Goal: Task Accomplishment & Management: Use online tool/utility

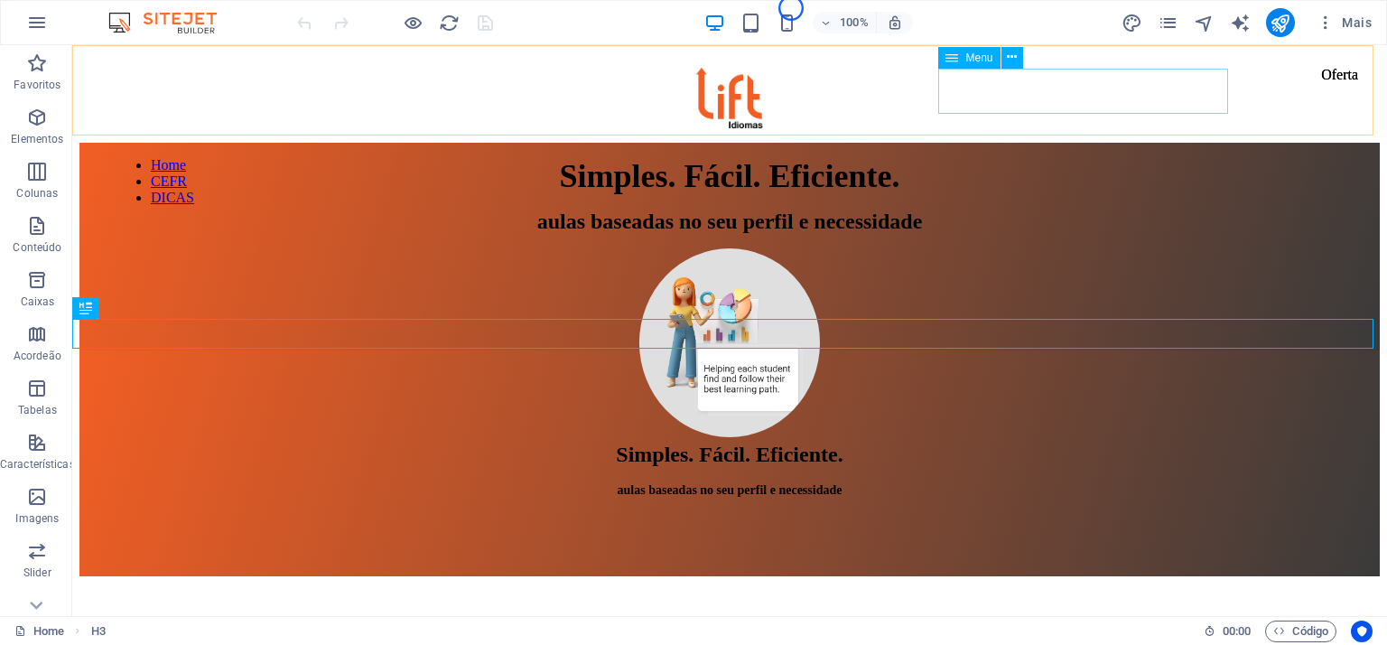
scroll to position [383, 0]
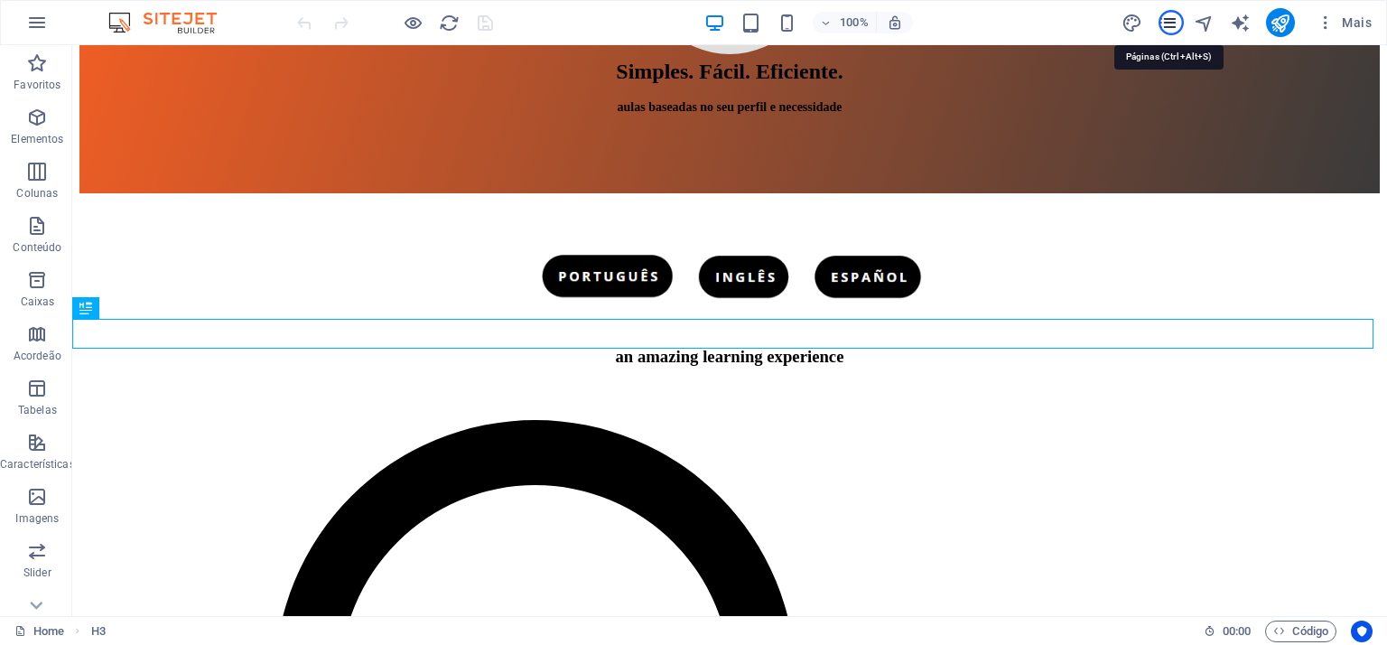
click at [1171, 23] on icon "pages" at bounding box center [1168, 23] width 21 height 21
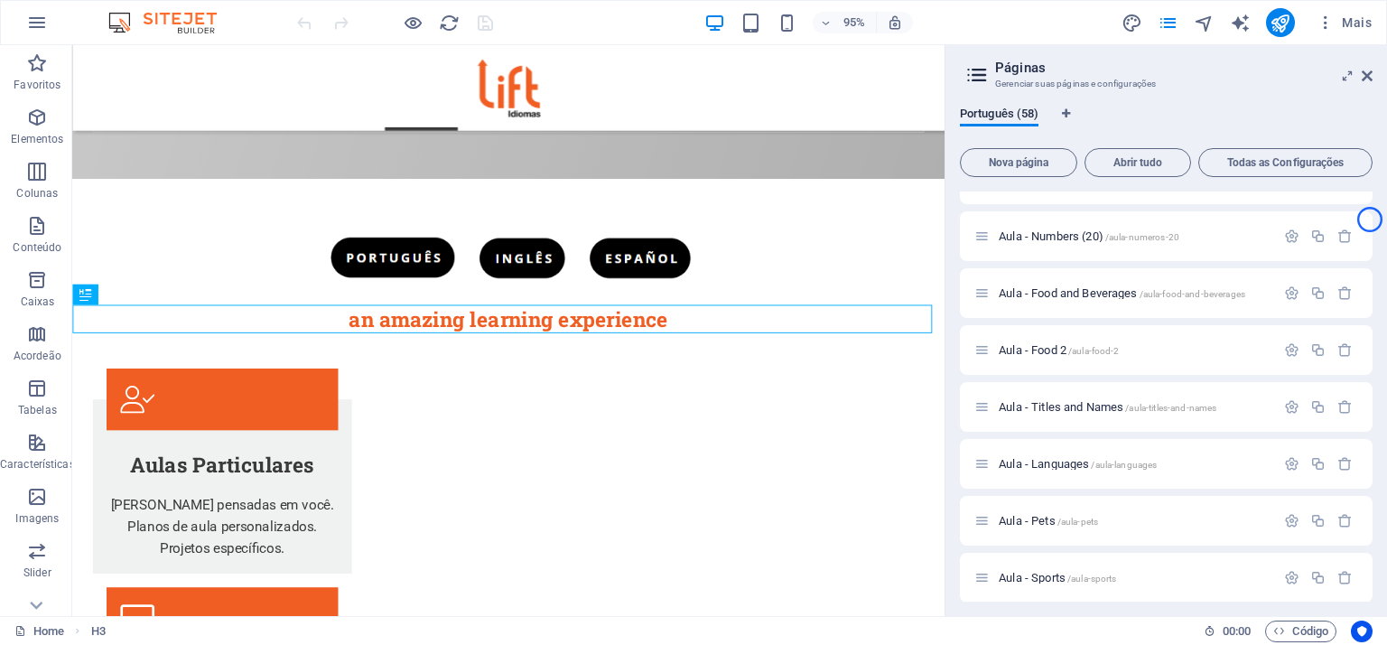
scroll to position [1957, 0]
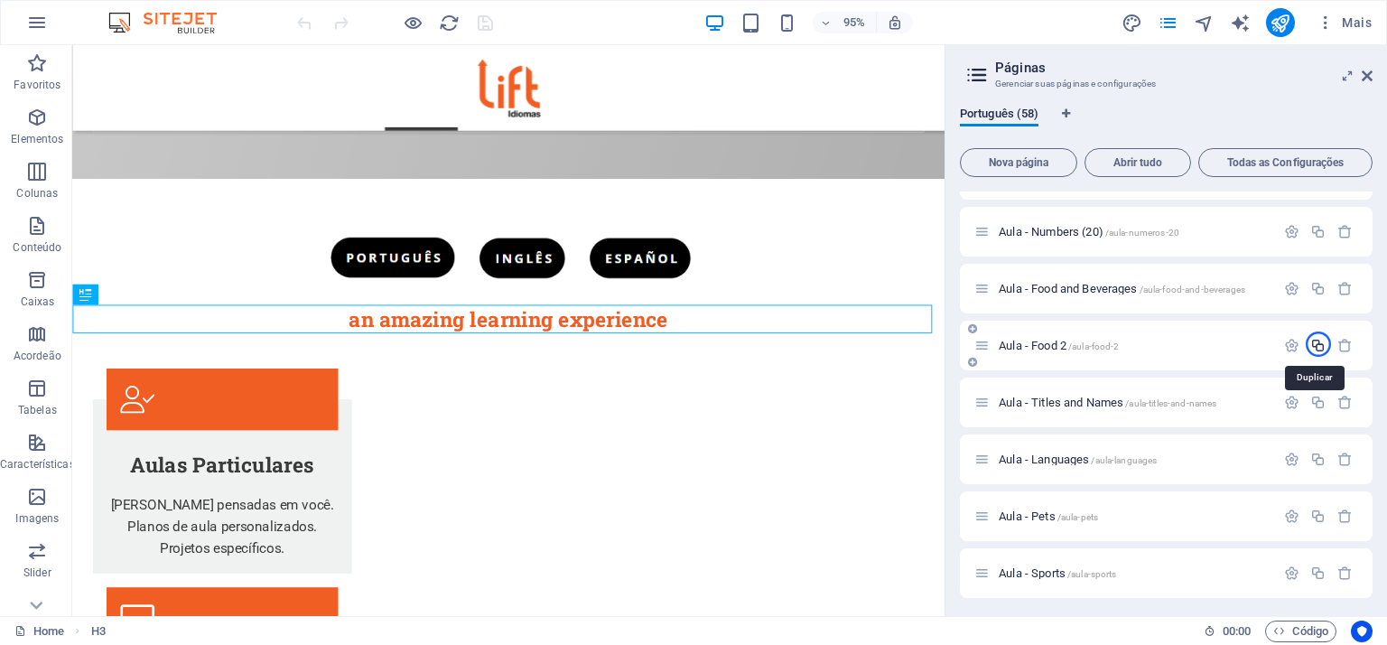
click at [1318, 344] on icon "button" at bounding box center [1317, 345] width 15 height 15
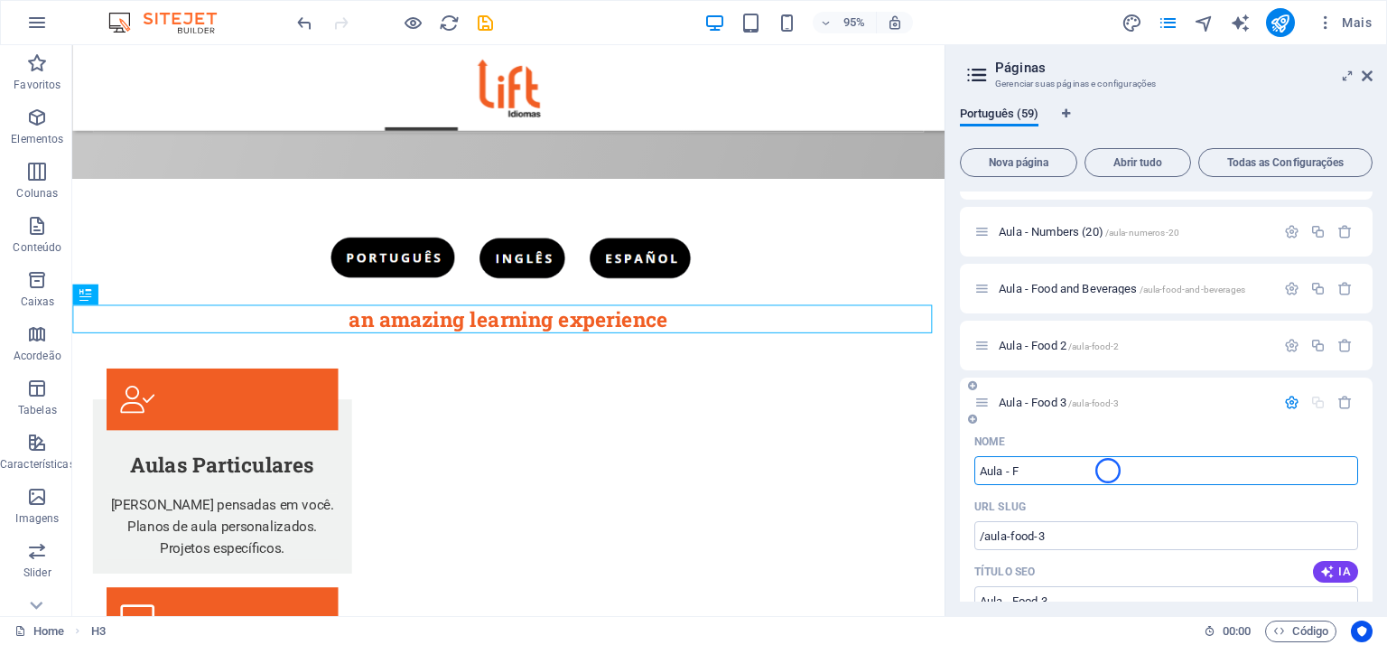
type input "Aula -"
type input "/aula-fo"
type input "Aula - Fo"
type input "Aula -"
type input "/aula"
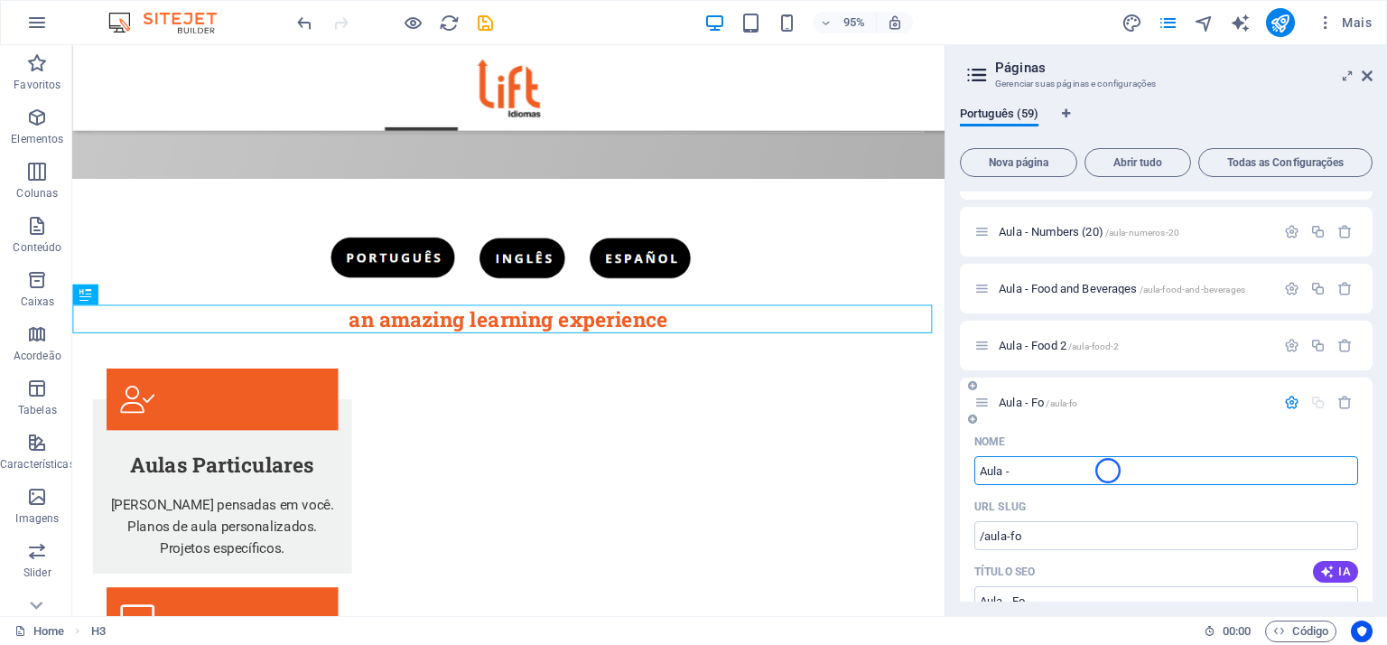
type input "Aula -"
type input "Aula - B"
type input "/aula-b"
type input "Aula - B"
type input "Aula - Bec"
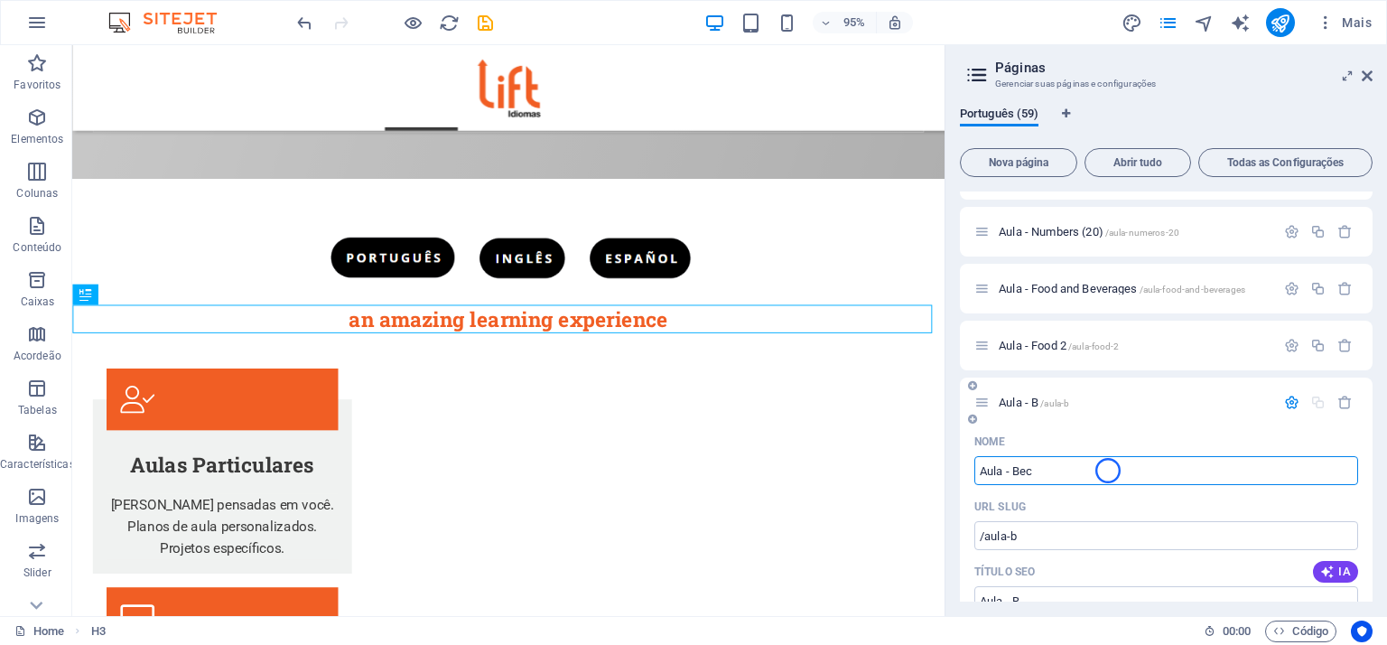
type input "/aula-be"
type input "Aula - Be"
type input "Aula - Beve"
type input "/aula-beve"
type input "Aula - Beve"
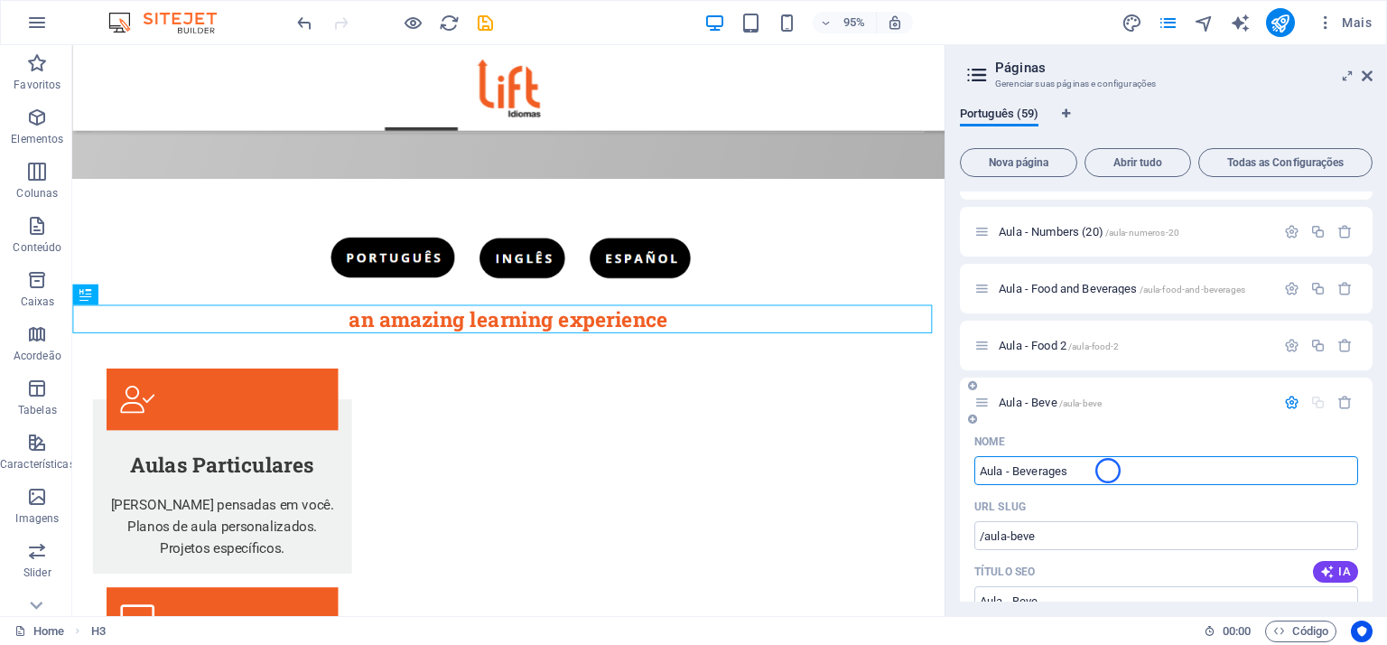
type input "Aula - Beverages"
type input "/aula-beverages"
type input "Aula - Beverages"
type input "Aula - Beverages 2"
type input "/aula-beverages-2"
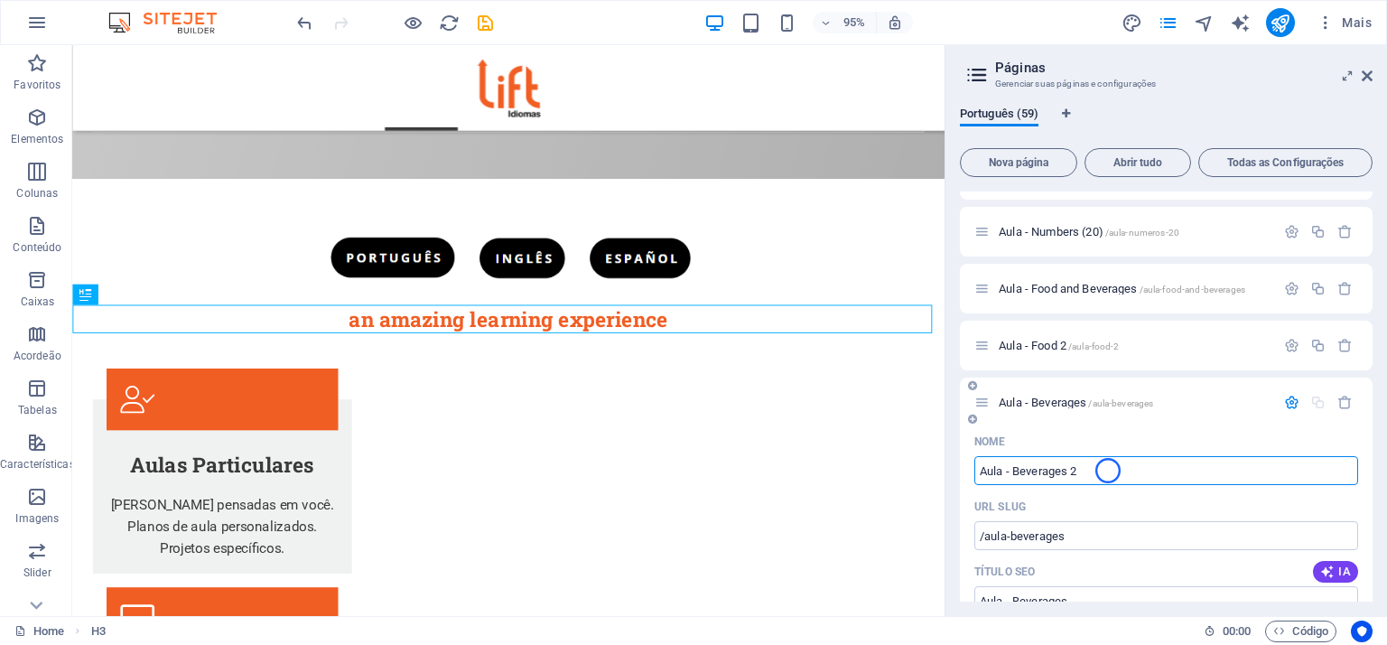
type input "Aula - Beverages 2"
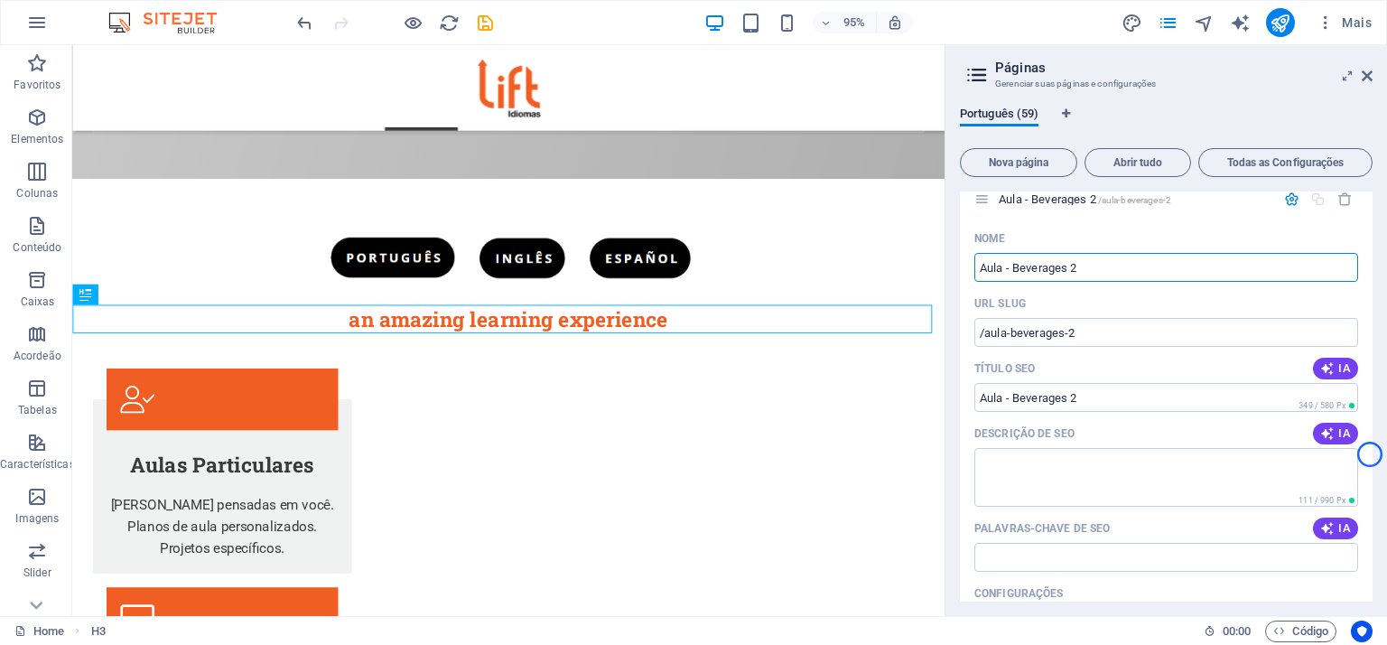
scroll to position [2073, 0]
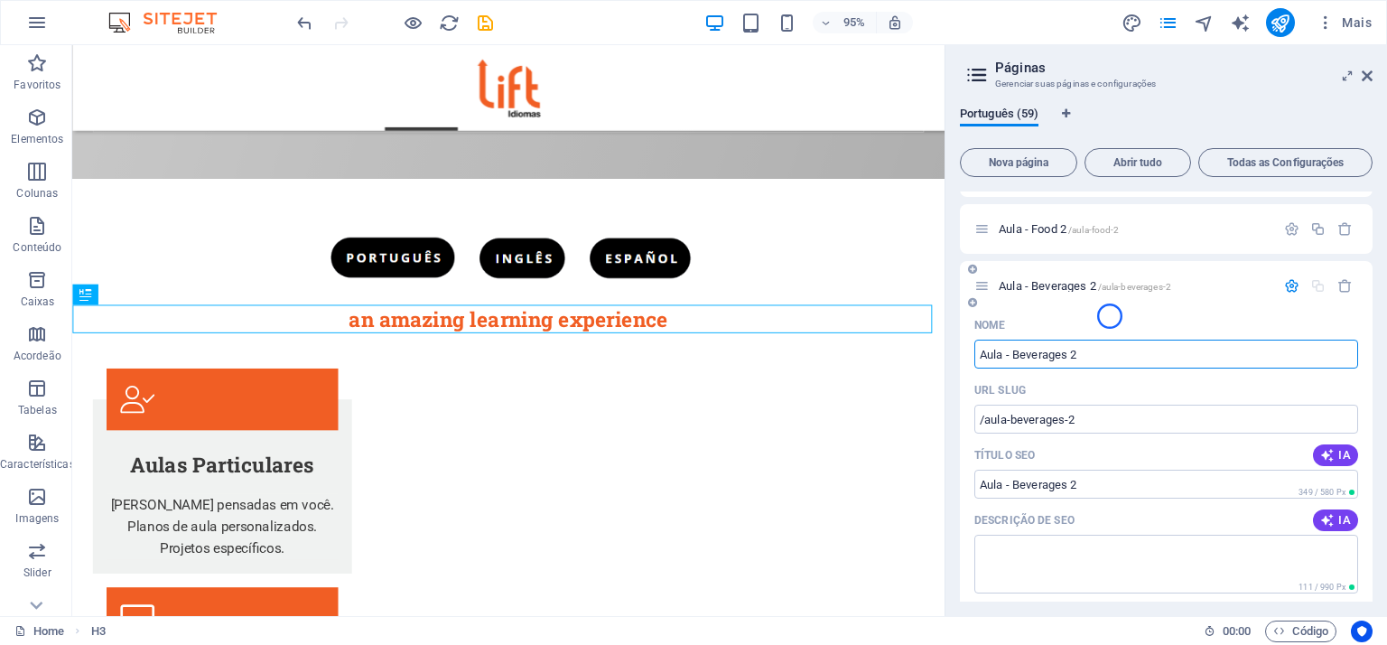
type input "Aula - Beverages 2"
click at [1110, 316] on div "Nome" at bounding box center [1166, 325] width 384 height 29
click at [1058, 284] on span "Aula - Beverages 2 /aula-beverages-2" at bounding box center [1085, 286] width 172 height 14
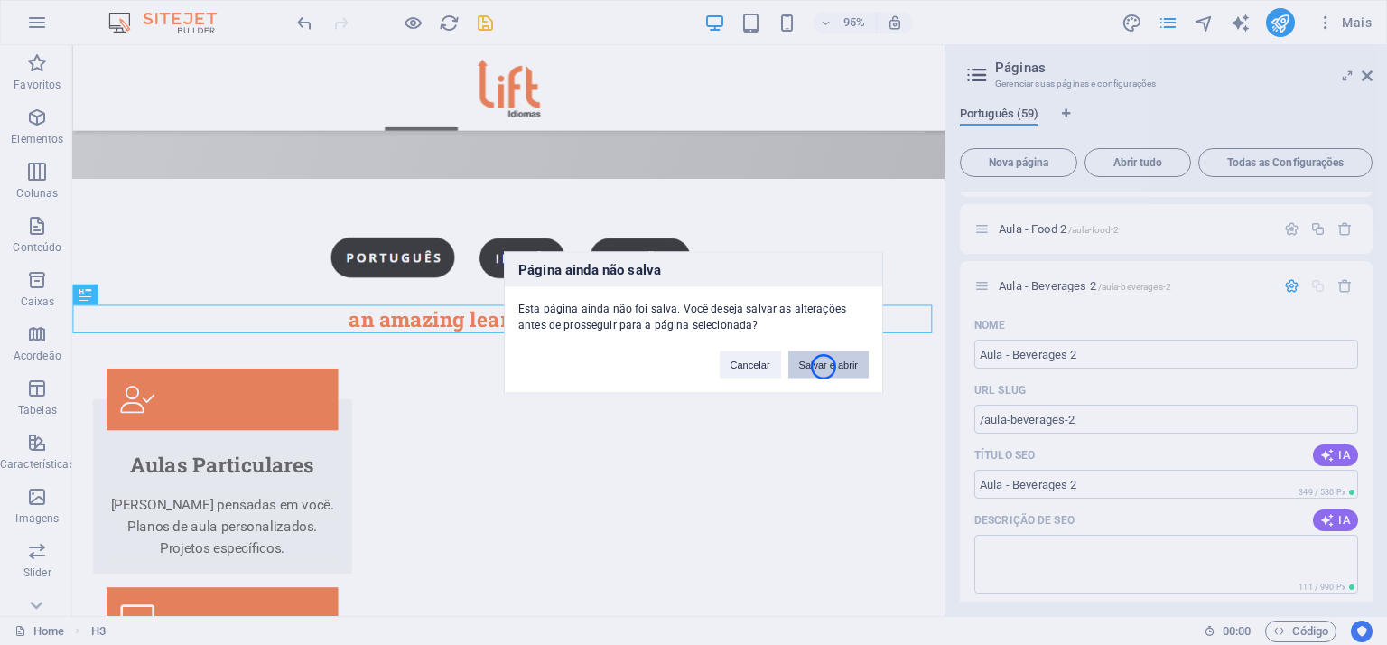
click at [823, 367] on button "Salvar e abrir" at bounding box center [828, 364] width 80 height 27
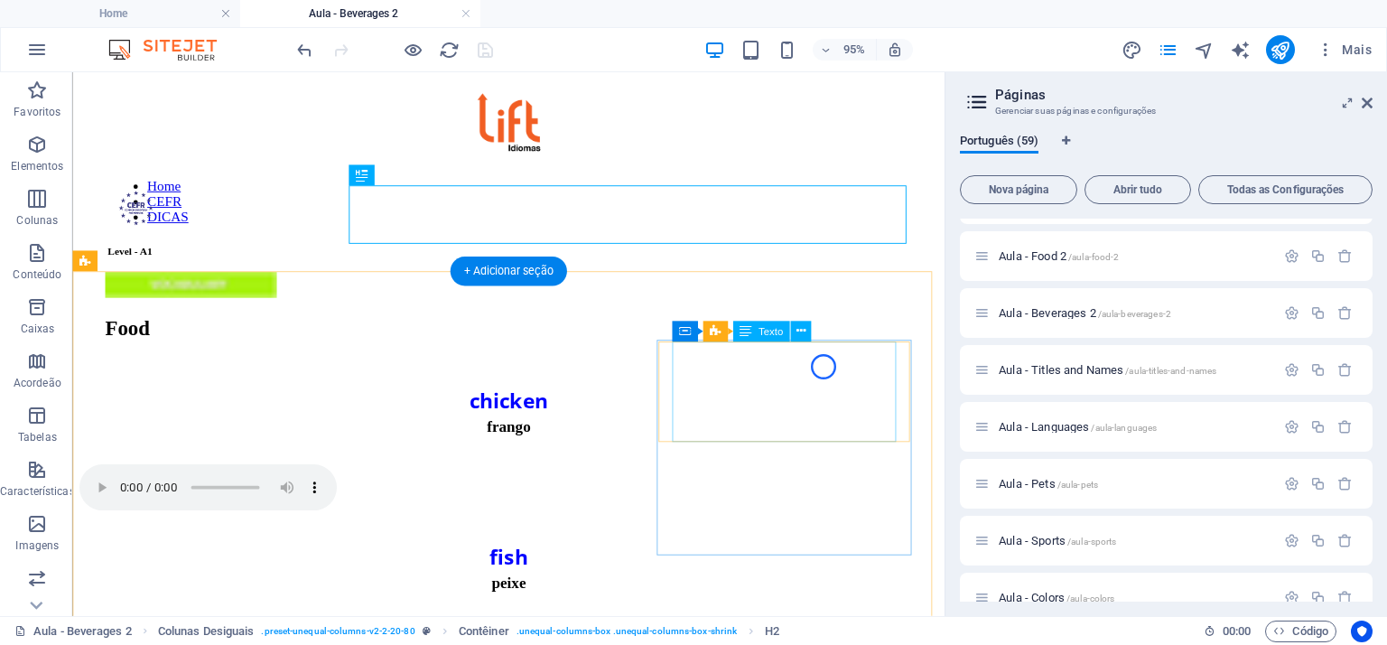
scroll to position [0, 0]
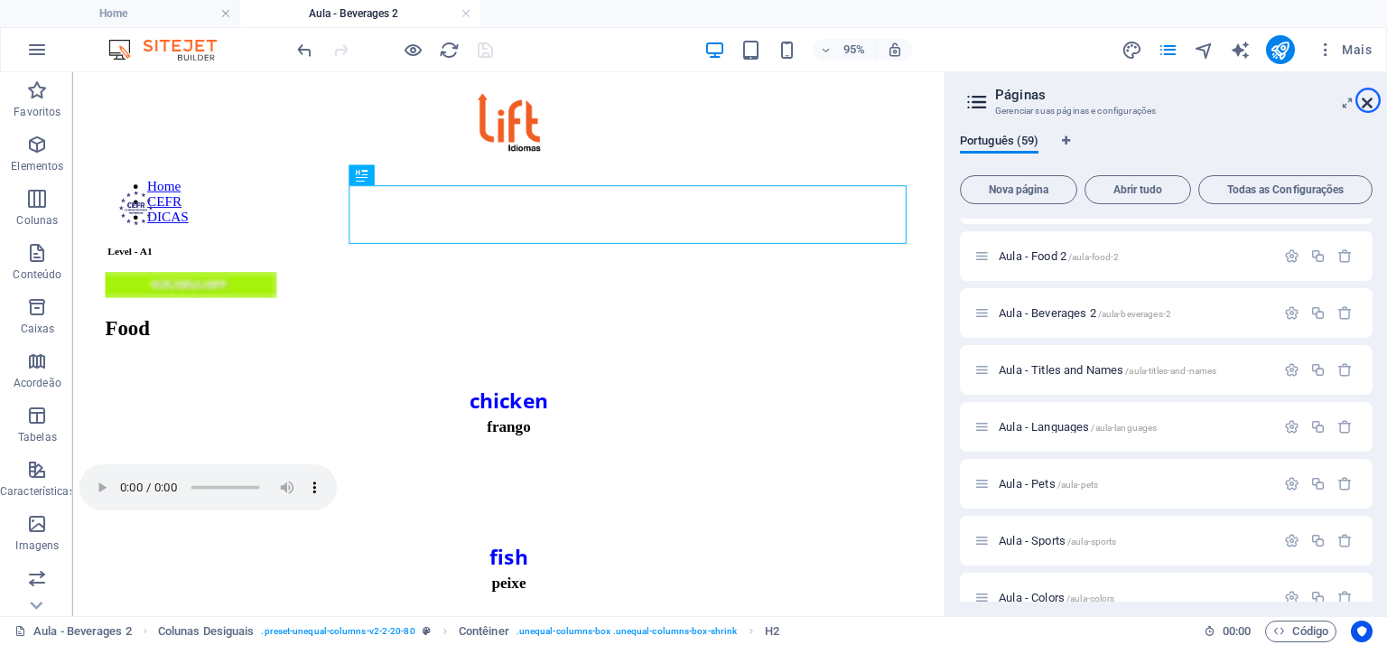
drag, startPoint x: 1368, startPoint y: 100, endPoint x: 1273, endPoint y: 43, distance: 110.6
click at [1368, 100] on icon at bounding box center [1367, 103] width 11 height 14
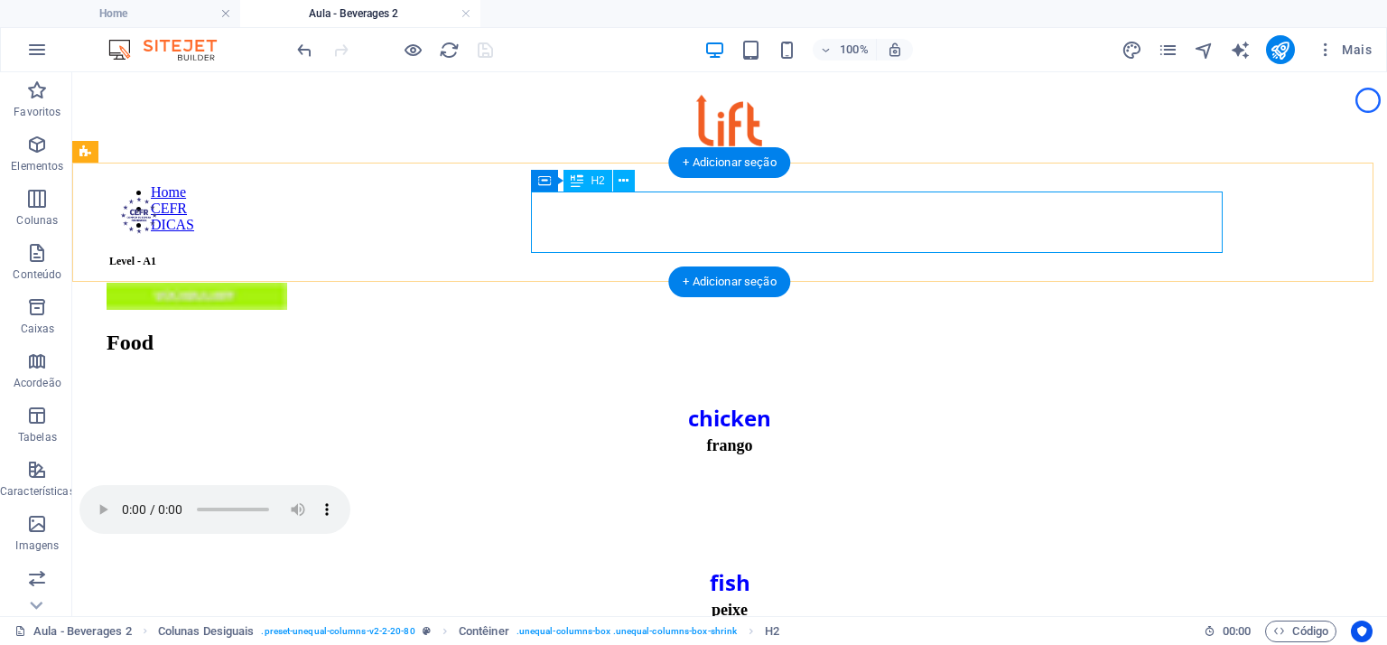
click at [600, 330] on div "Food" at bounding box center [730, 342] width 1246 height 24
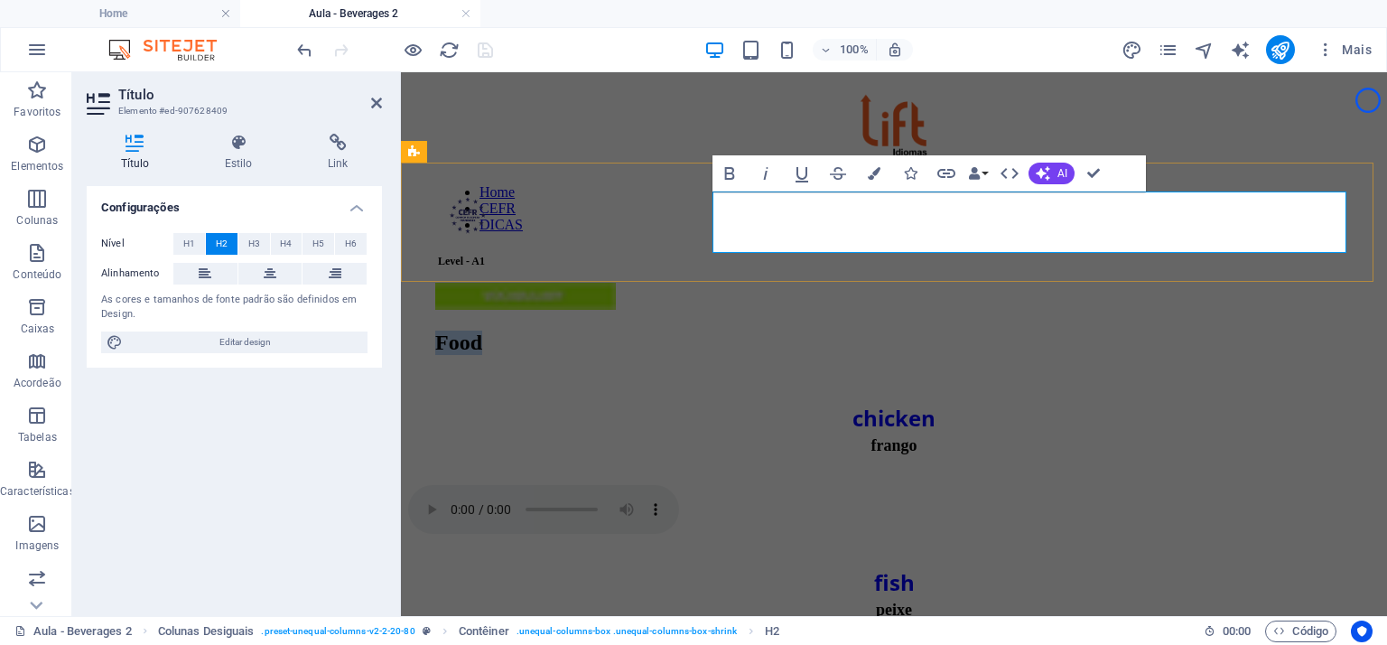
click at [482, 330] on span "Food" at bounding box center [458, 341] width 47 height 23
drag, startPoint x: 813, startPoint y: 227, endPoint x: 716, endPoint y: 225, distance: 96.6
click at [716, 330] on h2 "Food" at bounding box center [893, 342] width 917 height 24
drag, startPoint x: 1025, startPoint y: 104, endPoint x: 1102, endPoint y: 178, distance: 106.6
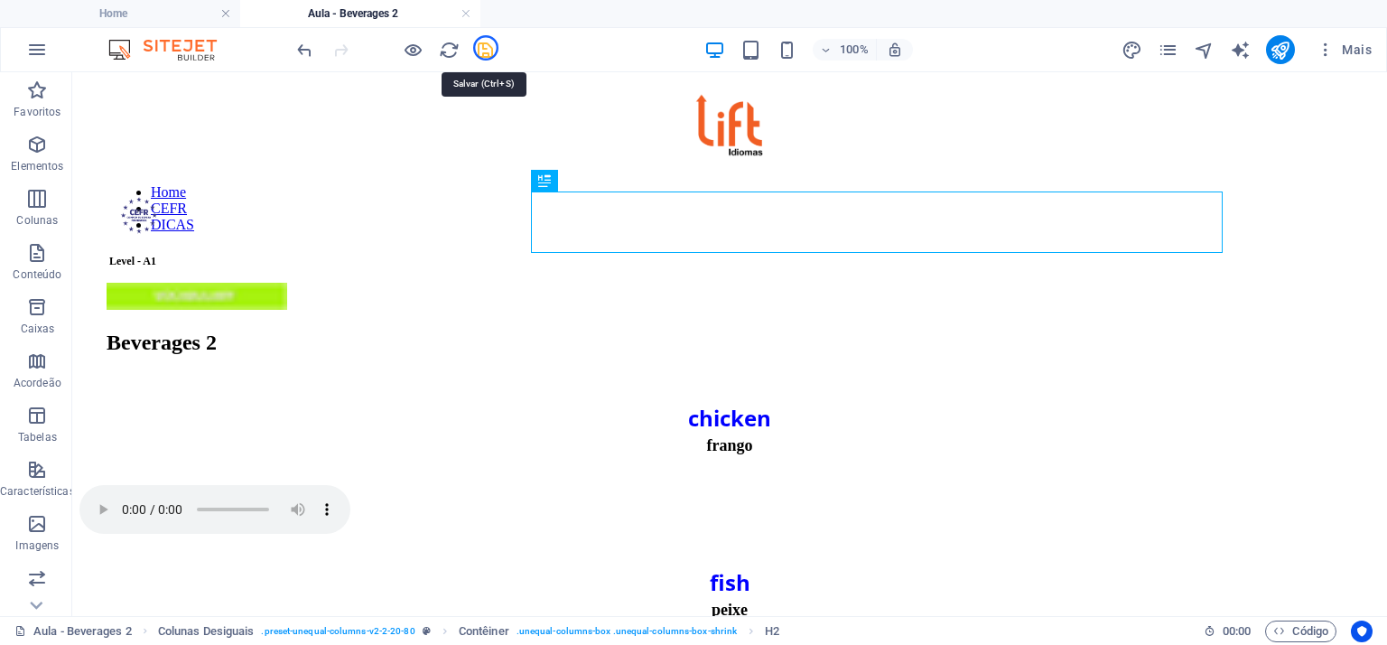
click at [487, 49] on icon "save" at bounding box center [485, 50] width 21 height 21
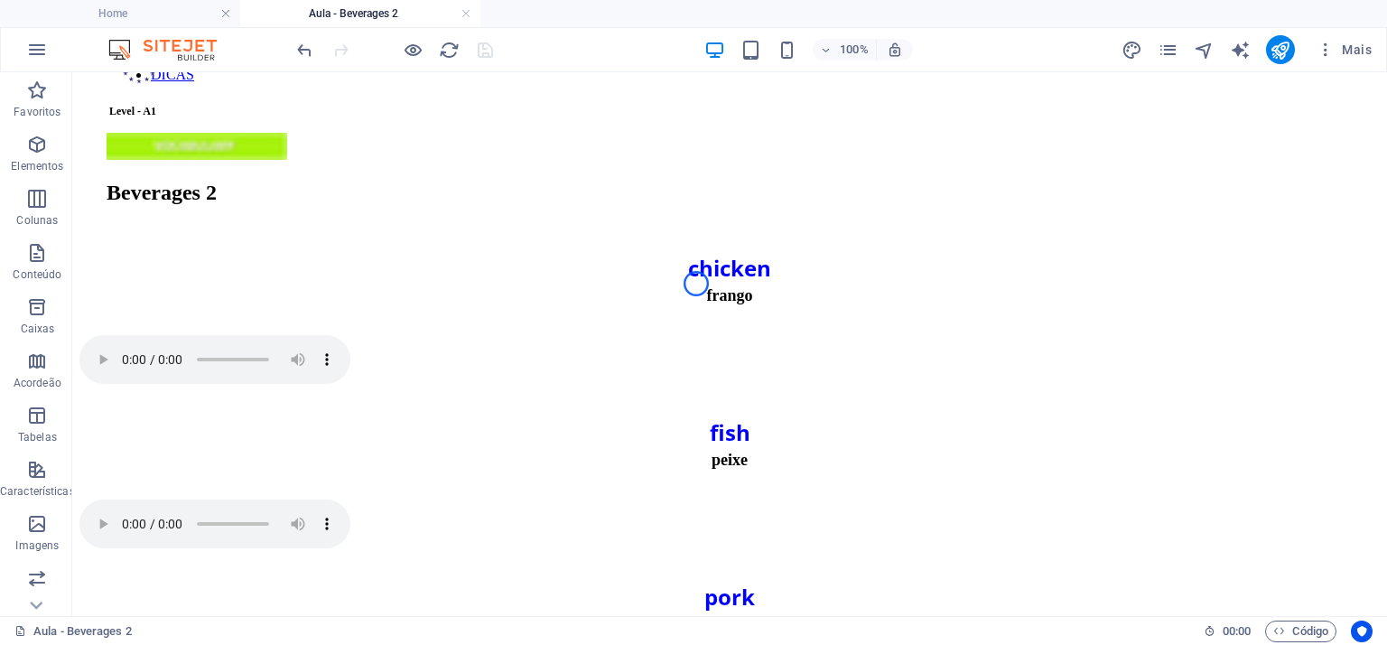
scroll to position [148, 0]
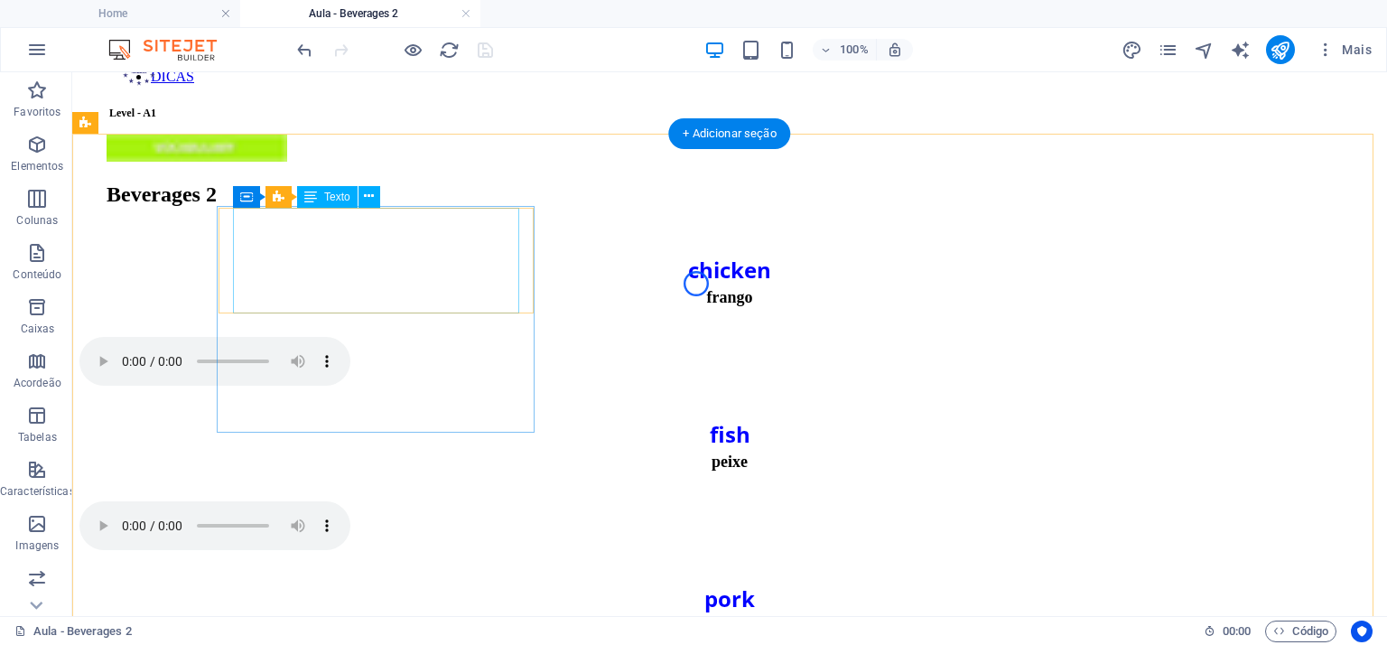
click at [400, 252] on div "chicken frango" at bounding box center [729, 281] width 1300 height 58
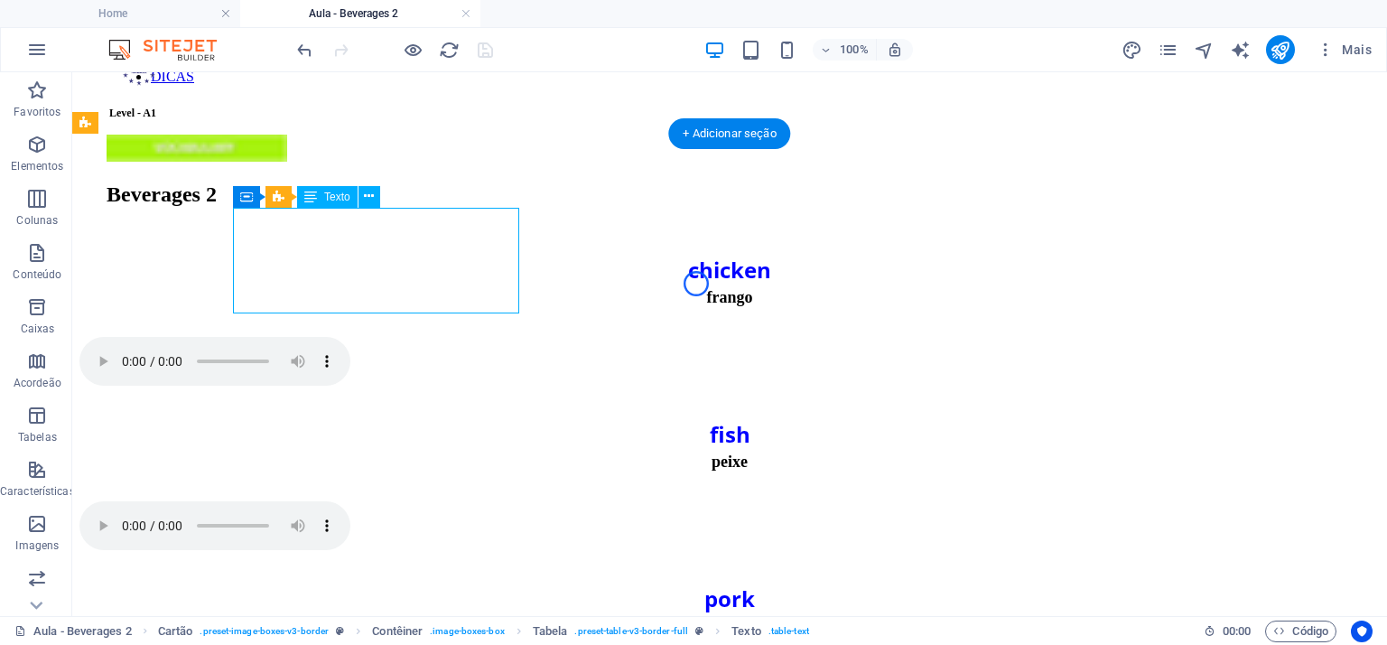
click at [400, 252] on div "chicken frango" at bounding box center [729, 281] width 1300 height 58
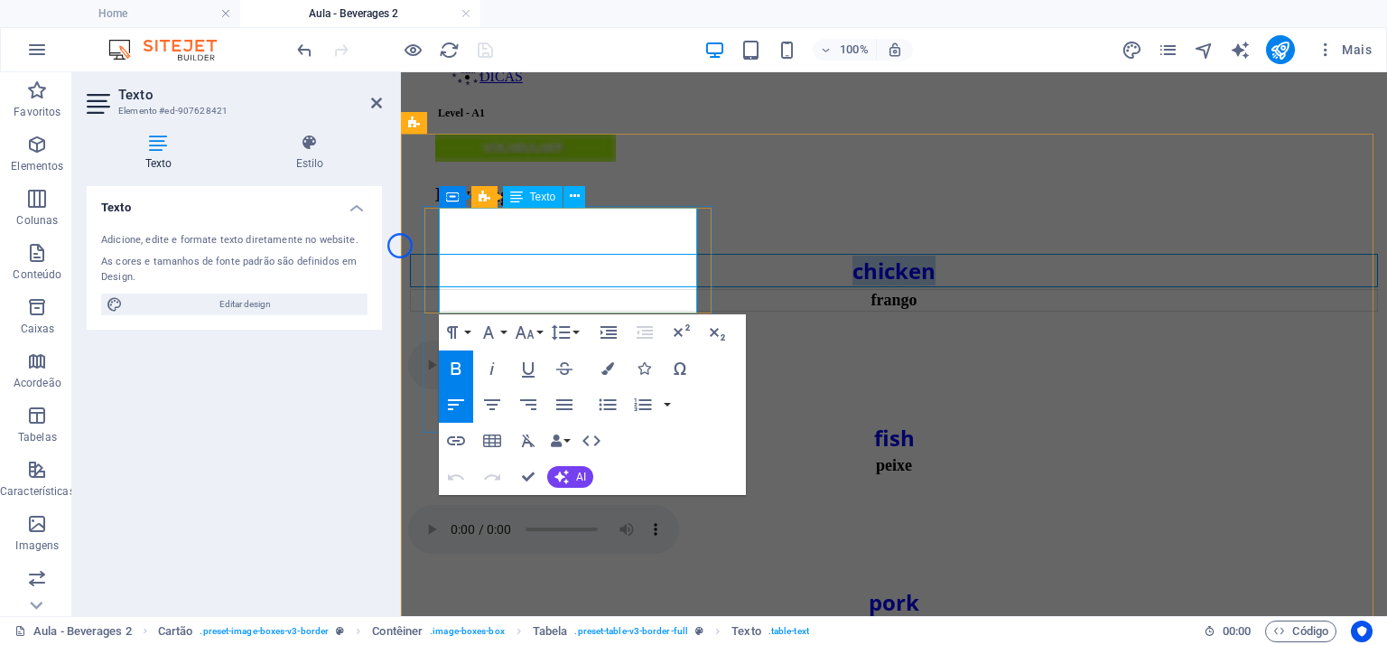
drag, startPoint x: 610, startPoint y: 235, endPoint x: 530, endPoint y: 237, distance: 80.4
click at [530, 256] on div "chicken" at bounding box center [894, 271] width 964 height 30
click at [852, 256] on span "chicken" at bounding box center [893, 271] width 83 height 30
drag, startPoint x: 532, startPoint y: 237, endPoint x: 621, endPoint y: 248, distance: 90.0
click at [621, 256] on div "chicken" at bounding box center [894, 271] width 964 height 30
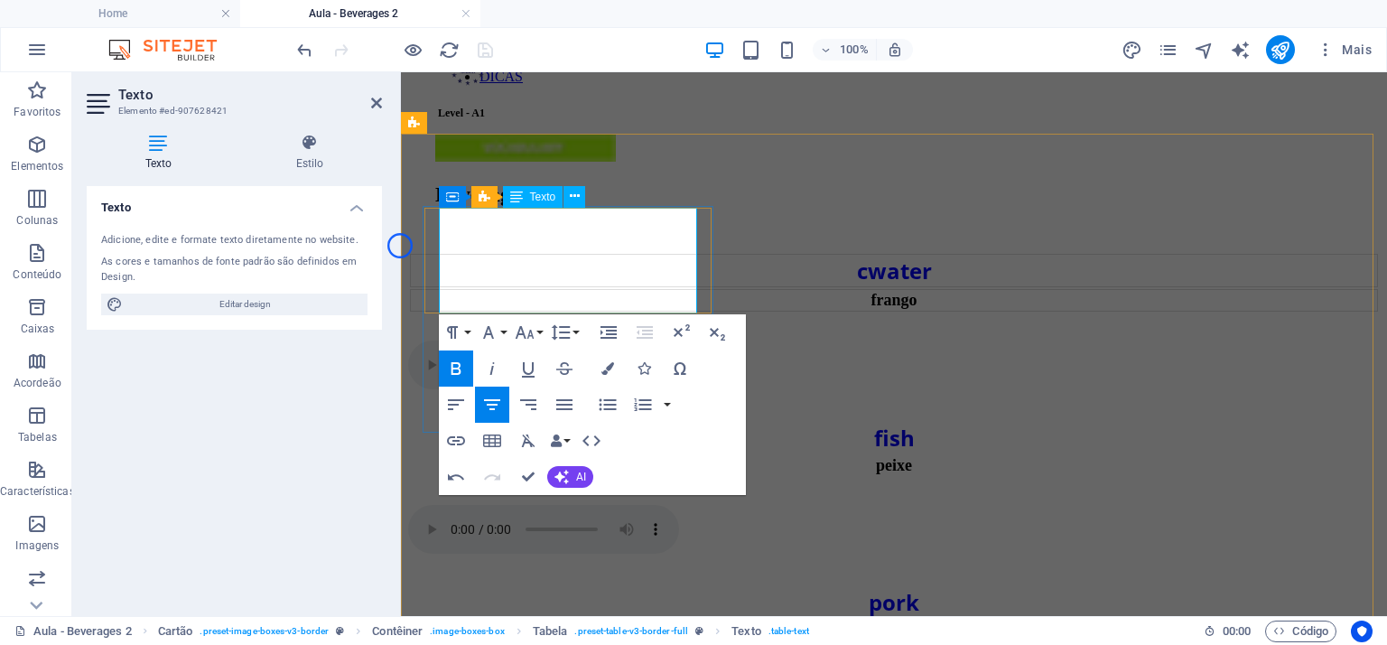
click at [857, 256] on span "cwater" at bounding box center [894, 271] width 75 height 30
drag, startPoint x: 589, startPoint y: 291, endPoint x: 548, endPoint y: 292, distance: 40.6
click at [871, 292] on span "frango" at bounding box center [894, 300] width 46 height 18
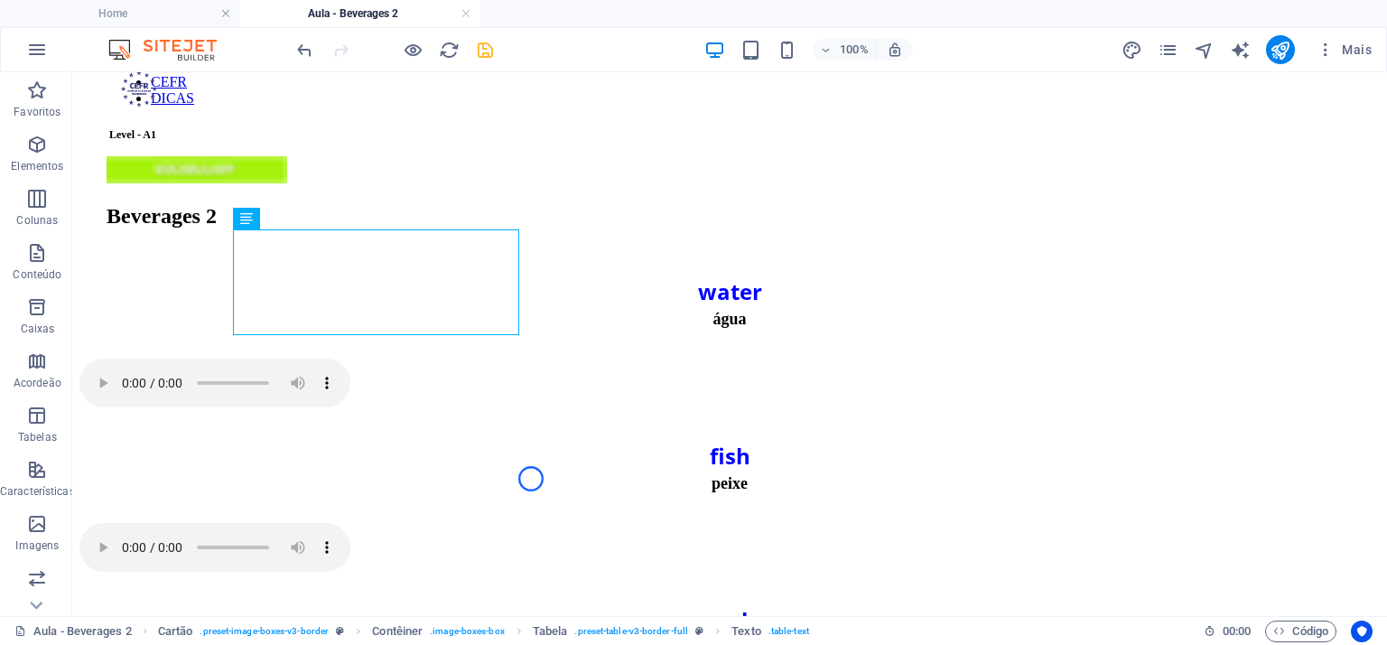
scroll to position [131, 0]
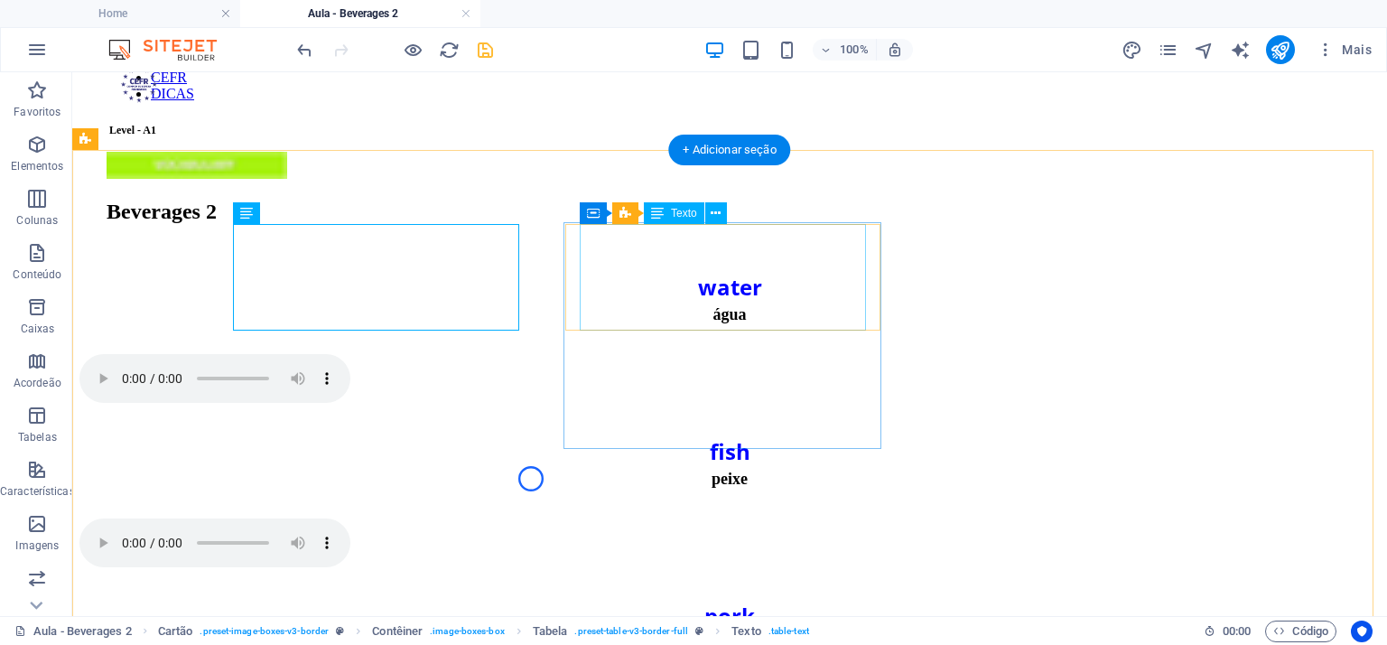
click at [721, 433] on div "fish peixe" at bounding box center [729, 462] width 1300 height 58
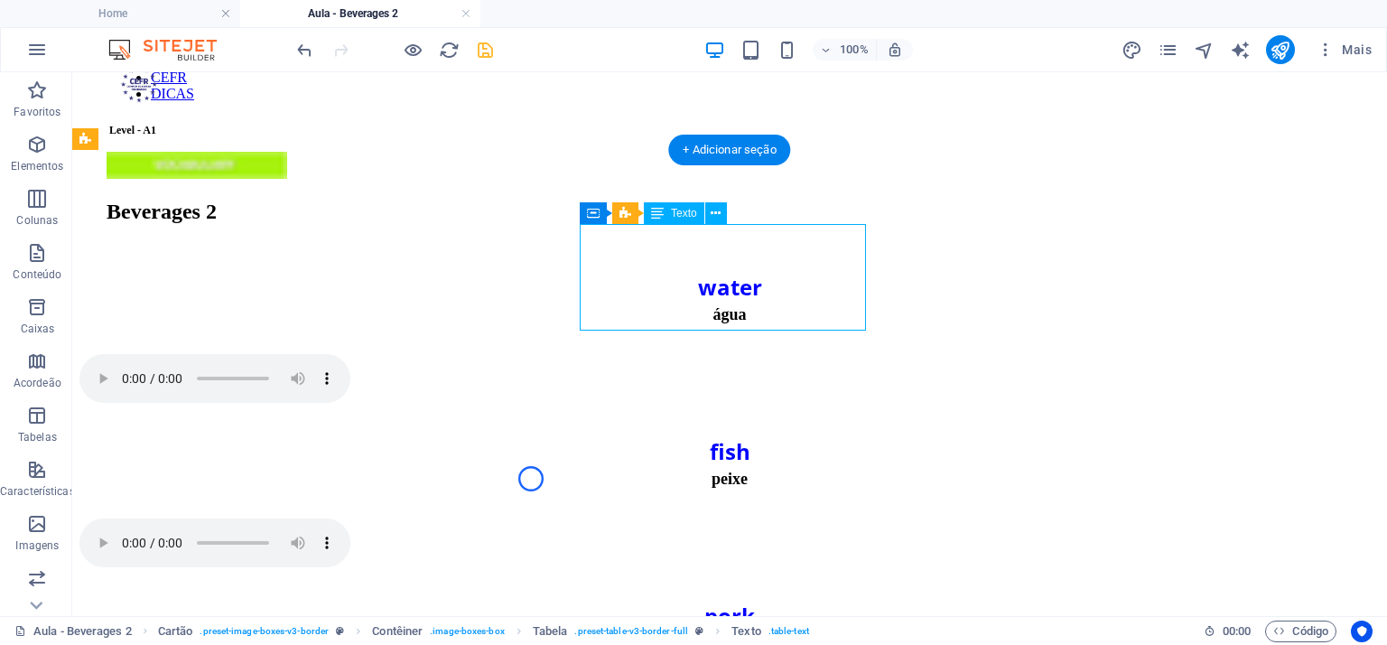
click at [721, 433] on div "fish peixe" at bounding box center [729, 462] width 1300 height 58
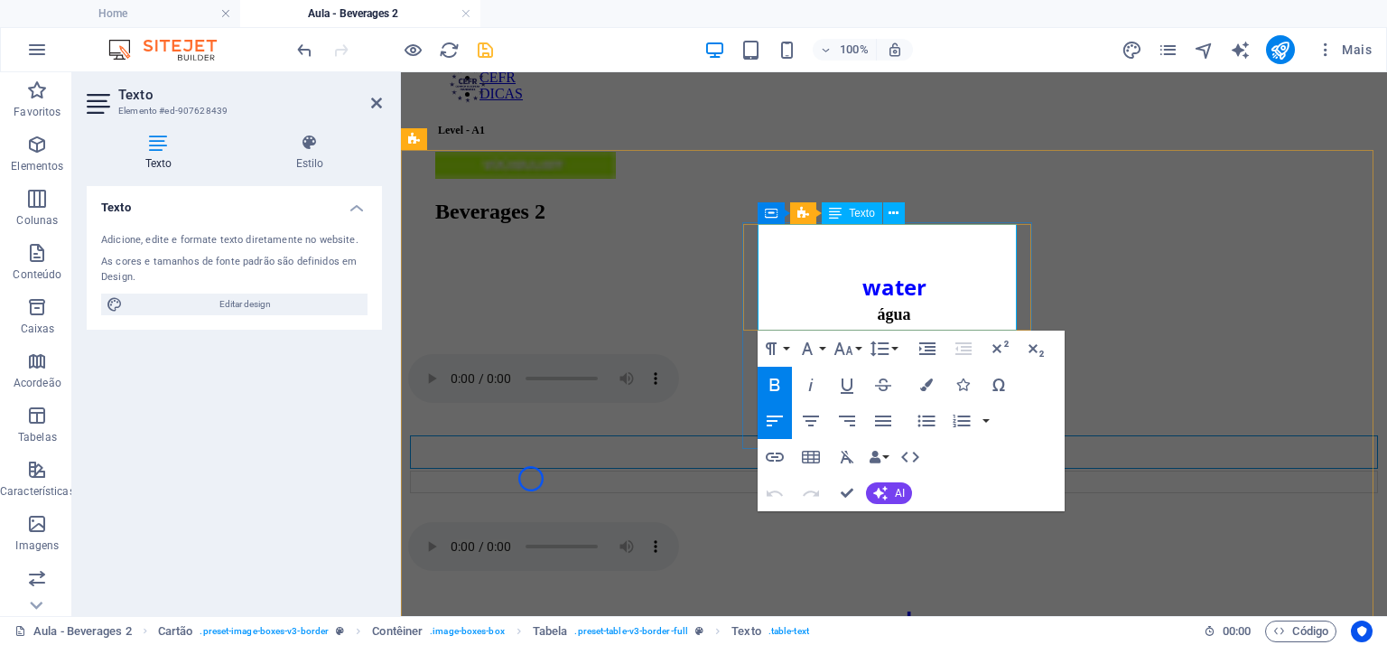
click at [878, 437] on span "fish" at bounding box center [894, 452] width 41 height 30
drag, startPoint x: 906, startPoint y: 255, endPoint x: 877, endPoint y: 250, distance: 29.2
click at [877, 437] on span "fish" at bounding box center [894, 452] width 41 height 30
drag, startPoint x: 907, startPoint y: 306, endPoint x: 877, endPoint y: 308, distance: 29.9
click at [877, 472] on span "peixe" at bounding box center [894, 481] width 36 height 18
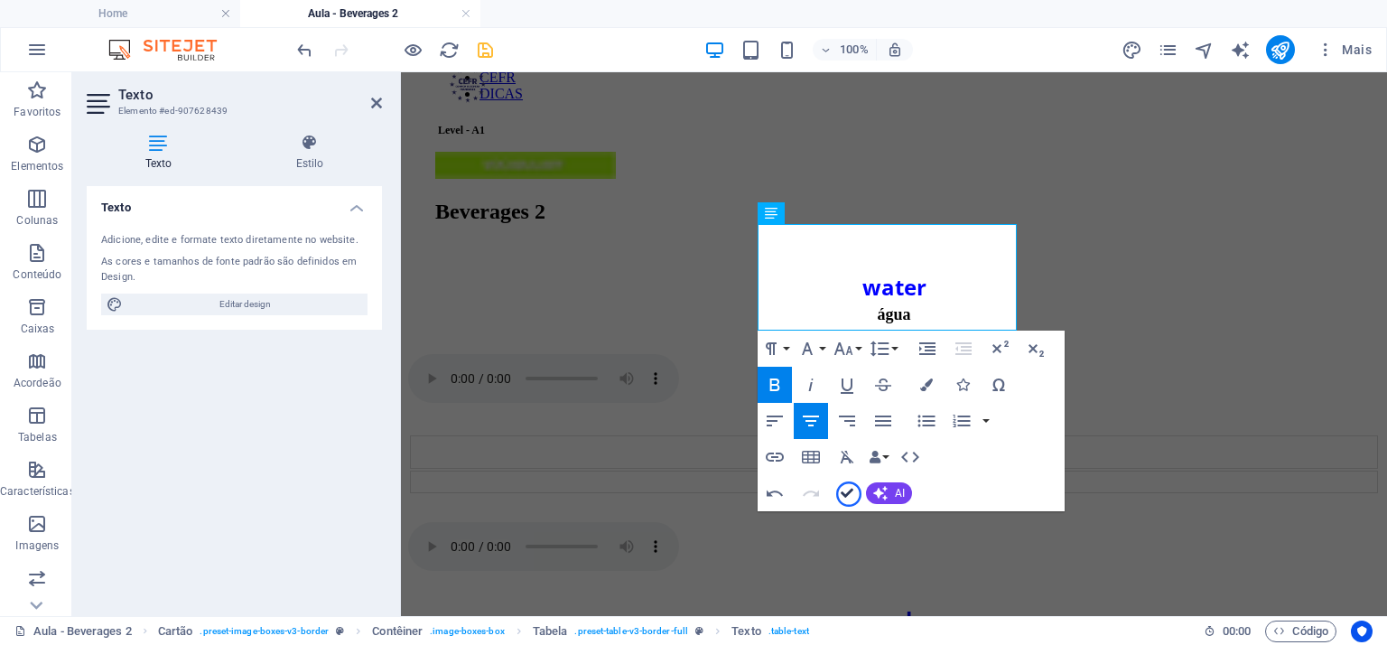
drag, startPoint x: 849, startPoint y: 494, endPoint x: 773, endPoint y: 422, distance: 104.7
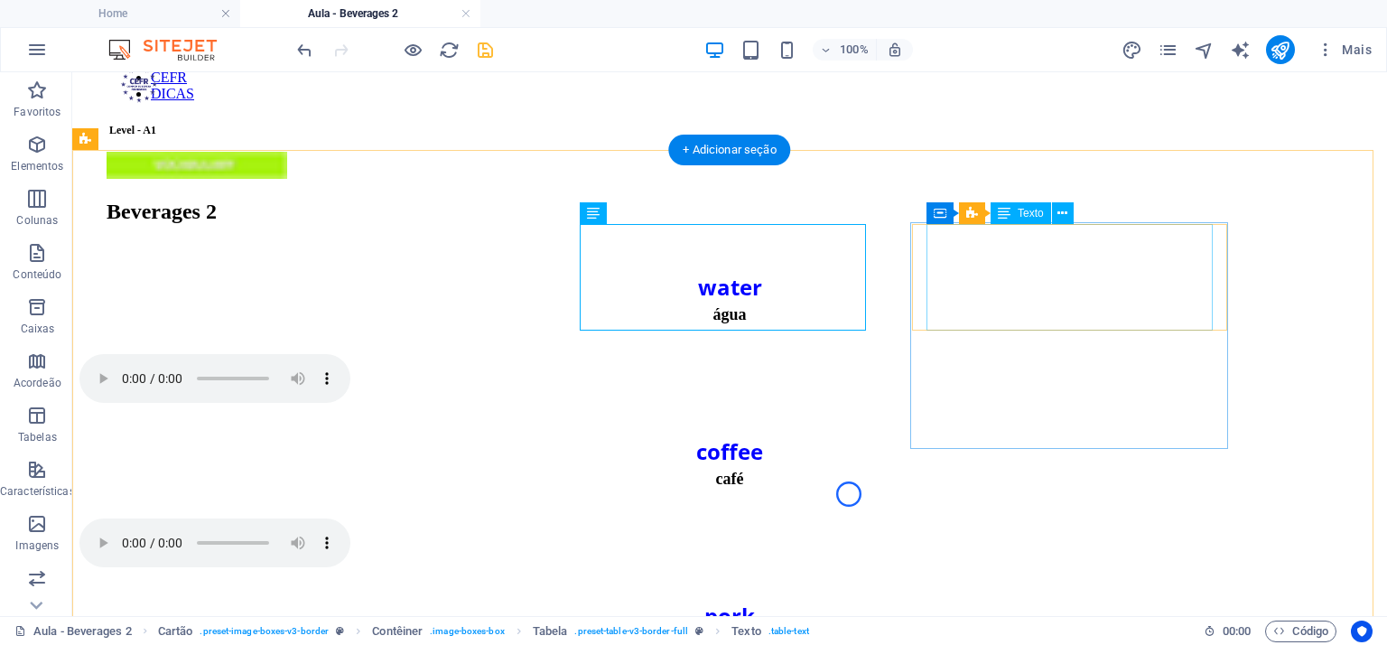
click at [1075, 598] on div "pork carne suína" at bounding box center [729, 627] width 1300 height 58
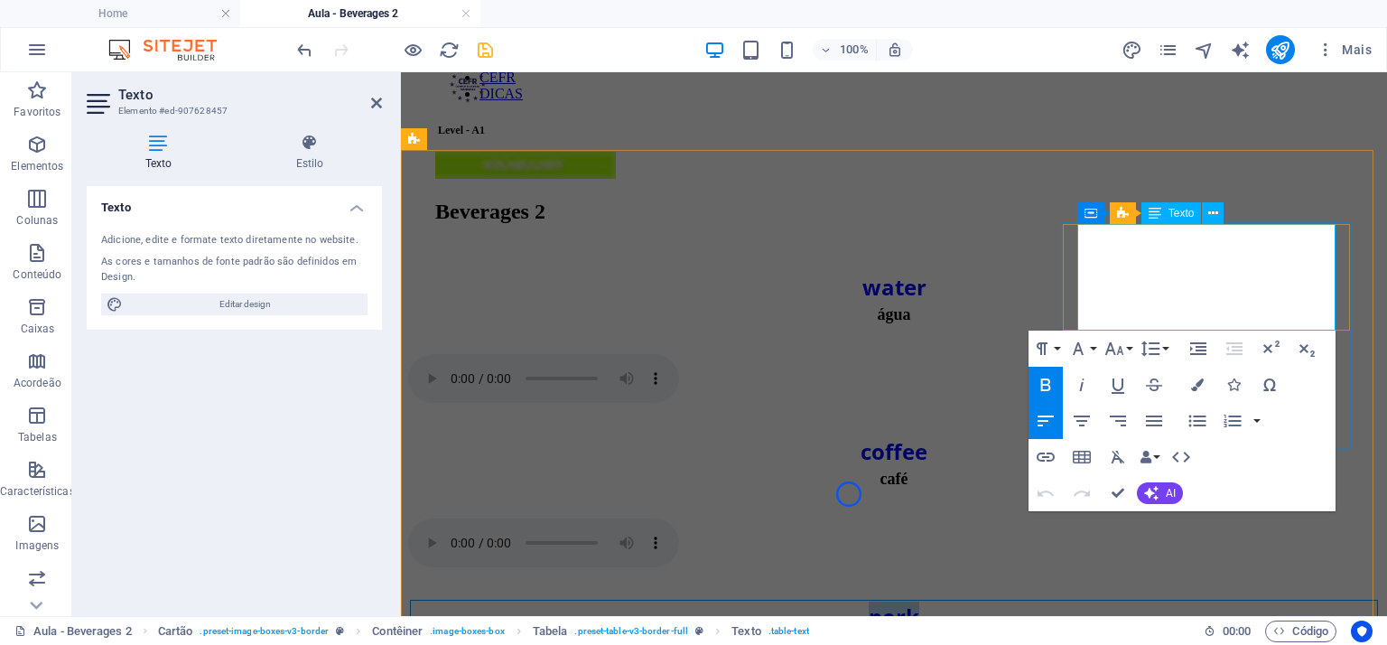
drag, startPoint x: 1214, startPoint y: 254, endPoint x: 1184, endPoint y: 254, distance: 30.7
click at [1184, 601] on div "pork" at bounding box center [894, 616] width 964 height 30
click at [935, 637] on span "carne suína" at bounding box center [894, 646] width 80 height 18
drag, startPoint x: 1254, startPoint y: 306, endPoint x: 1158, endPoint y: 310, distance: 96.7
click at [1158, 637] on div "carne suína" at bounding box center [894, 646] width 964 height 19
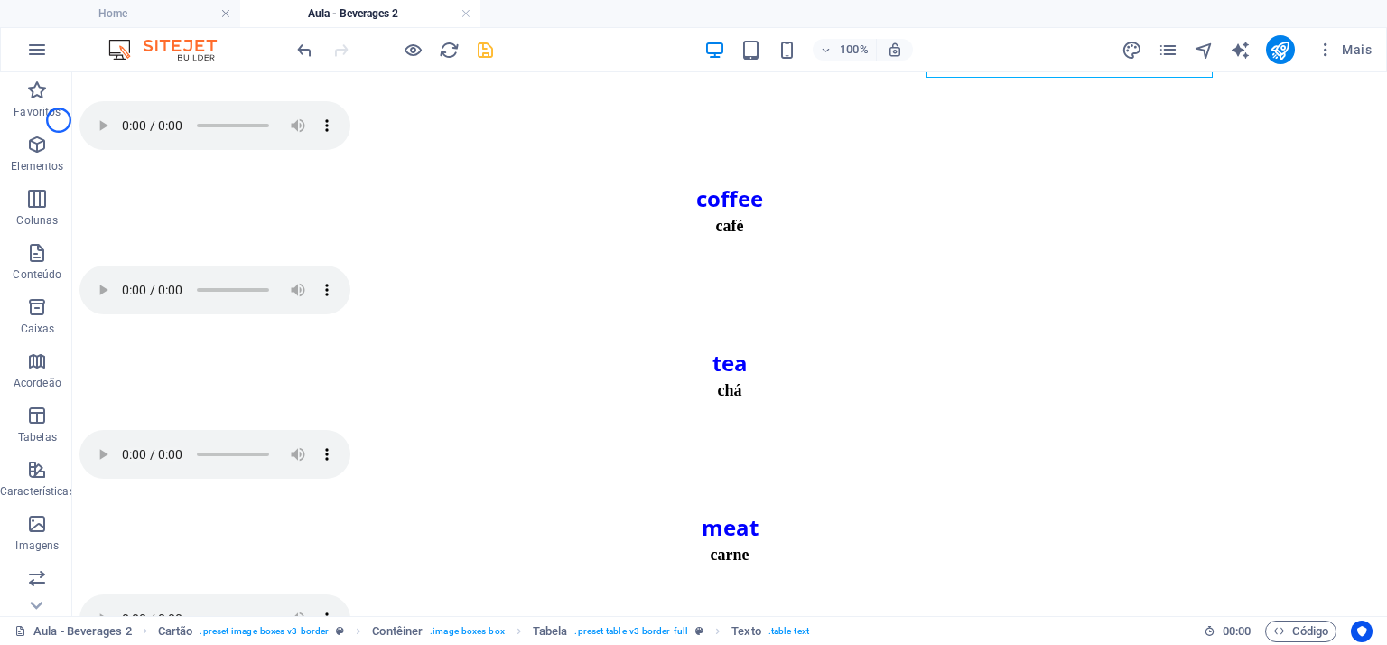
scroll to position [385, 0]
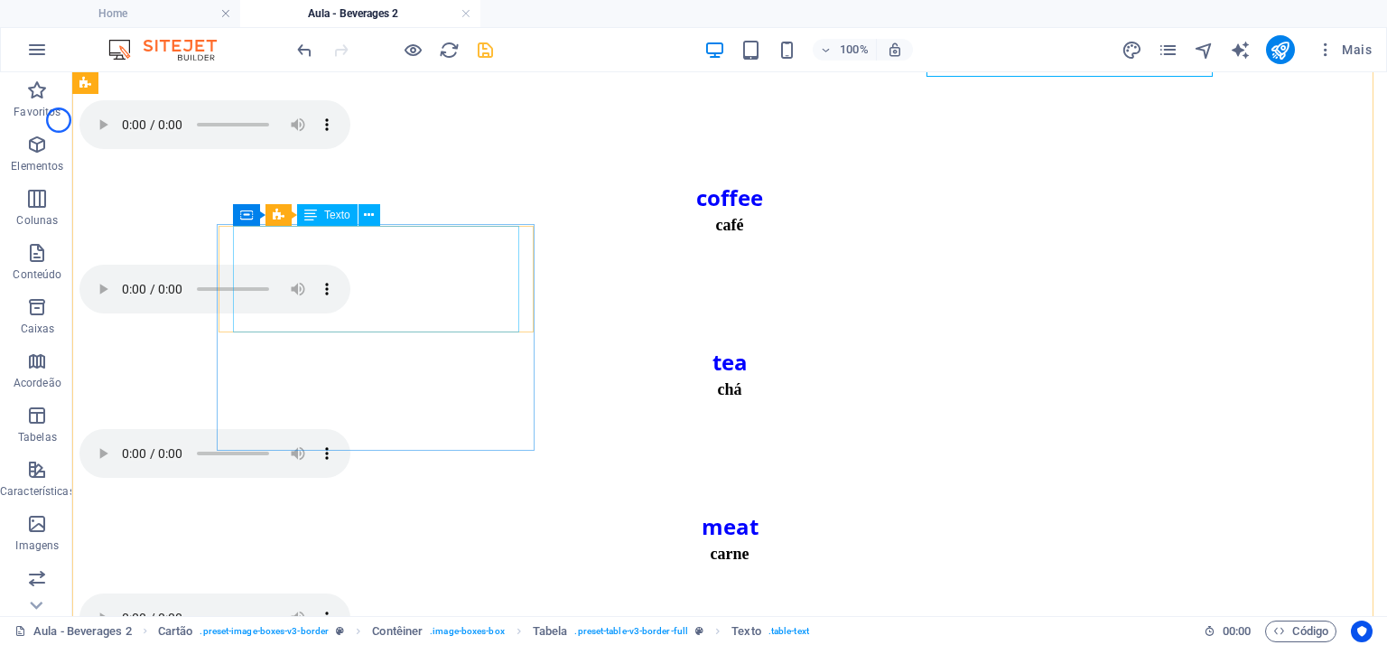
click at [418, 508] on div "meat carne" at bounding box center [729, 537] width 1300 height 58
click at [400, 508] on div "meat carne" at bounding box center [729, 537] width 1300 height 58
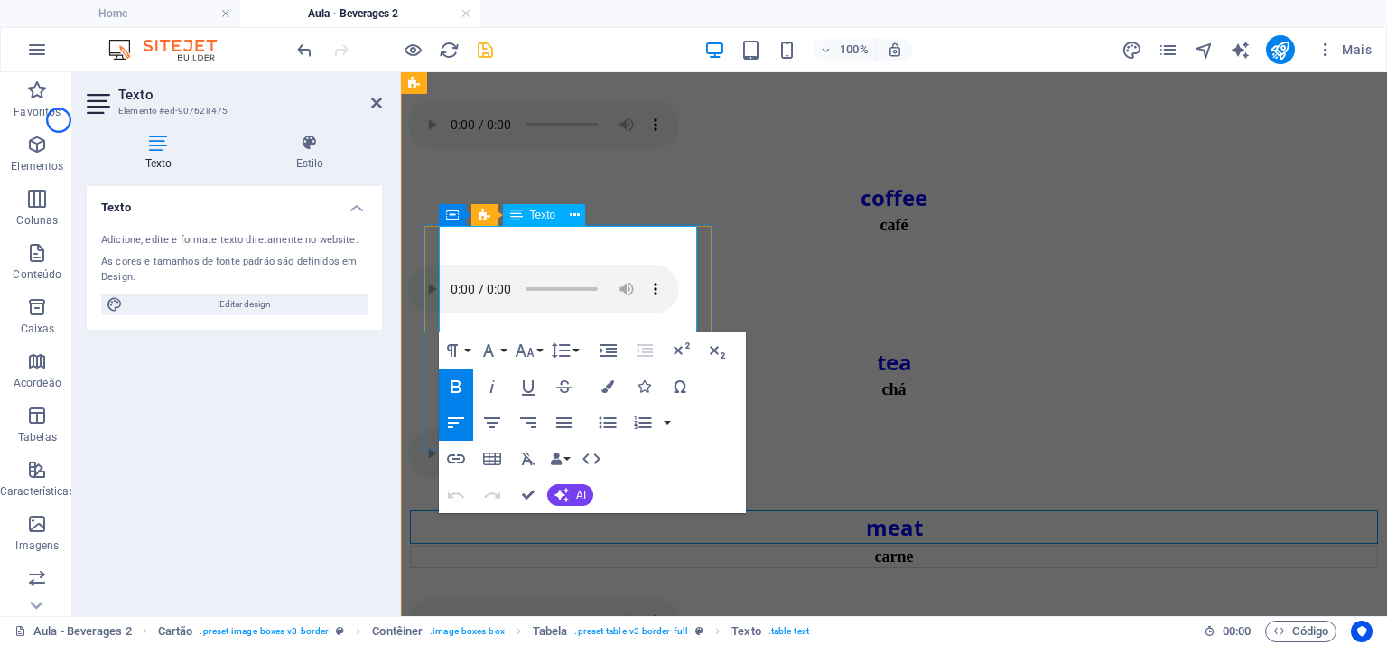
click at [866, 512] on span "meat" at bounding box center [894, 527] width 57 height 30
drag, startPoint x: 594, startPoint y: 252, endPoint x: 566, endPoint y: 256, distance: 28.4
click at [866, 512] on span "meat" at bounding box center [894, 527] width 57 height 30
drag, startPoint x: 593, startPoint y: 309, endPoint x: 556, endPoint y: 305, distance: 37.2
click at [556, 547] on div "carne" at bounding box center [894, 556] width 964 height 19
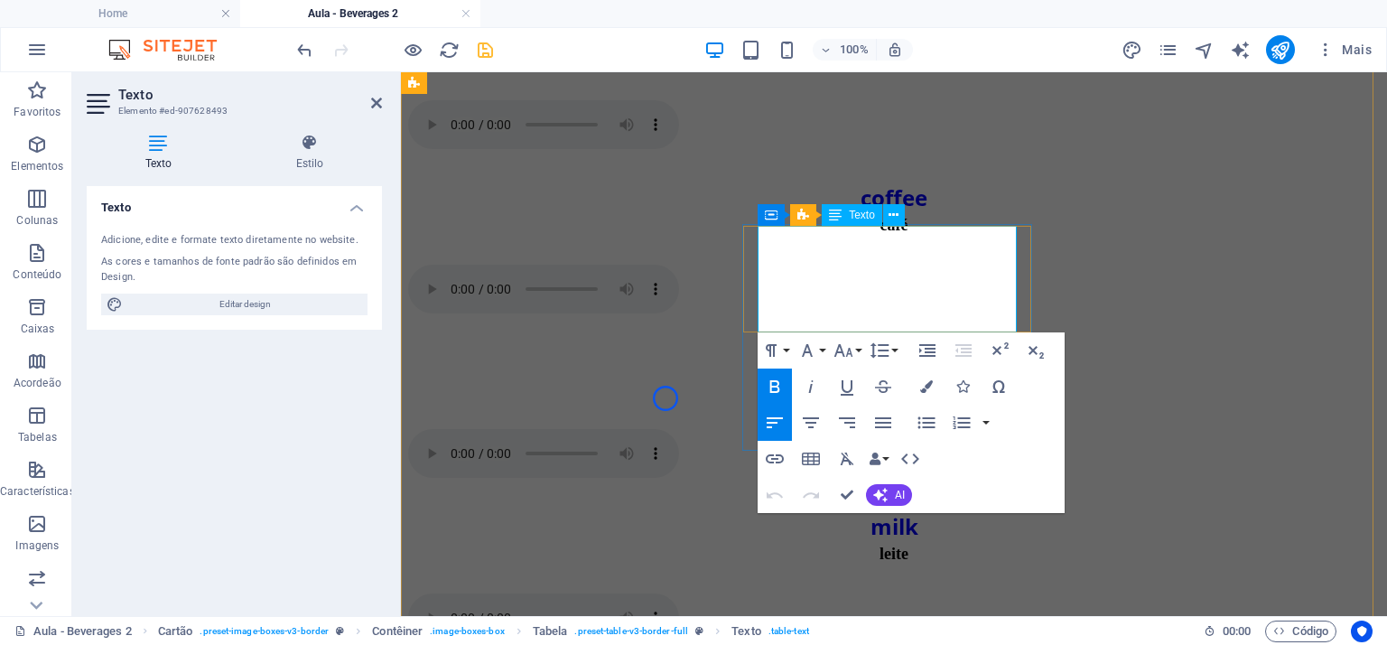
drag, startPoint x: 899, startPoint y: 254, endPoint x: 879, endPoint y: 254, distance: 20.8
drag, startPoint x: 939, startPoint y: 315, endPoint x: 844, endPoint y: 311, distance: 94.9
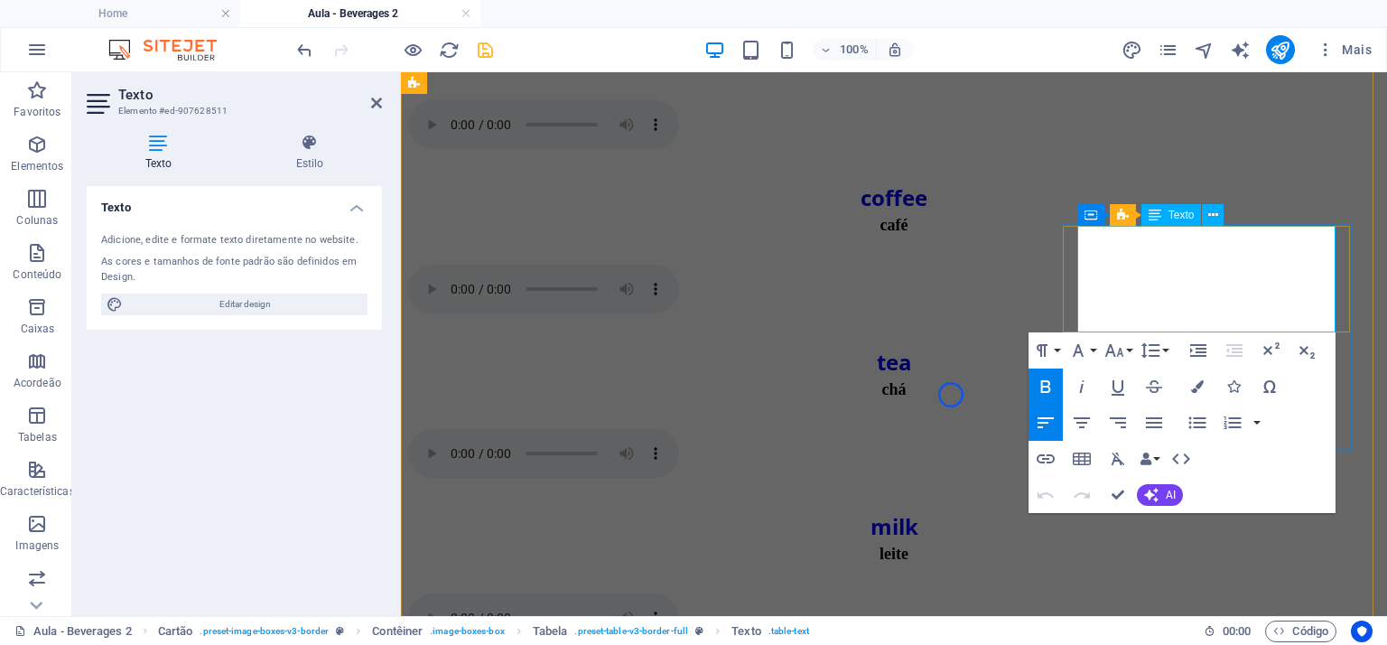
drag, startPoint x: 1235, startPoint y: 258, endPoint x: 1190, endPoint y: 256, distance: 45.2
drag, startPoint x: 1282, startPoint y: 311, endPoint x: 1182, endPoint y: 311, distance: 100.2
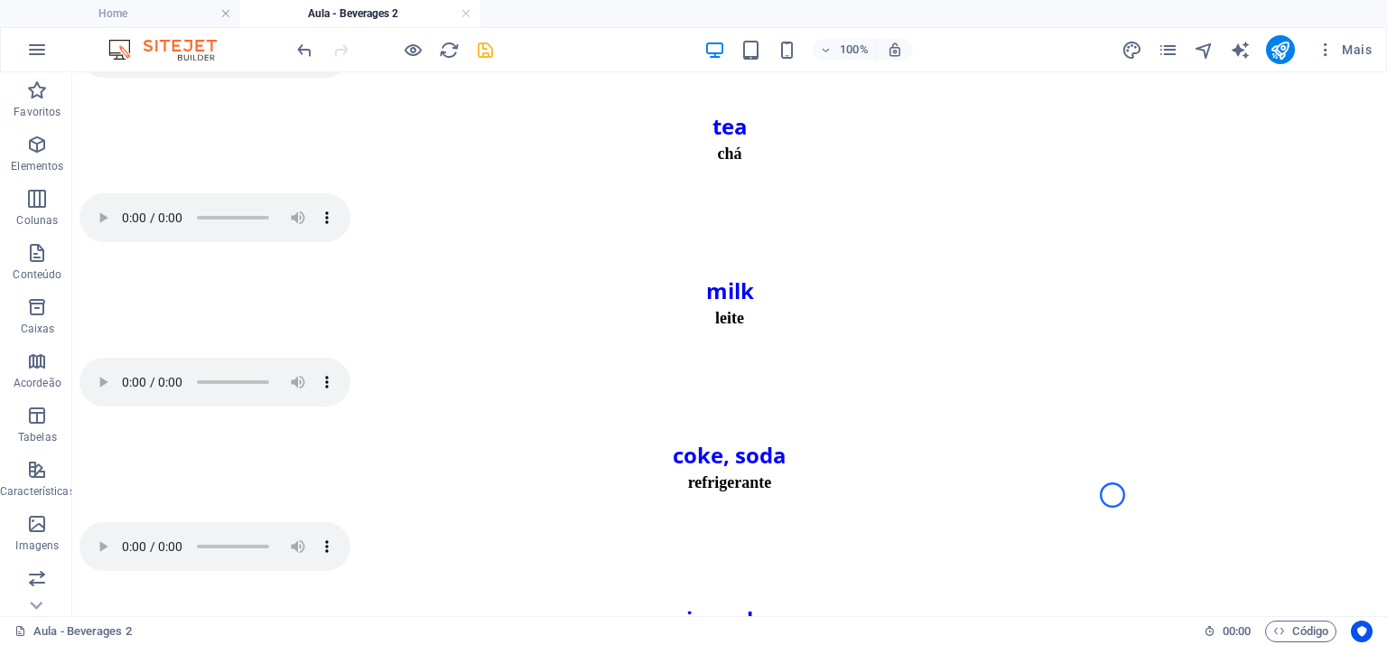
scroll to position [638, 0]
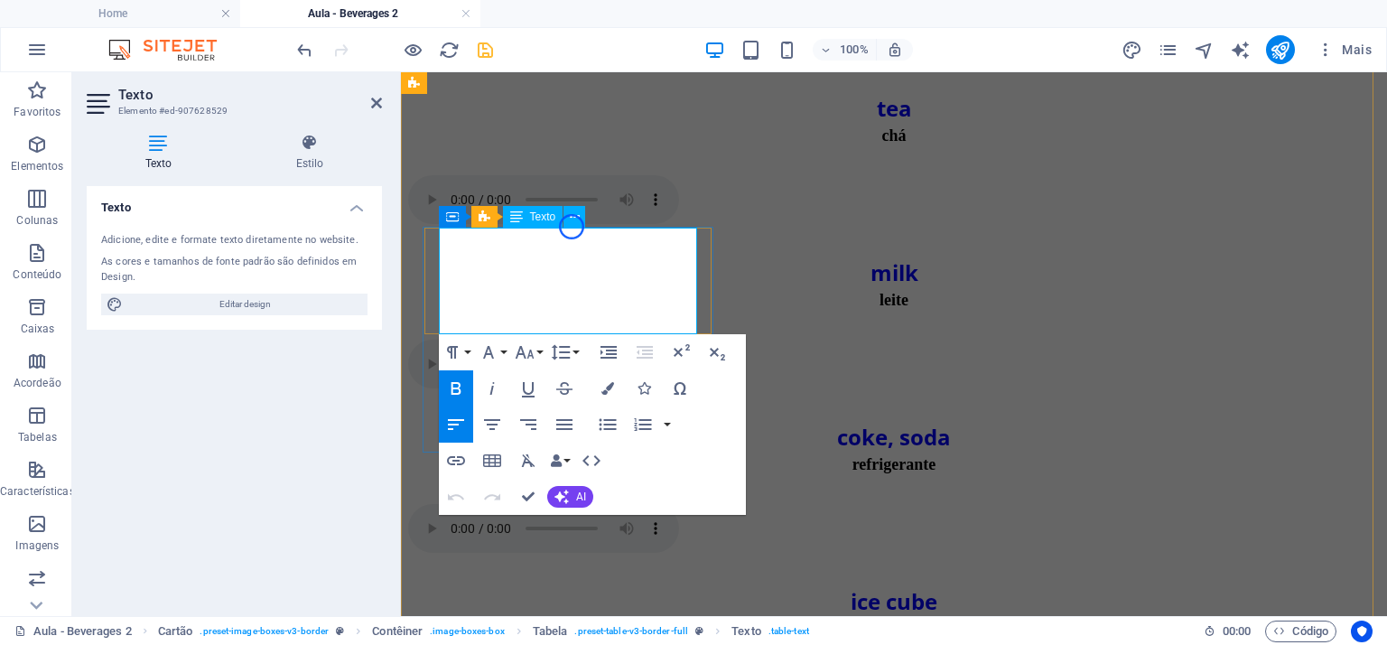
drag, startPoint x: 643, startPoint y: 256, endPoint x: 515, endPoint y: 256, distance: 128.2
drag, startPoint x: 646, startPoint y: 315, endPoint x: 553, endPoint y: 315, distance: 93.0
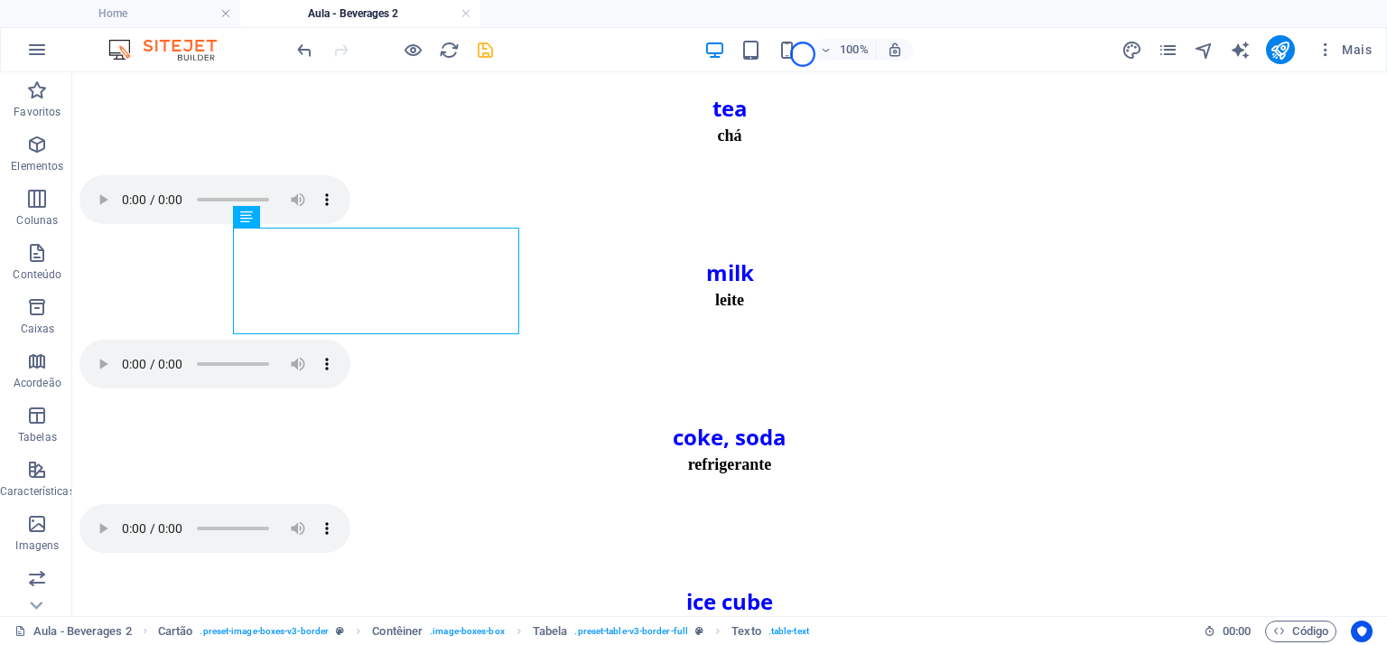
scroll to position [614, 0]
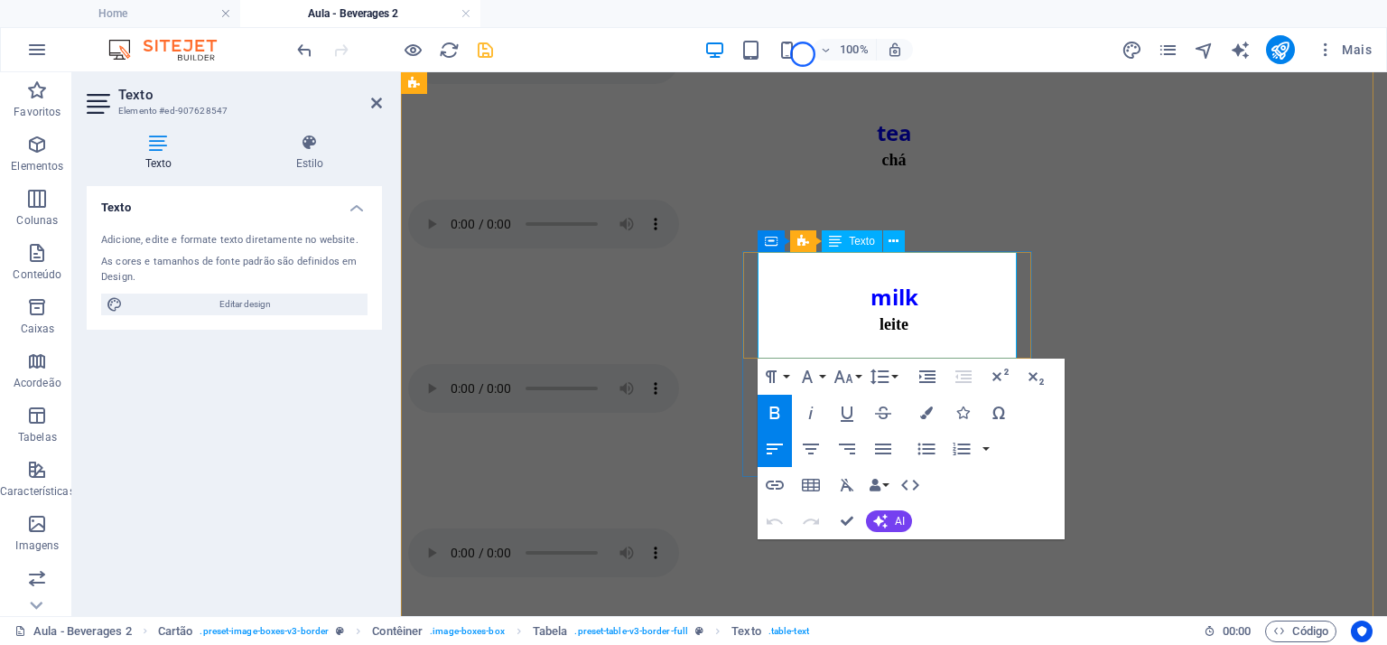
drag, startPoint x: 914, startPoint y: 287, endPoint x: 867, endPoint y: 284, distance: 47.0
drag, startPoint x: 890, startPoint y: 334, endPoint x: 874, endPoint y: 332, distance: 16.4
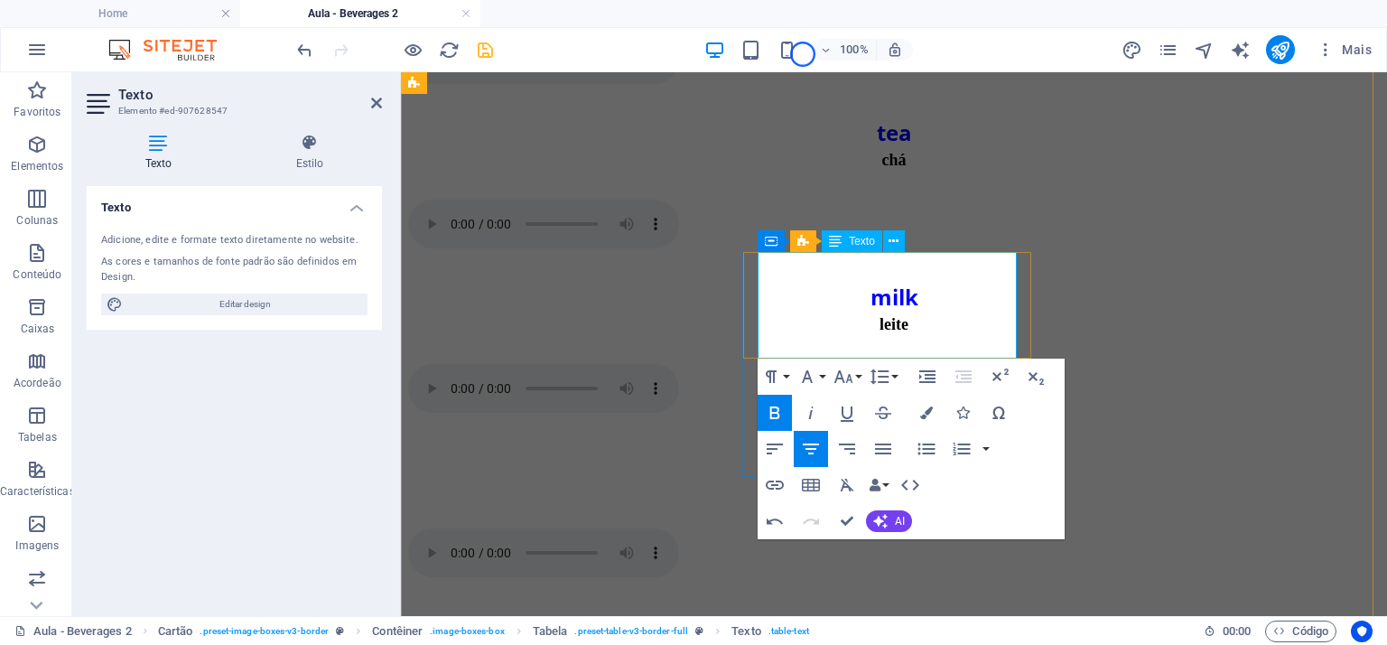
drag, startPoint x: 898, startPoint y: 334, endPoint x: 878, endPoint y: 331, distance: 20.0
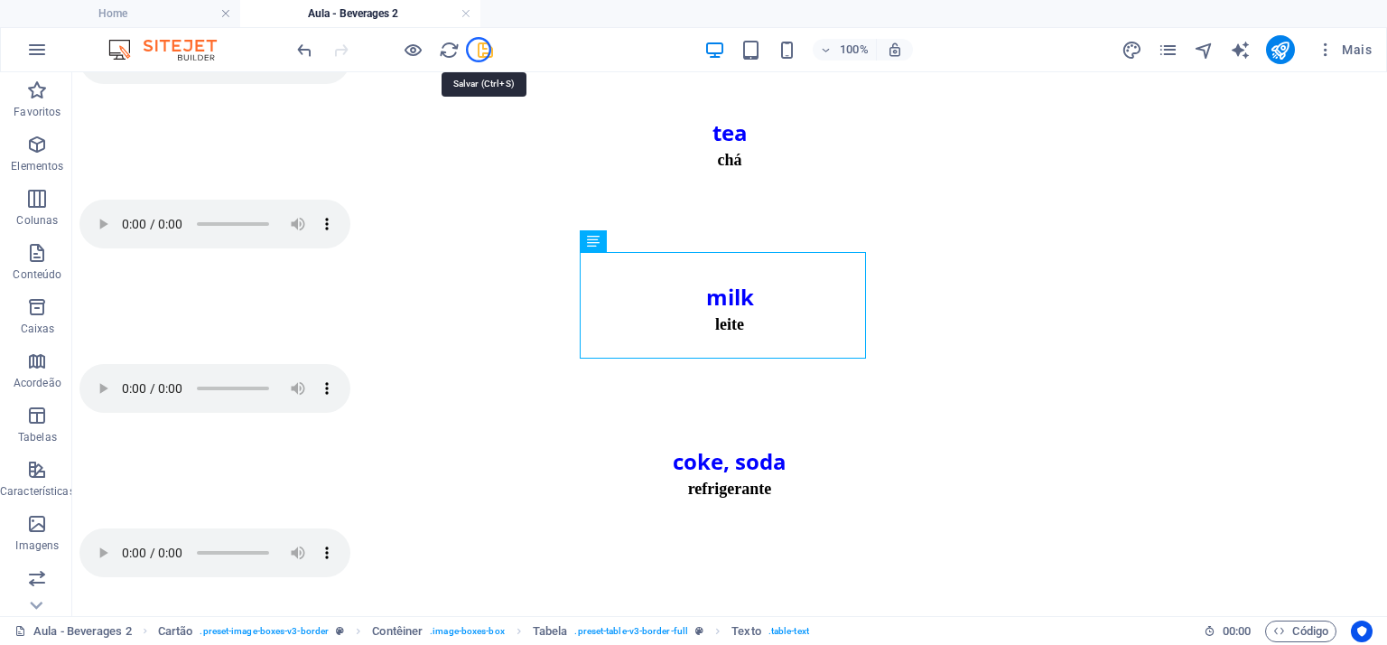
click at [479, 50] on icon "save" at bounding box center [485, 50] width 21 height 21
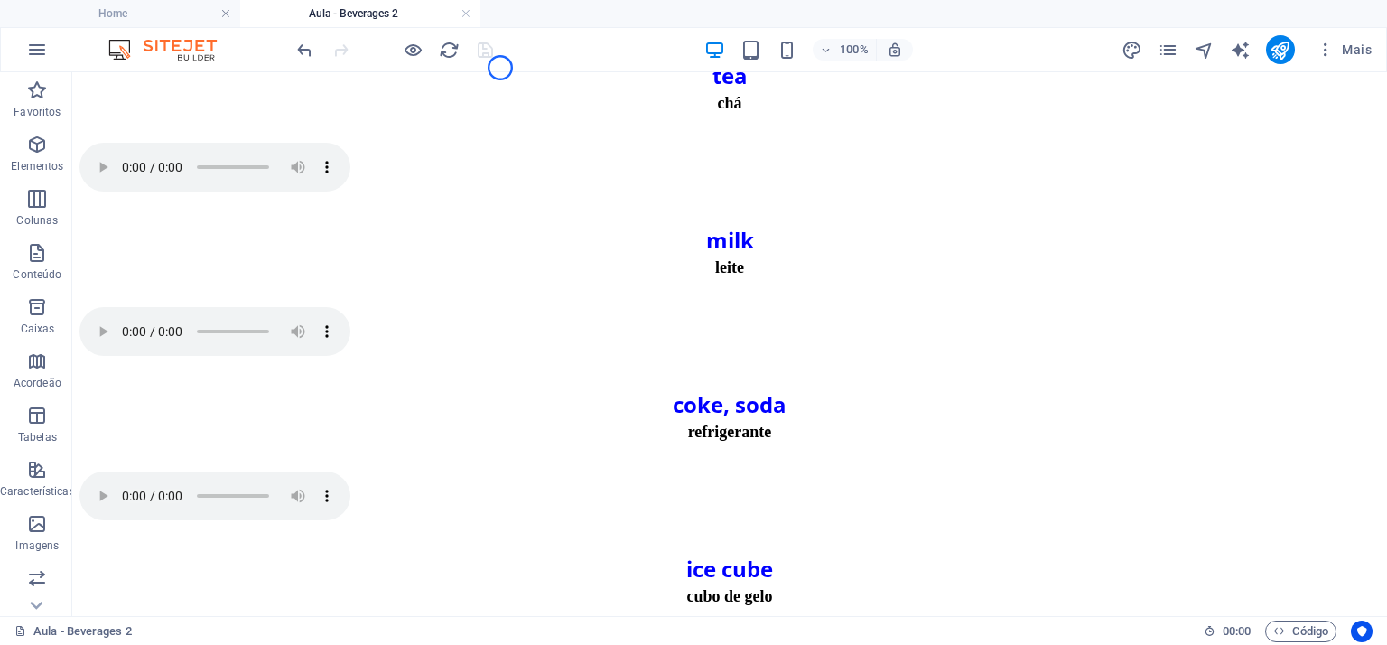
scroll to position [681, 0]
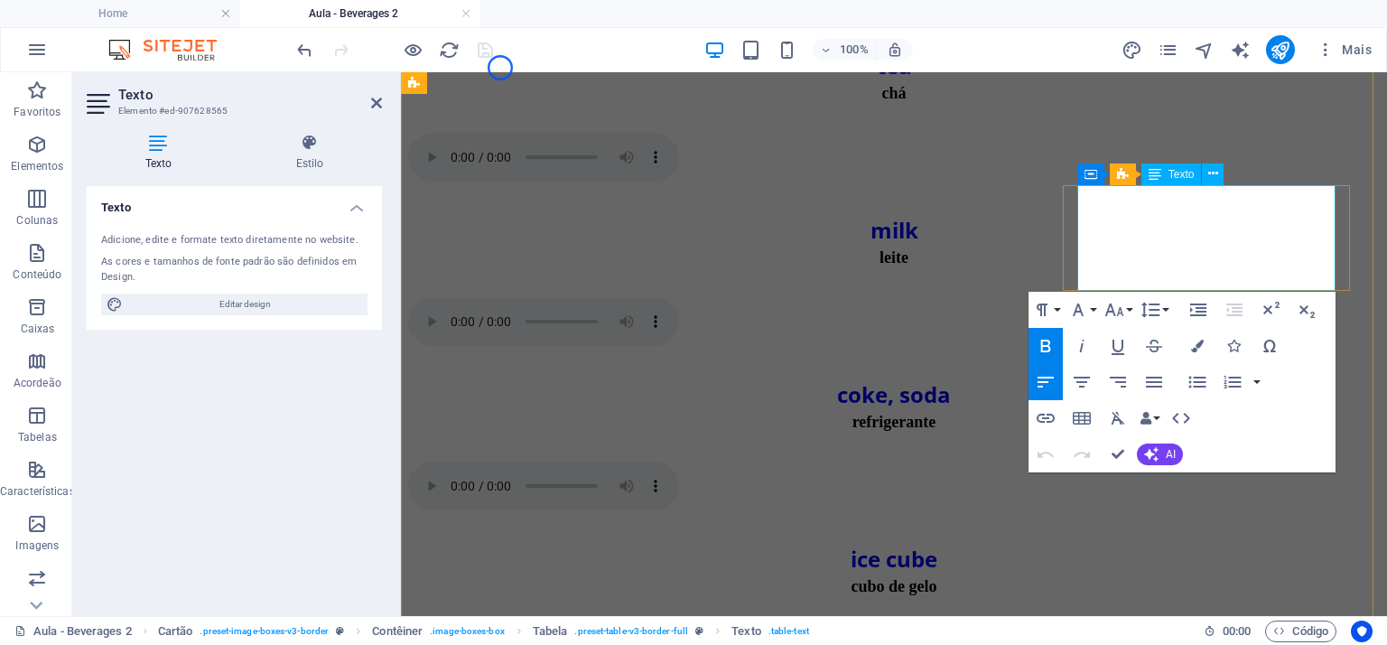
drag, startPoint x: 1257, startPoint y: 218, endPoint x: 1165, endPoint y: 216, distance: 92.1
drag, startPoint x: 1228, startPoint y: 266, endPoint x: 1185, endPoint y: 266, distance: 43.3
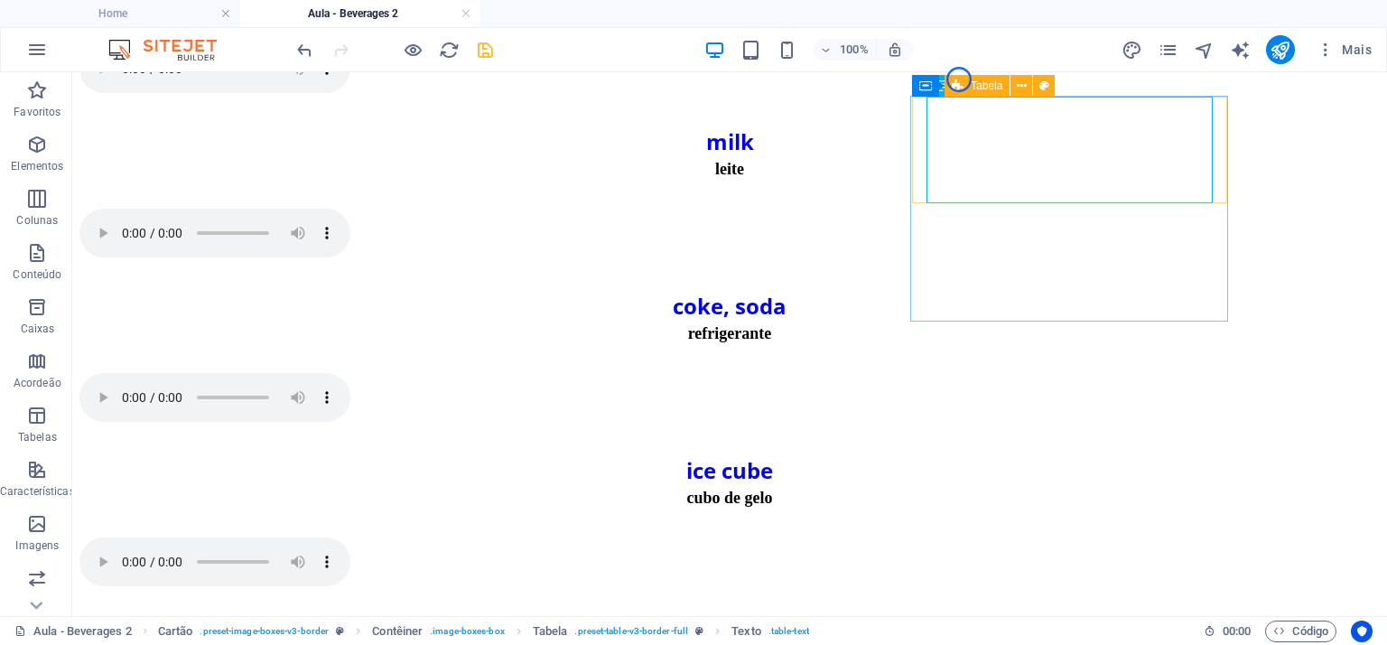
scroll to position [700, 0]
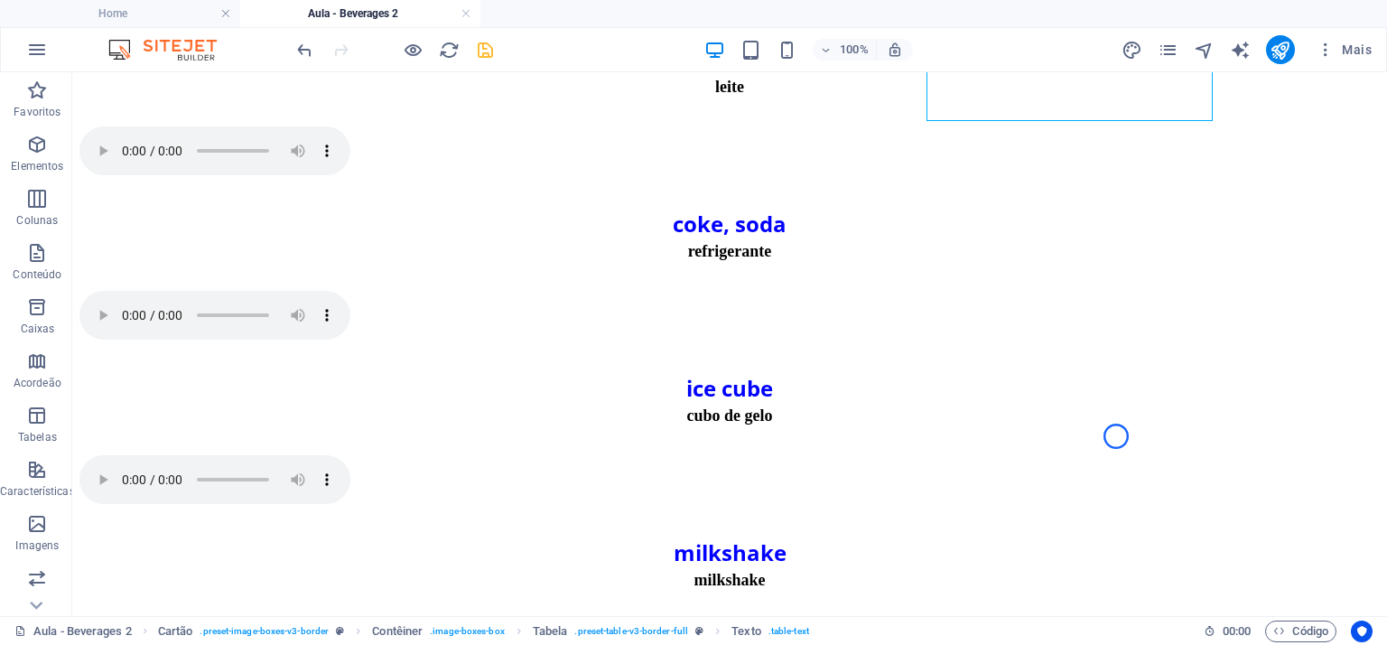
scroll to position [831, 0]
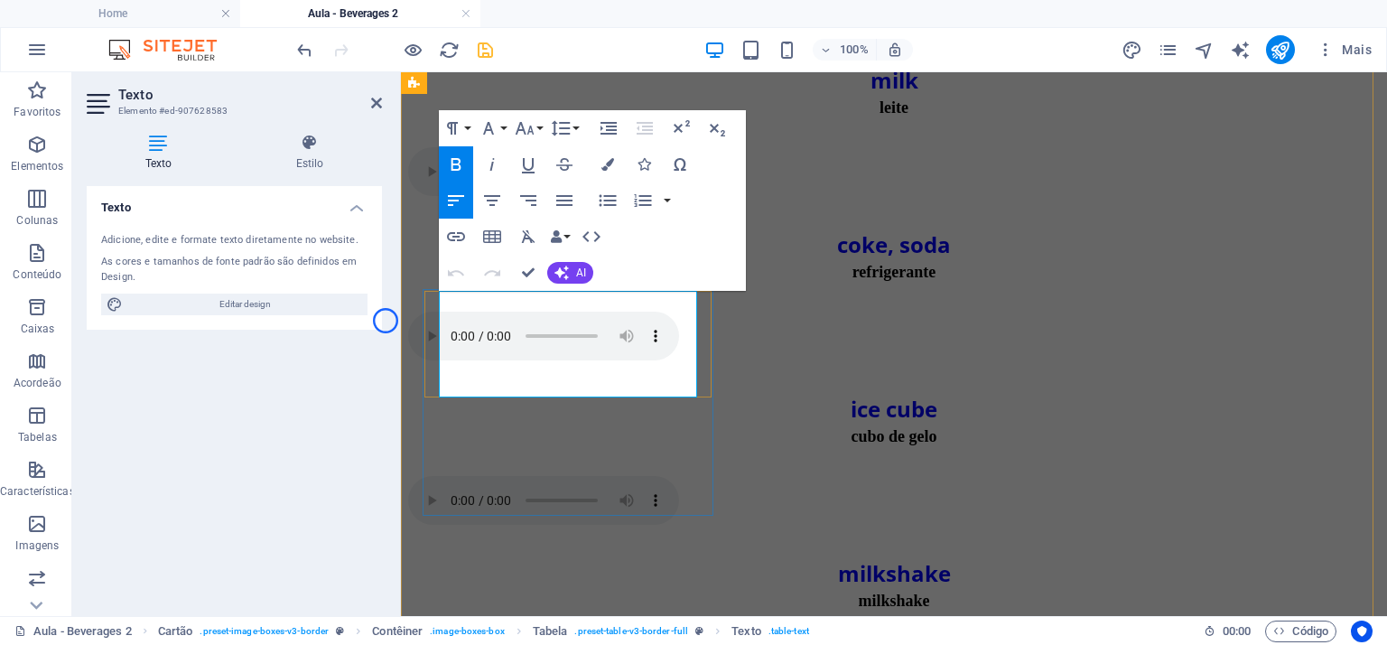
drag, startPoint x: 586, startPoint y: 376, endPoint x: 553, endPoint y: 377, distance: 33.4
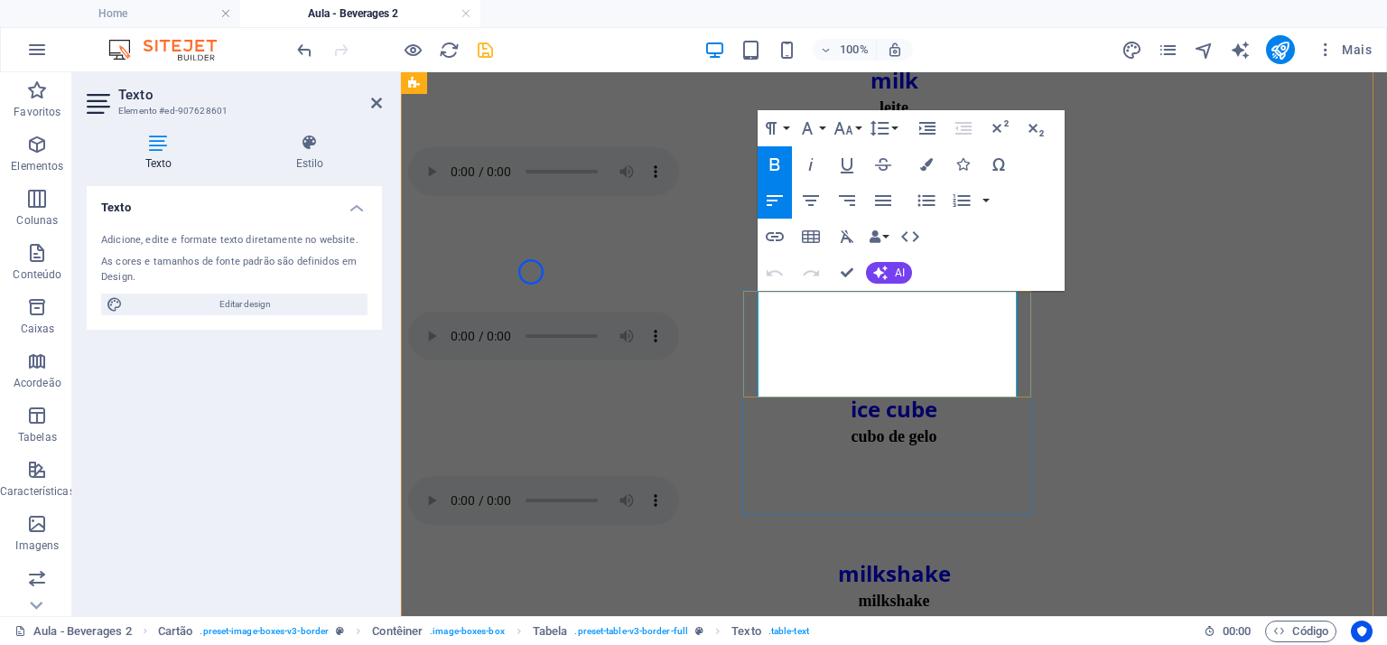
drag, startPoint x: 922, startPoint y: 317, endPoint x: 873, endPoint y: 319, distance: 48.8
drag, startPoint x: 914, startPoint y: 375, endPoint x: 871, endPoint y: 374, distance: 42.4
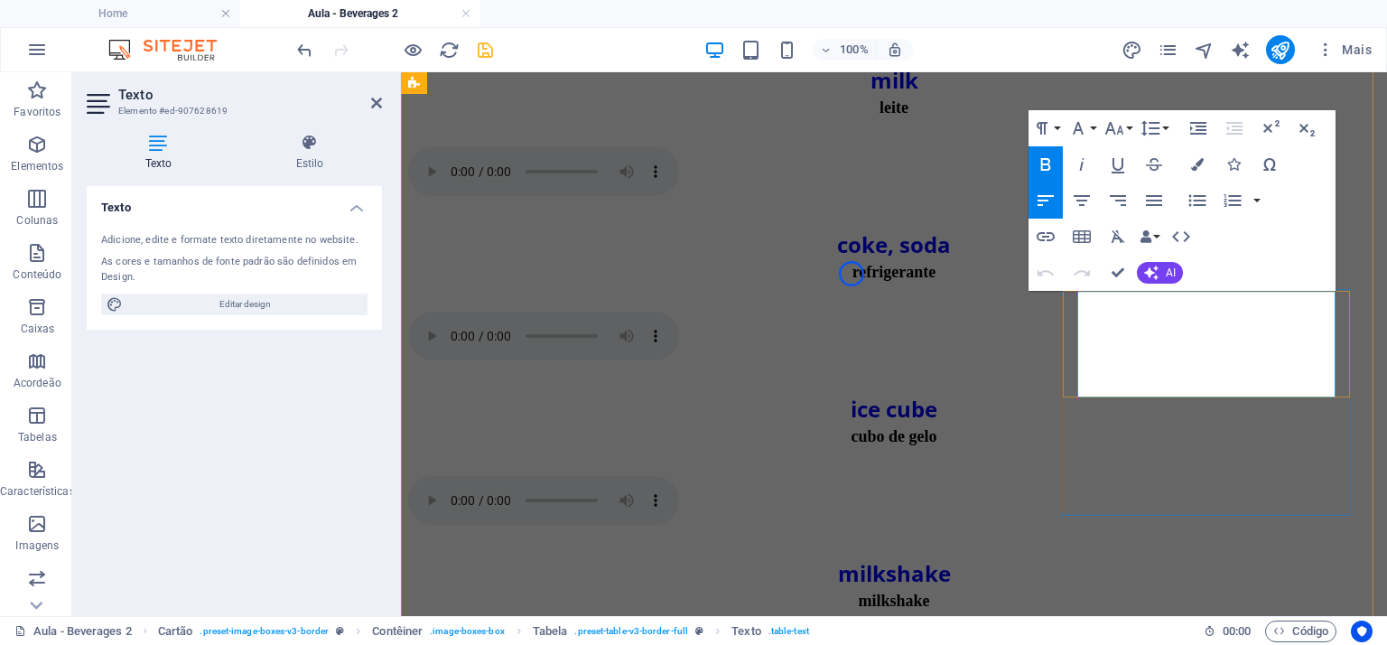
drag, startPoint x: 1201, startPoint y: 324, endPoint x: 1189, endPoint y: 324, distance: 11.7
drag, startPoint x: 1223, startPoint y: 379, endPoint x: 1199, endPoint y: 379, distance: 24.4
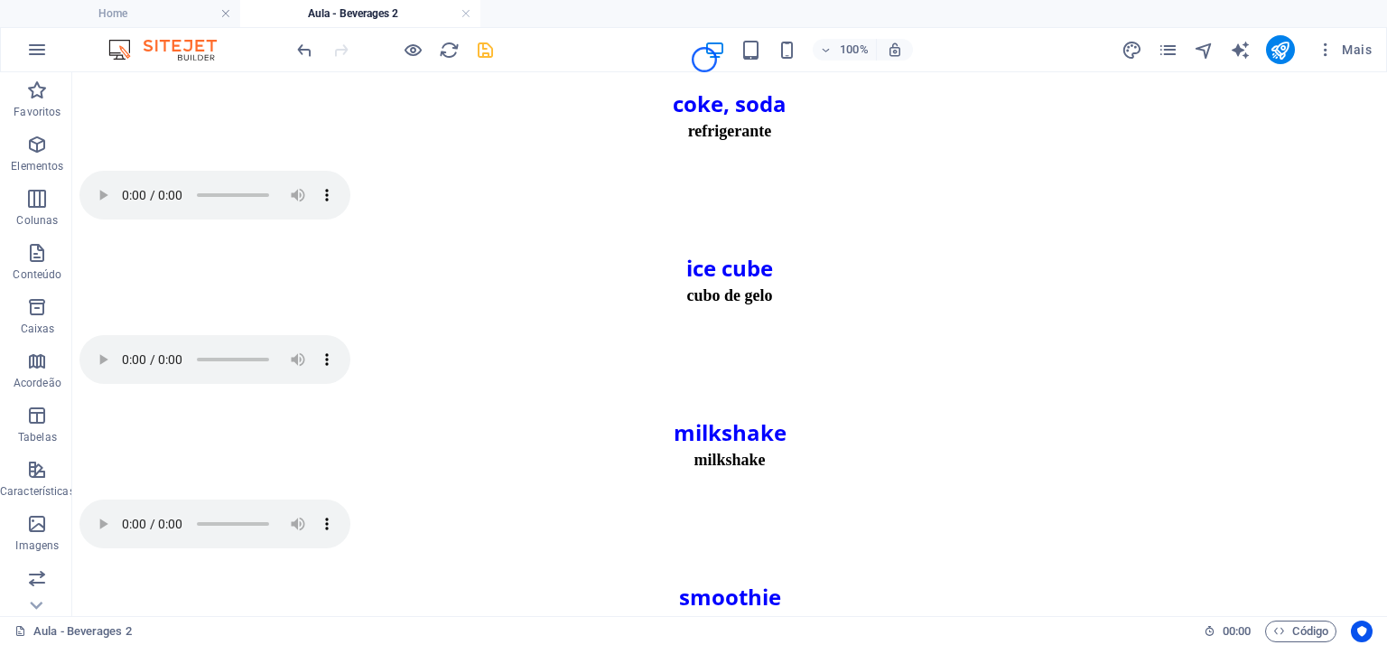
scroll to position [966, 0]
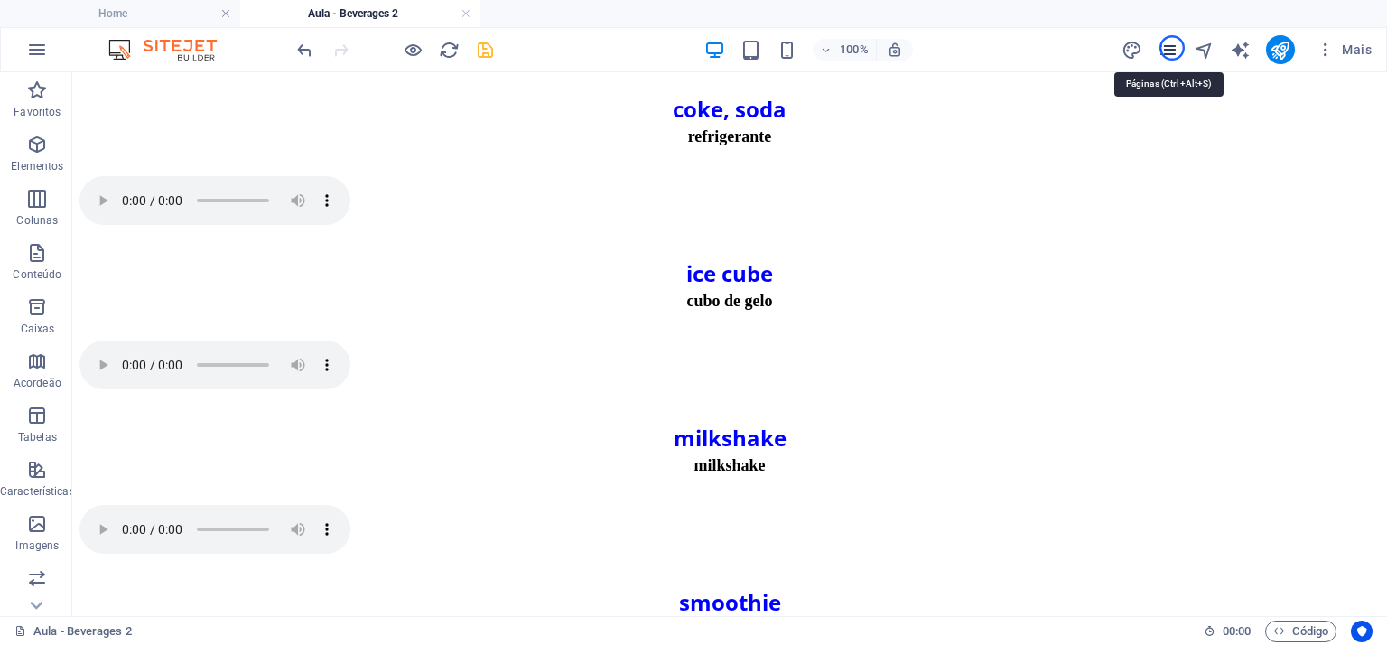
click at [1172, 48] on icon "pages" at bounding box center [1168, 50] width 21 height 21
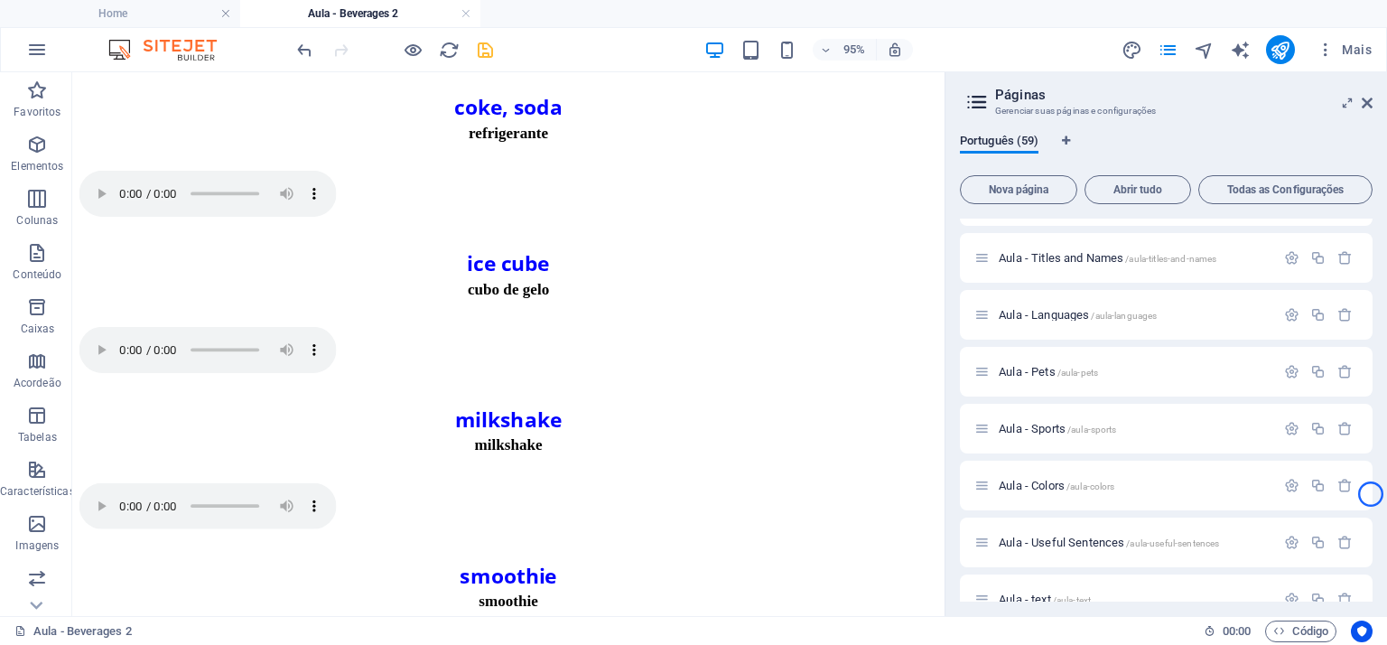
scroll to position [2171, 0]
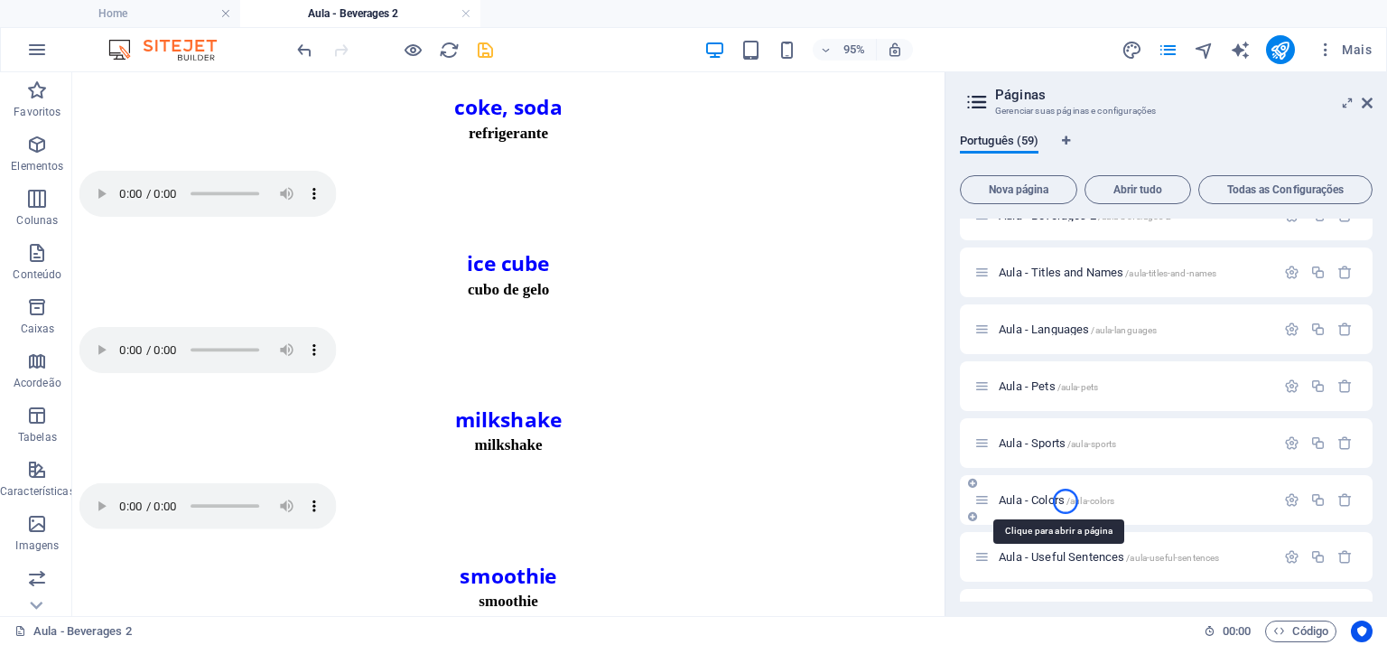
click at [1065, 501] on span "Aula - Colors /aula-colors" at bounding box center [1057, 500] width 116 height 14
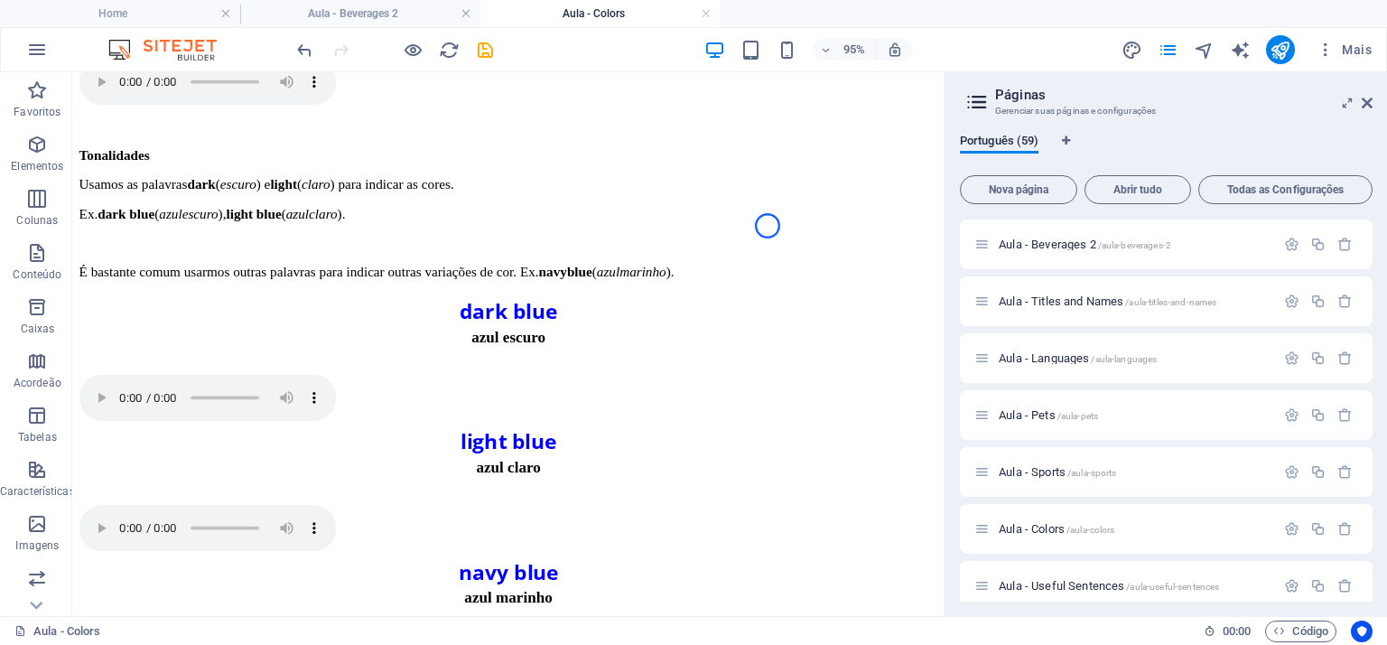
scroll to position [2203, 0]
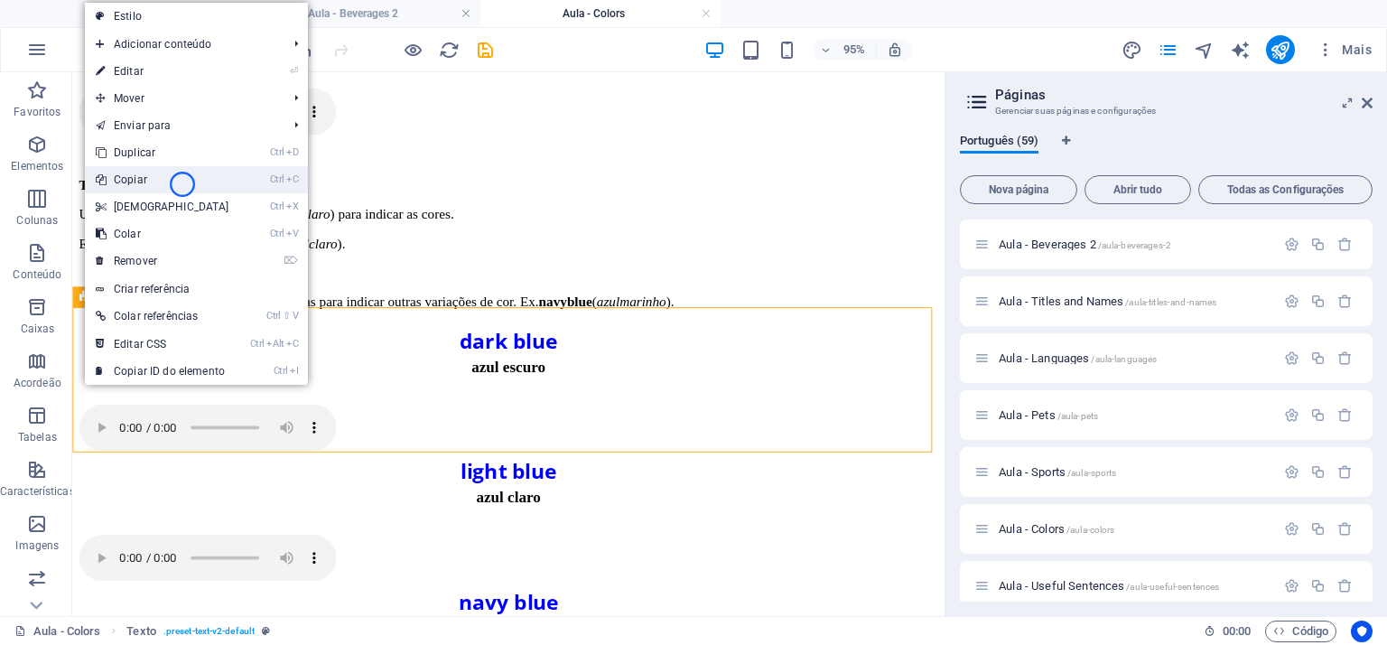
click at [182, 184] on link "Ctrl C Copiar" at bounding box center [162, 179] width 155 height 27
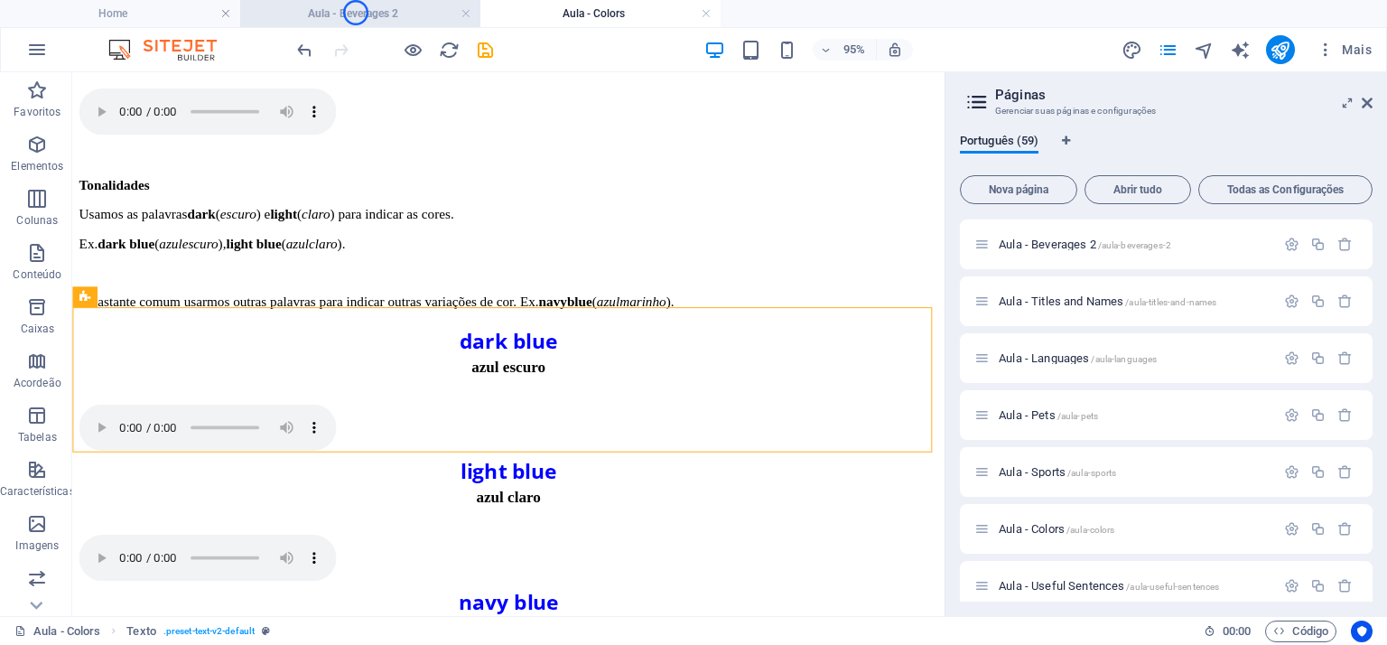
click at [356, 13] on h4 "Aula - Beverages 2" at bounding box center [360, 14] width 240 height 20
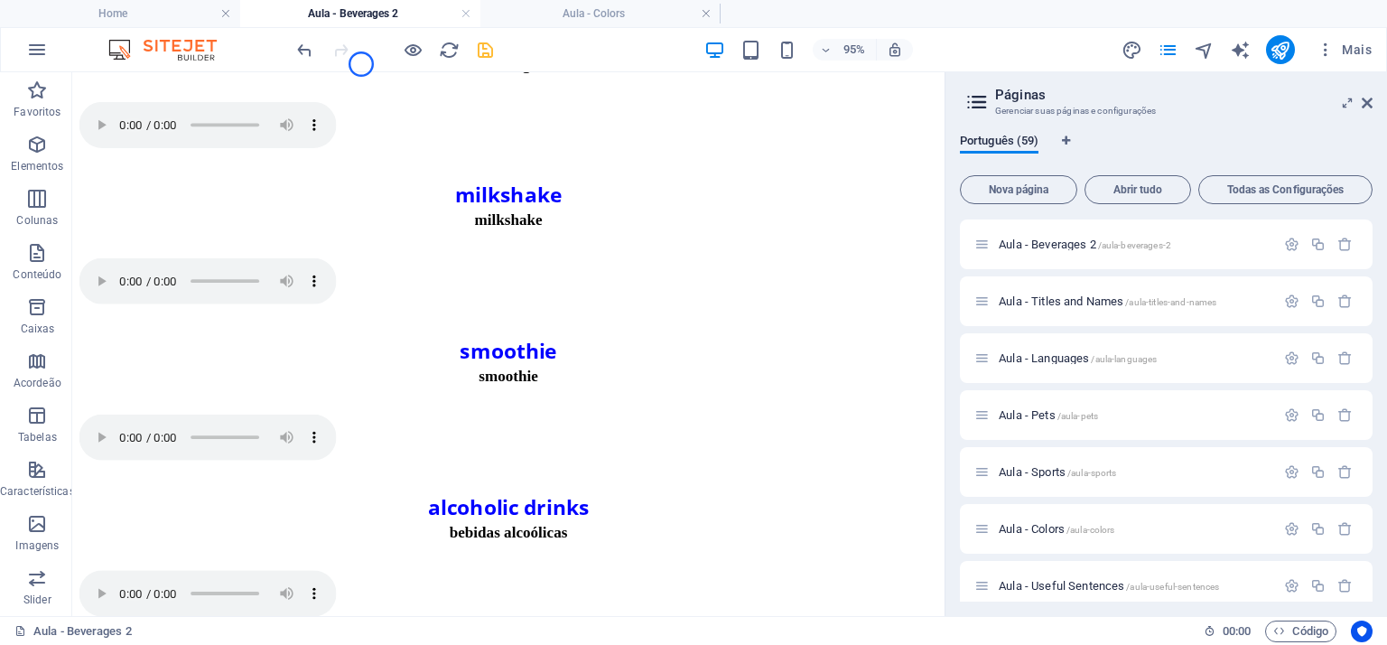
scroll to position [1251, 0]
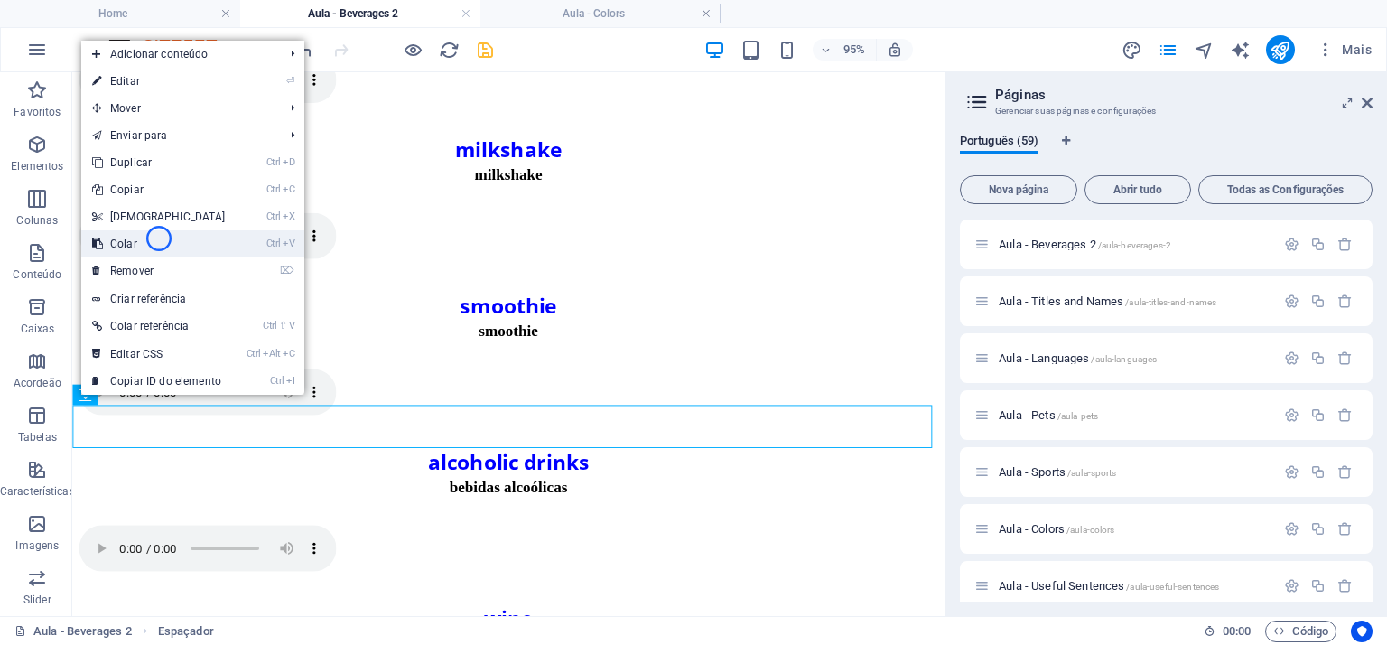
click at [159, 238] on link "Ctrl V Colar" at bounding box center [158, 243] width 155 height 27
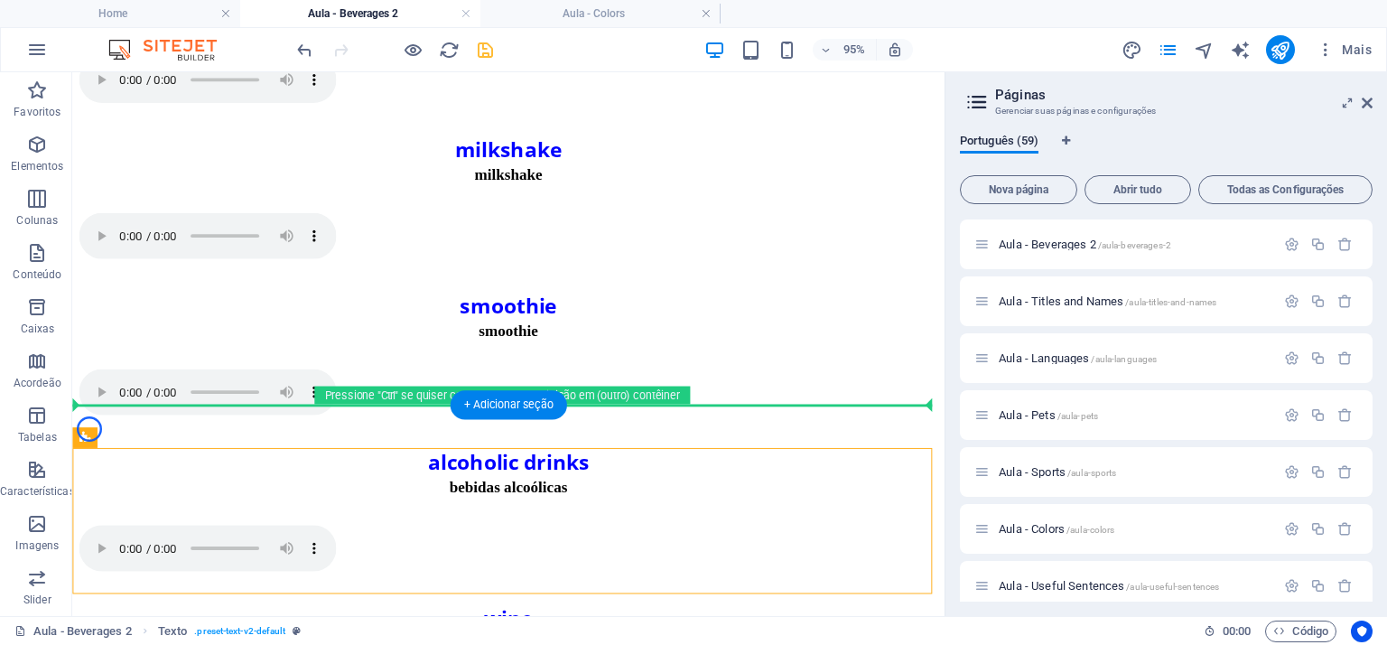
drag, startPoint x: 90, startPoint y: 435, endPoint x: 90, endPoint y: 391, distance: 44.2
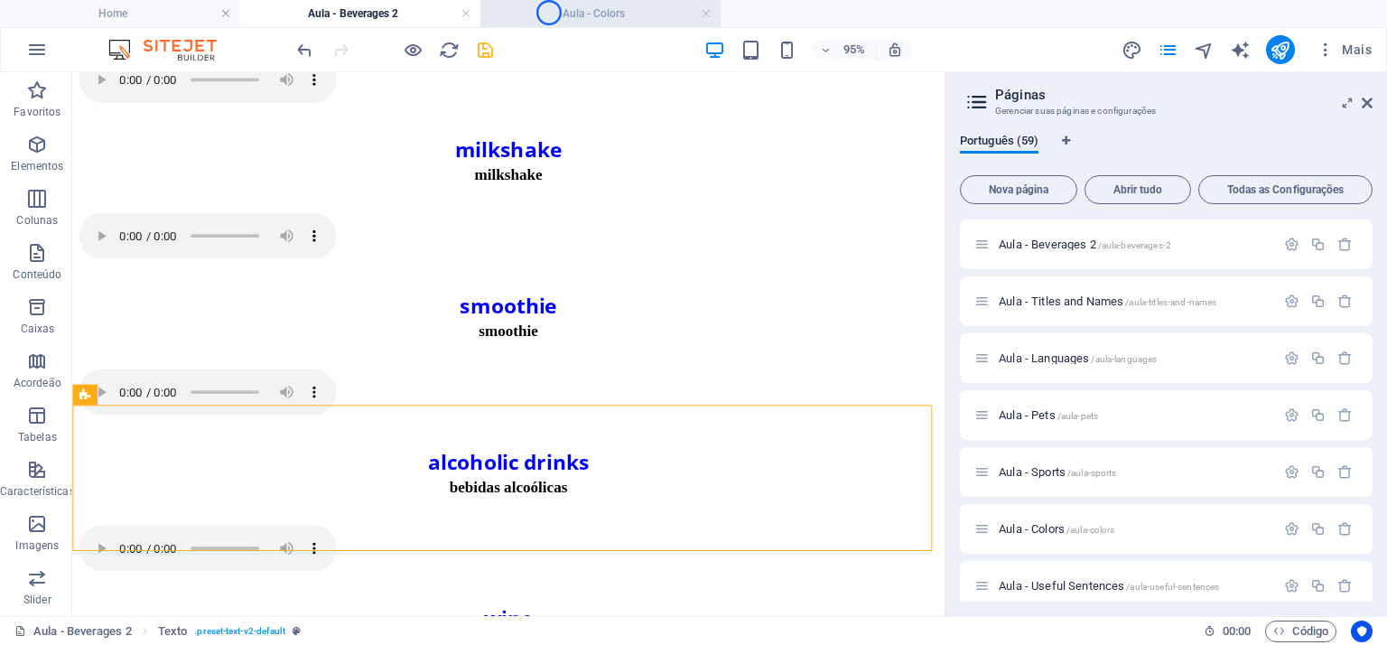
click at [549, 13] on h4 "Aula - Colors" at bounding box center [600, 14] width 240 height 20
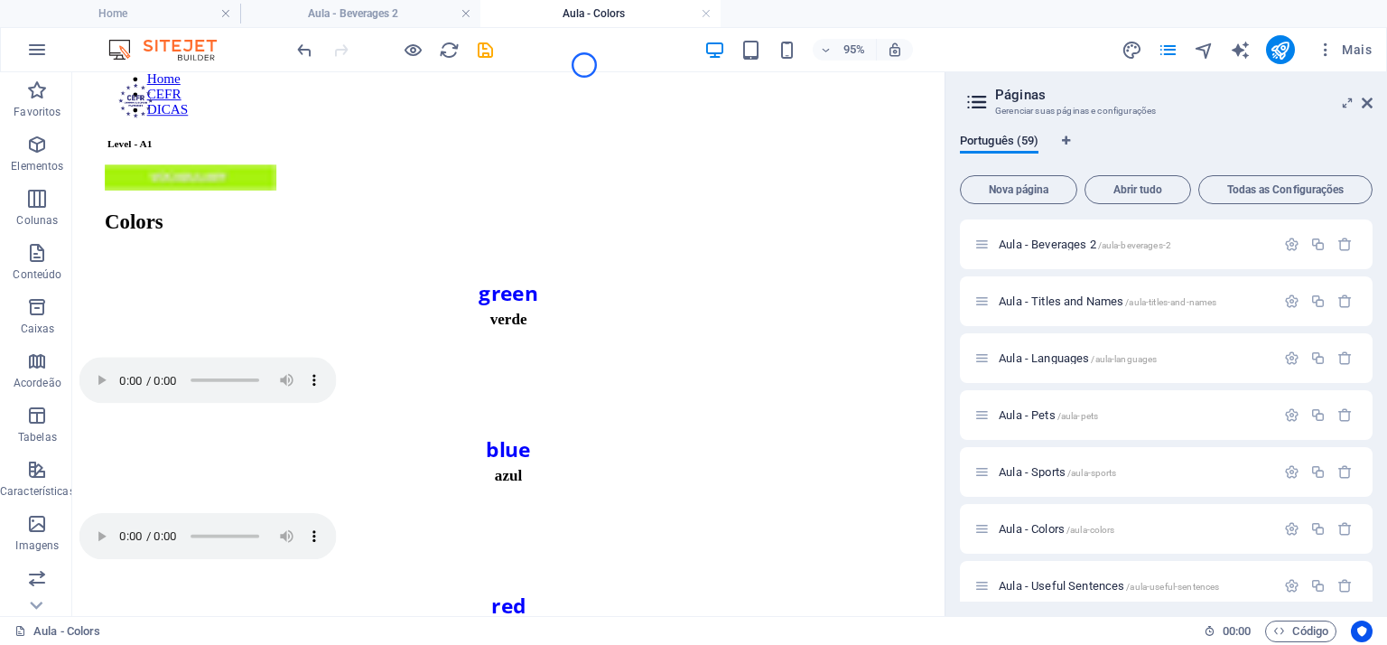
scroll to position [101, 0]
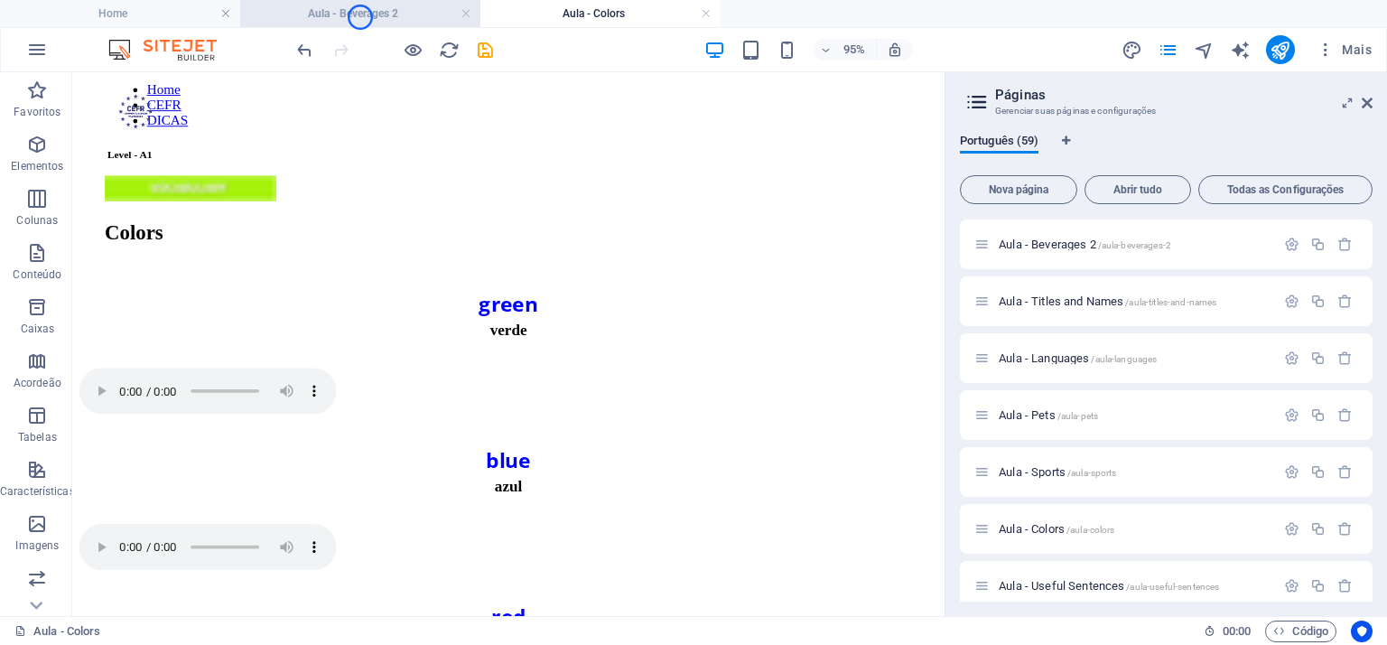
click at [360, 17] on h4 "Aula - Beverages 2" at bounding box center [360, 14] width 240 height 20
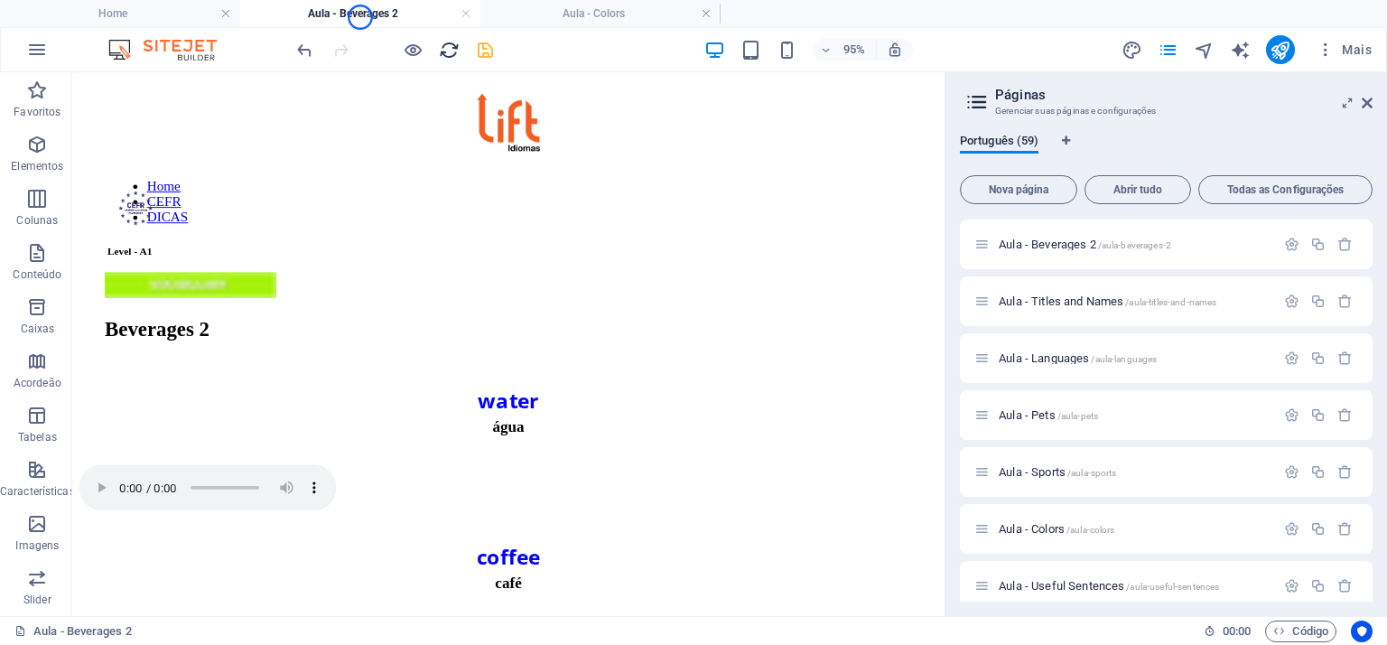
scroll to position [0, 0]
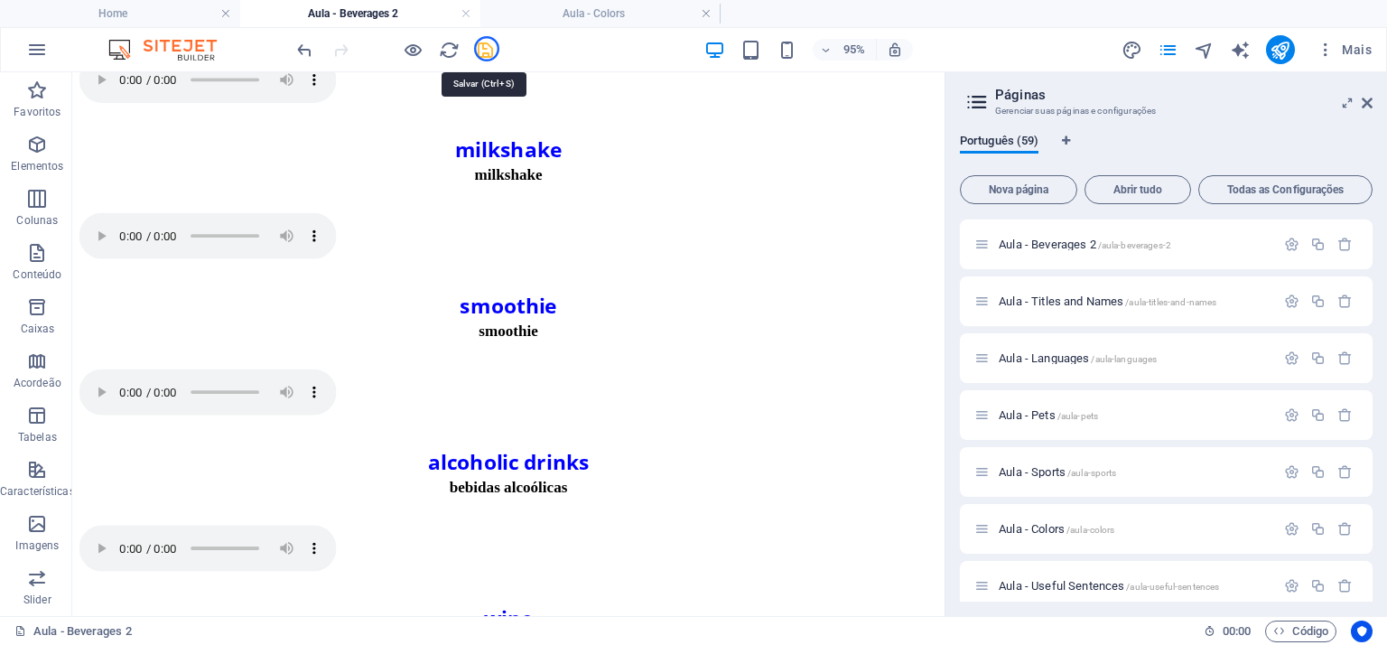
click at [487, 49] on icon "save" at bounding box center [485, 50] width 21 height 21
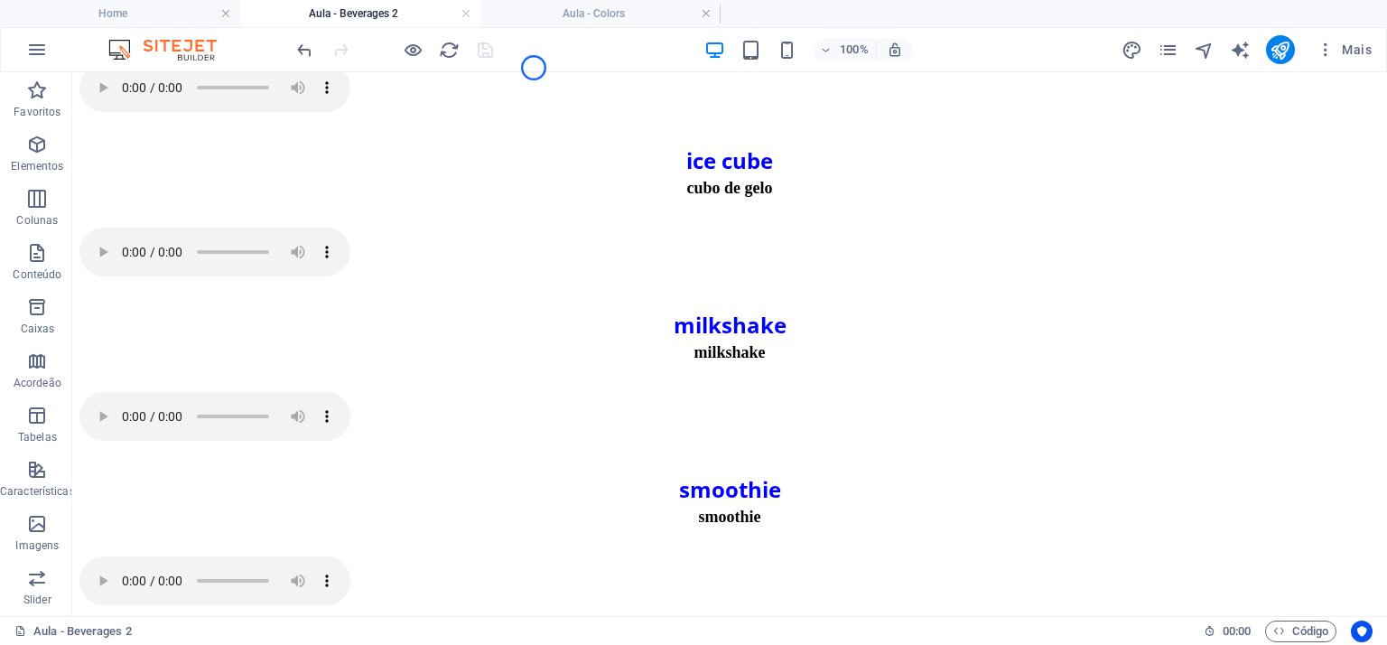
scroll to position [1067, 0]
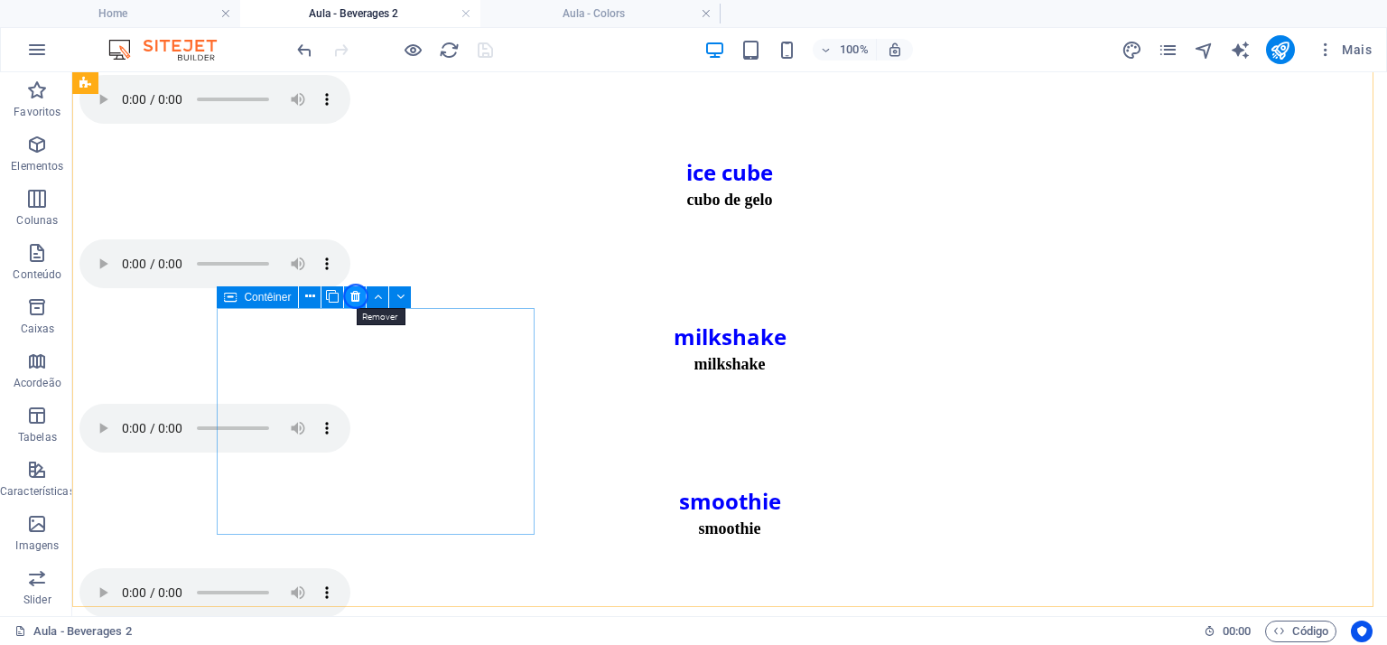
click at [356, 296] on icon at bounding box center [355, 296] width 10 height 19
click at [355, 295] on icon at bounding box center [355, 296] width 10 height 19
click at [354, 292] on icon at bounding box center [355, 296] width 10 height 19
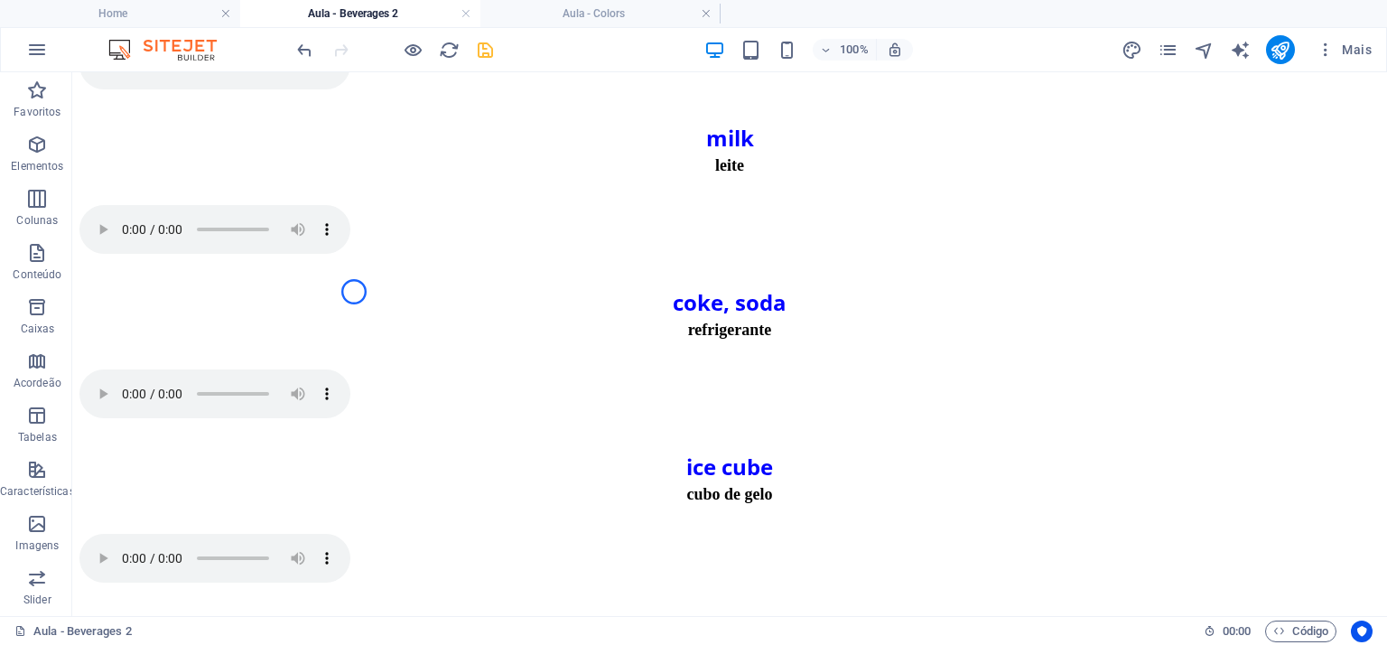
scroll to position [761, 0]
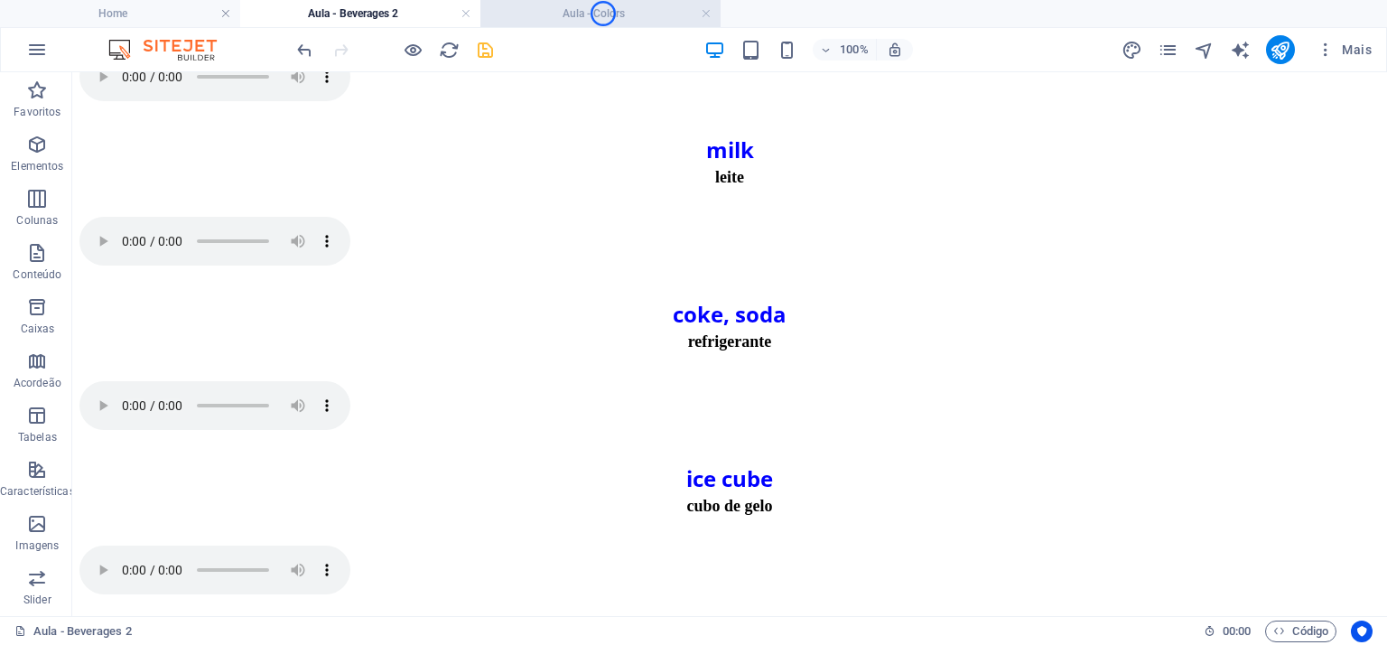
click at [603, 14] on h4 "Aula - Colors" at bounding box center [600, 14] width 240 height 20
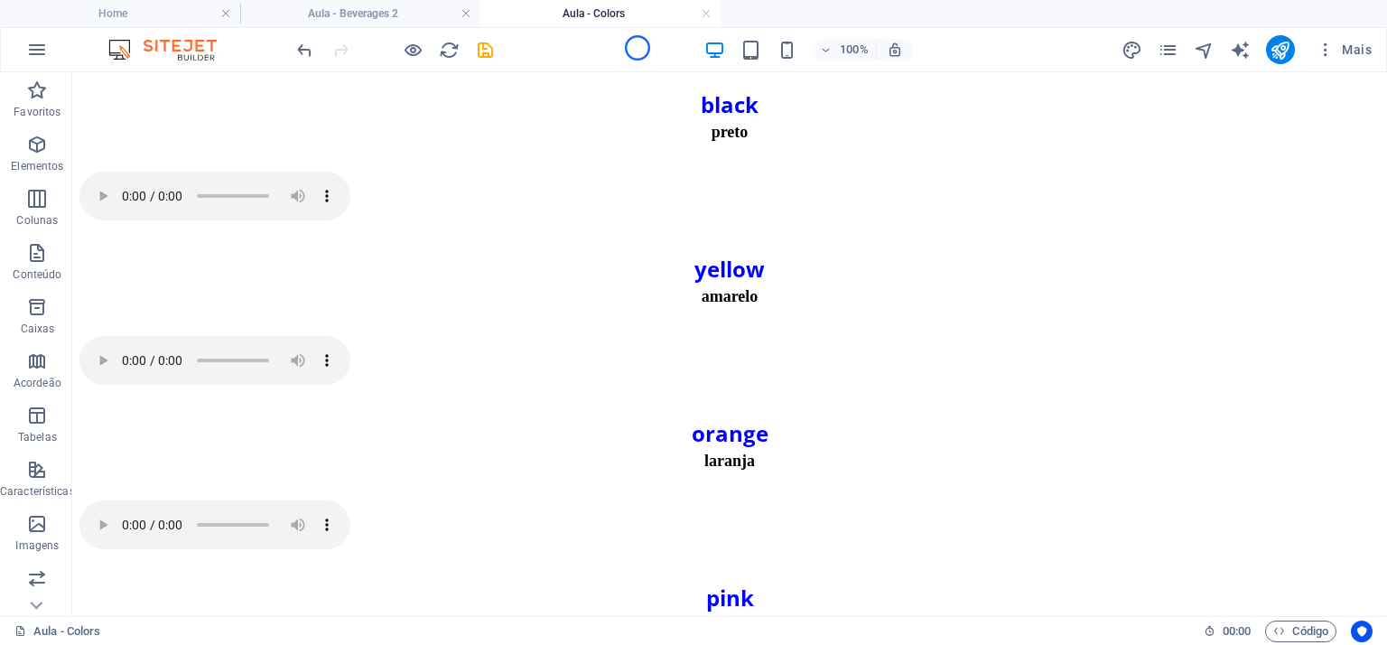
scroll to position [1075, 0]
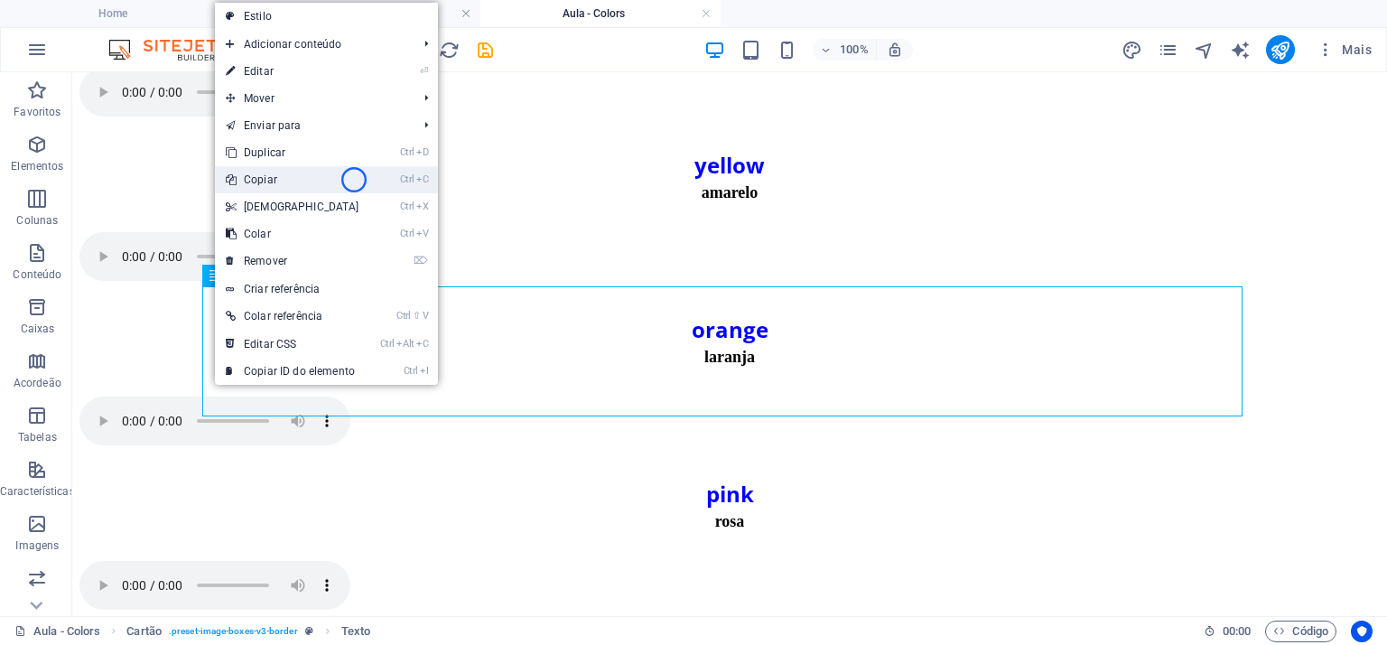
click at [354, 180] on link "Ctrl C Copiar" at bounding box center [292, 179] width 155 height 27
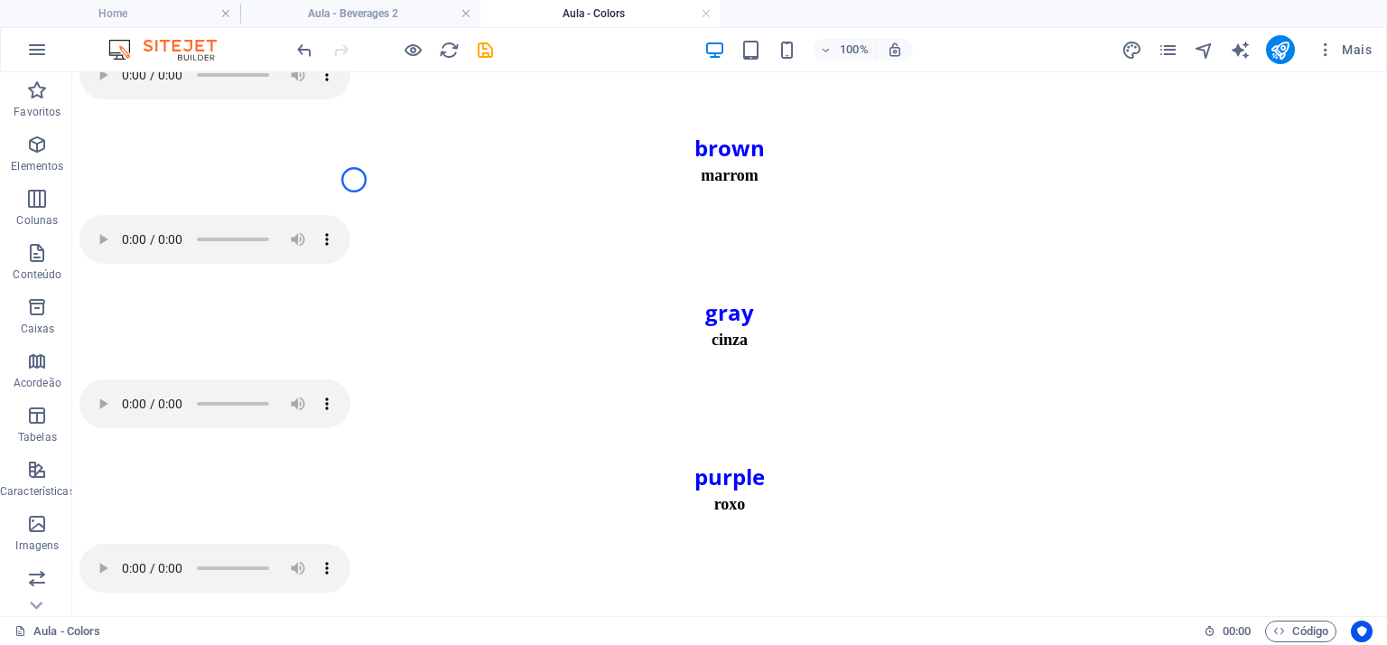
scroll to position [1461, 0]
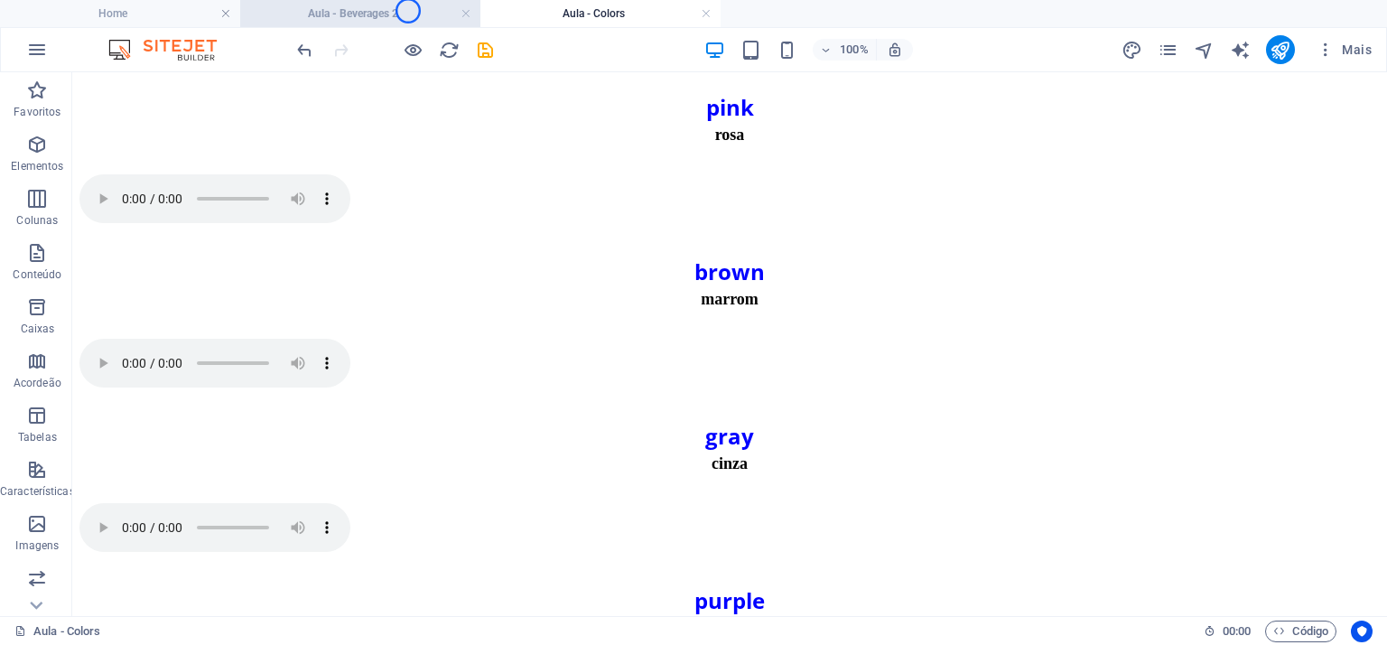
click at [408, 11] on h4 "Aula - Beverages 2" at bounding box center [360, 14] width 240 height 20
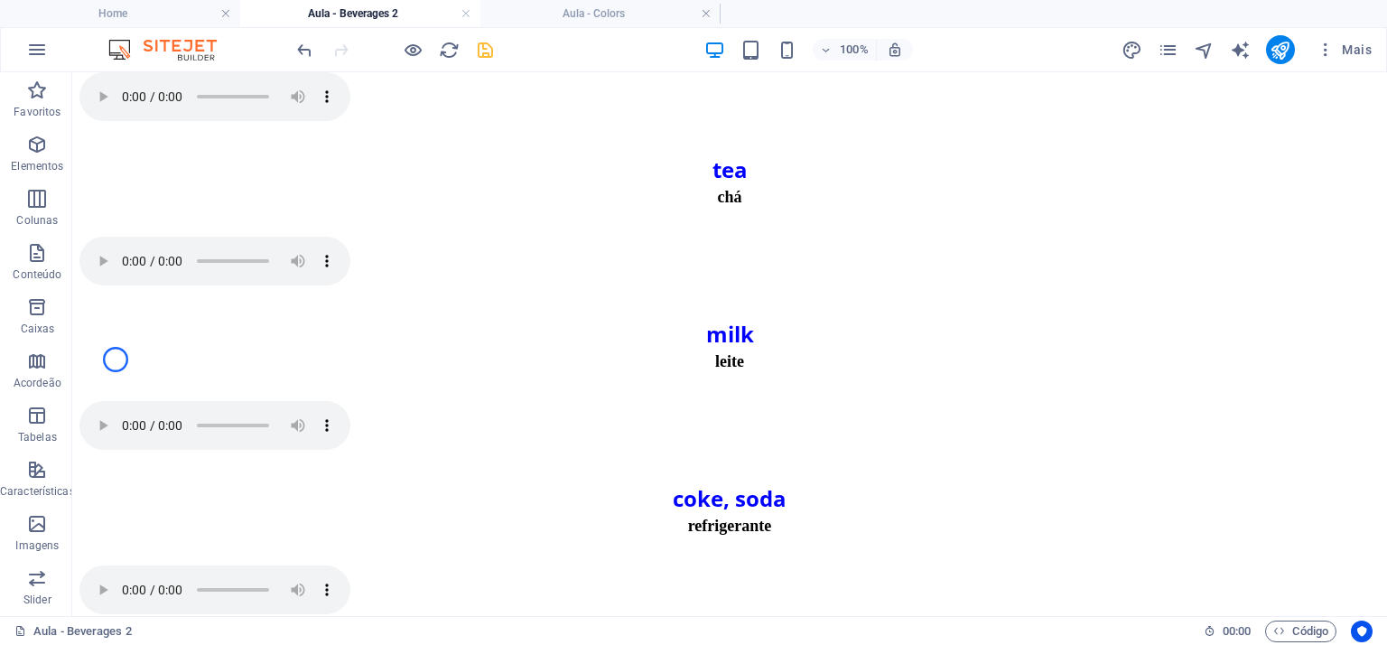
scroll to position [581, 0]
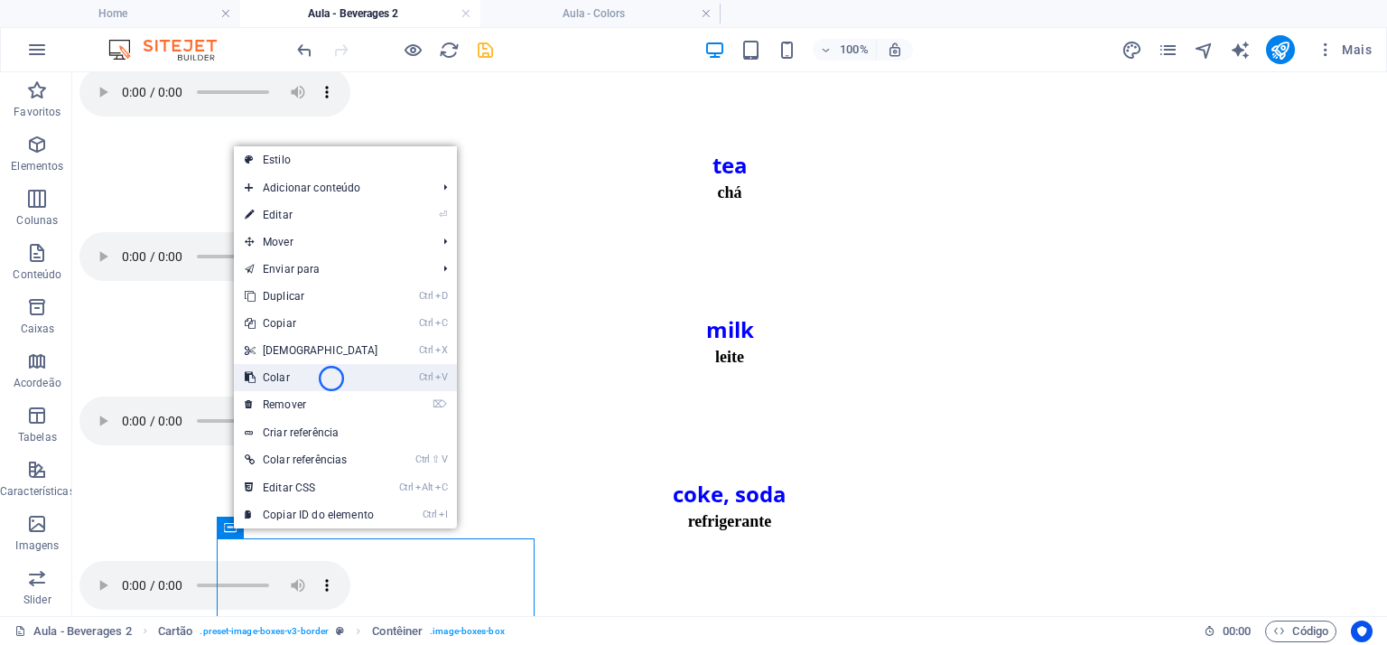
click at [331, 378] on link "Ctrl V Colar" at bounding box center [311, 377] width 155 height 27
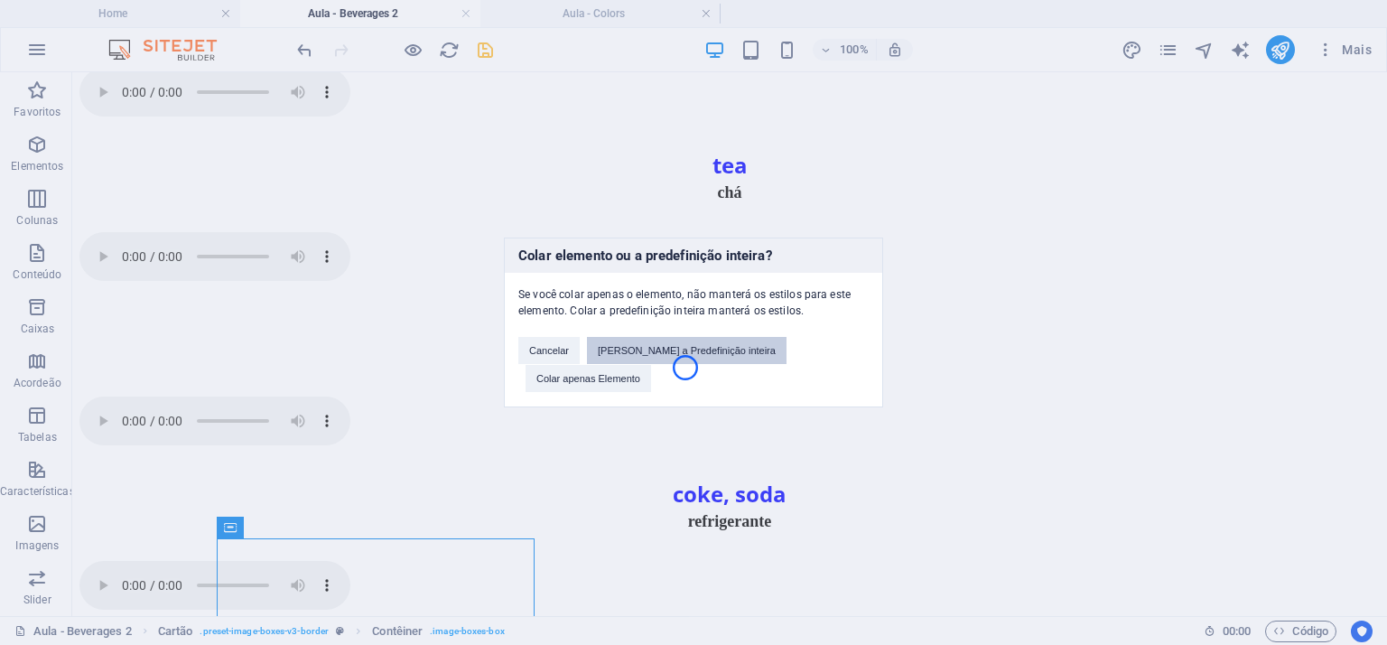
click at [685, 364] on button "[PERSON_NAME] a Predefinição inteira" at bounding box center [687, 350] width 200 height 27
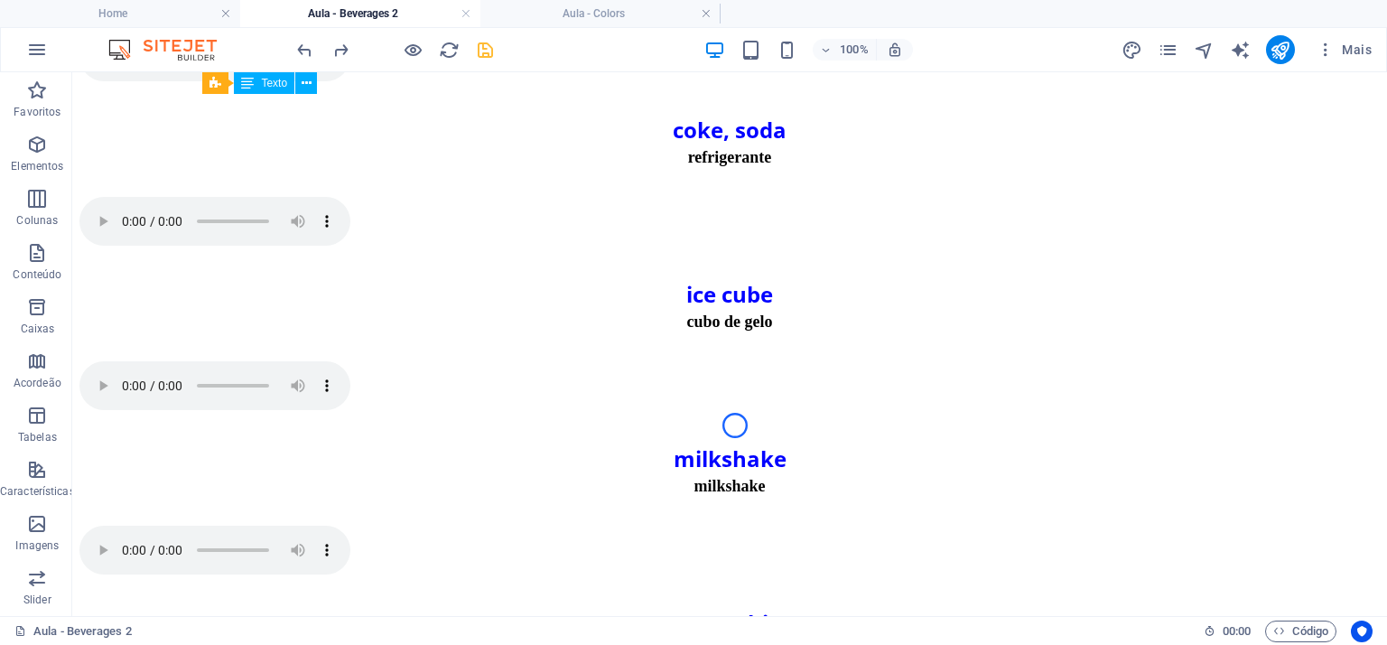
scroll to position [931, 0]
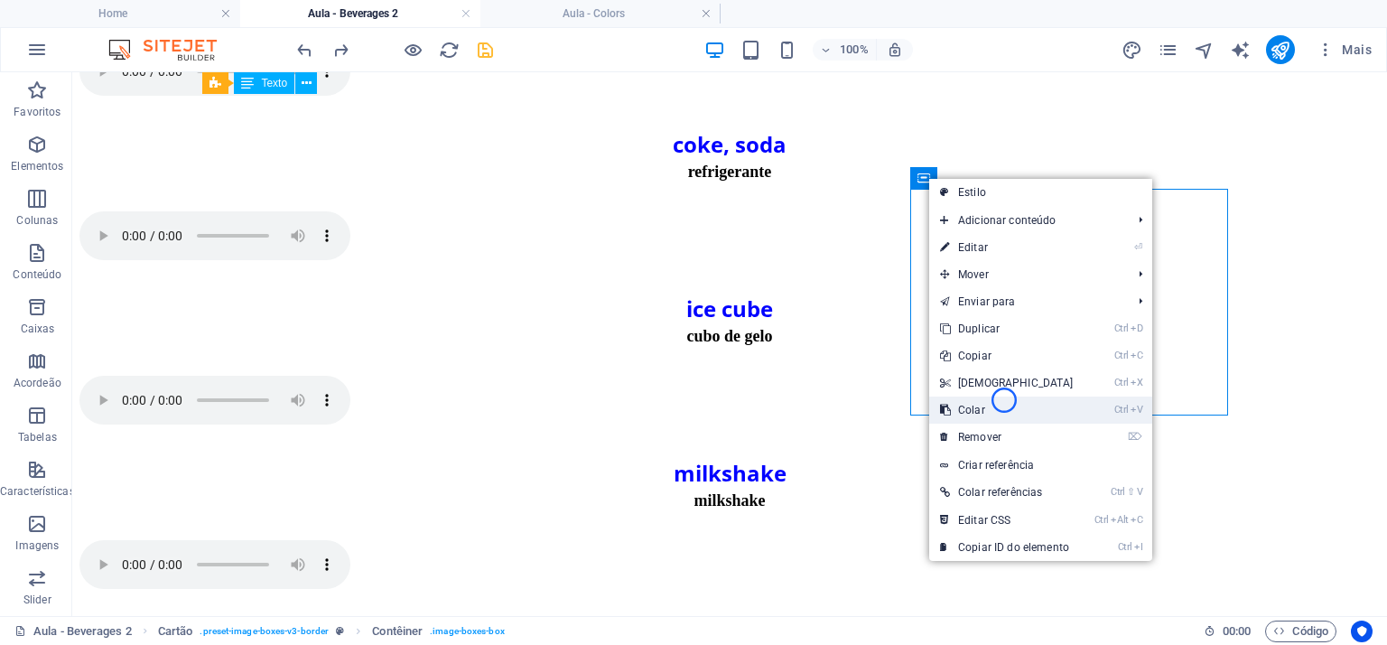
click at [1004, 400] on link "Ctrl V Colar" at bounding box center [1006, 409] width 155 height 27
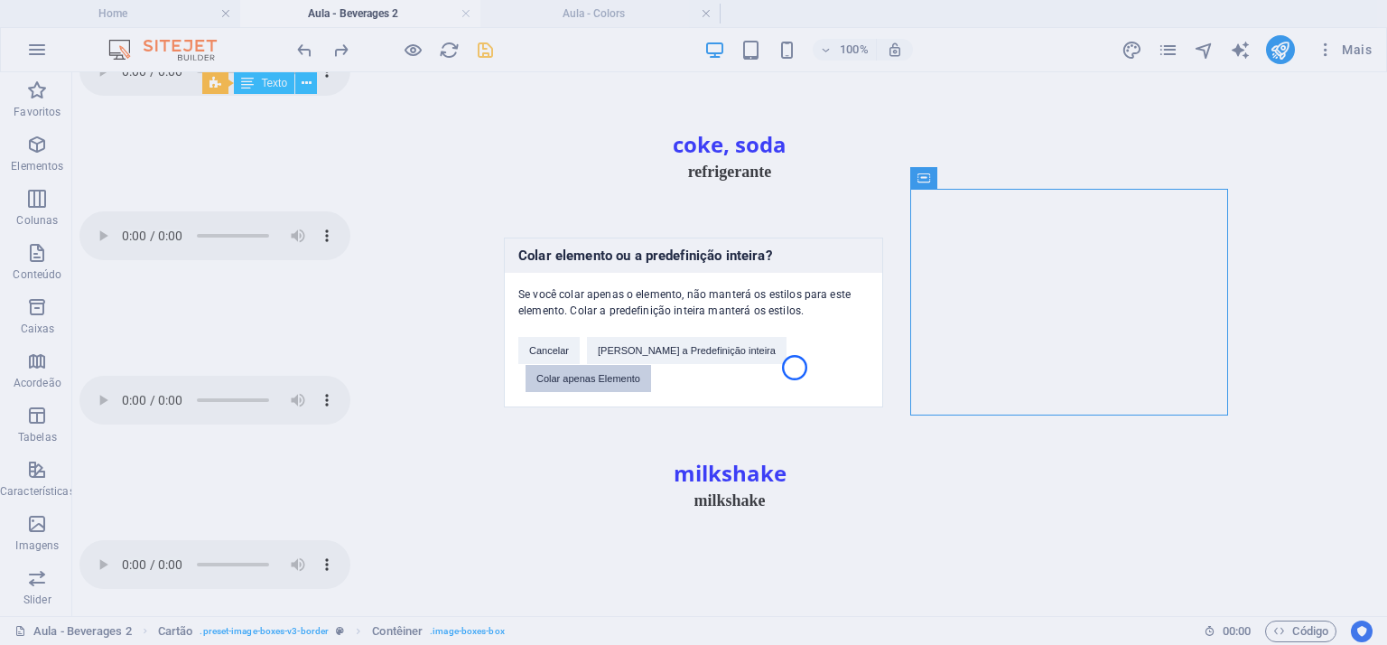
click at [651, 367] on button "Colar apenas Elemento" at bounding box center [589, 378] width 126 height 27
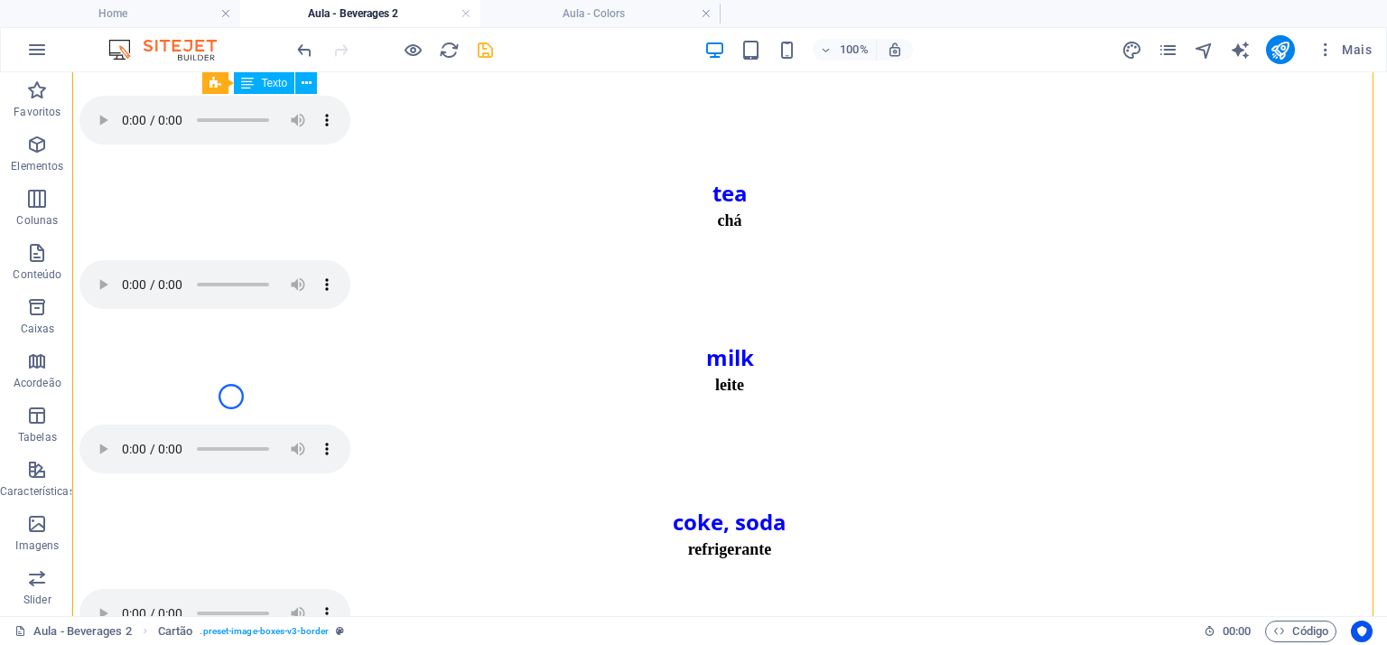
scroll to position [607, 0]
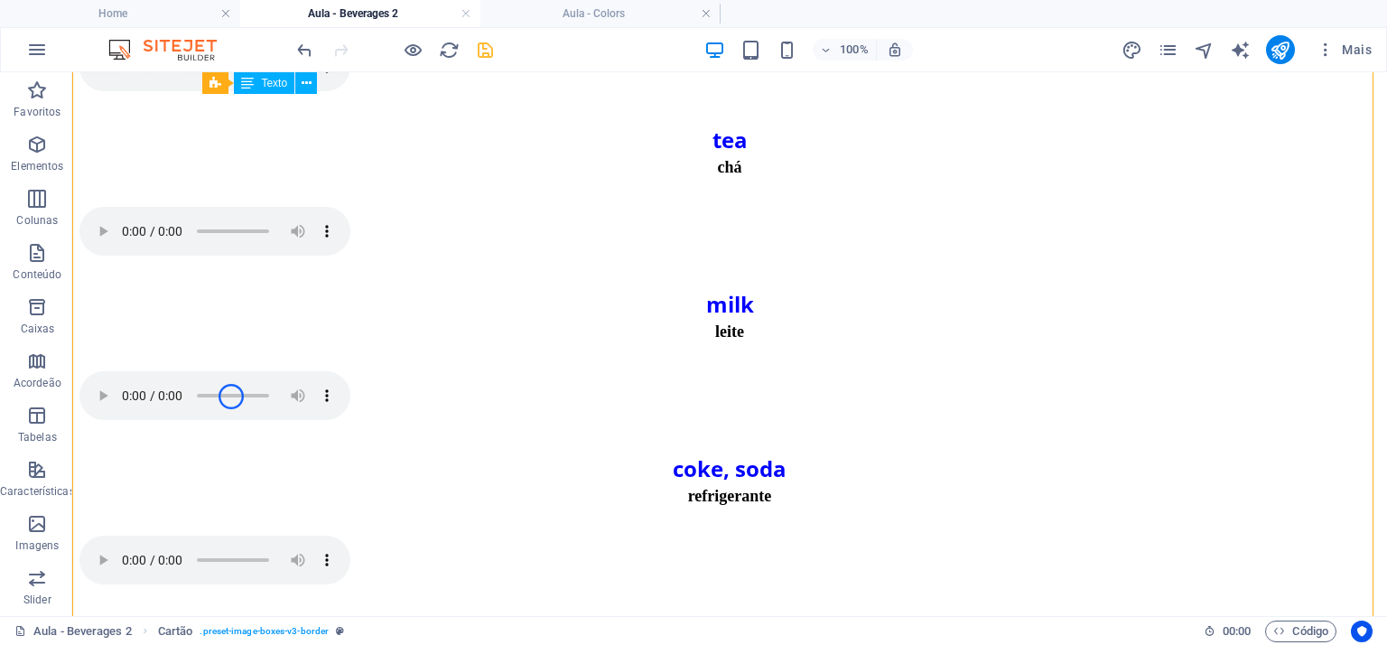
drag, startPoint x: 303, startPoint y: 474, endPoint x: 255, endPoint y: 472, distance: 48.8
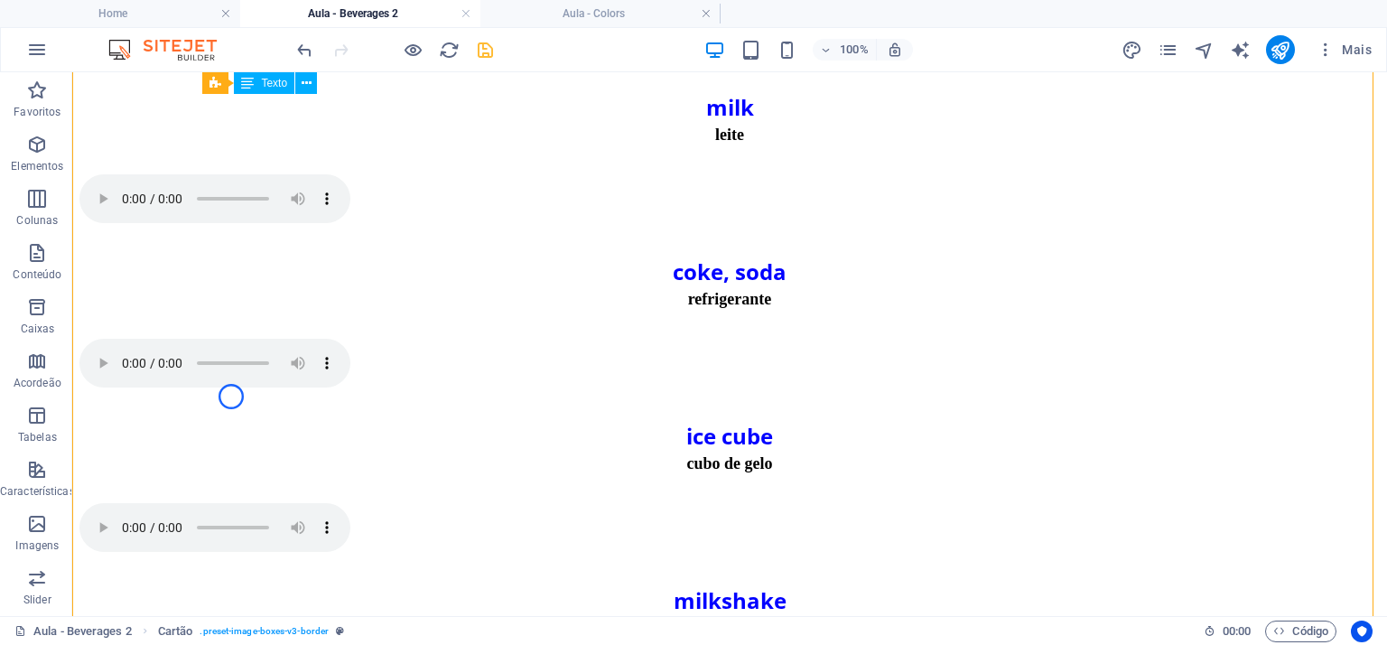
scroll to position [819, 0]
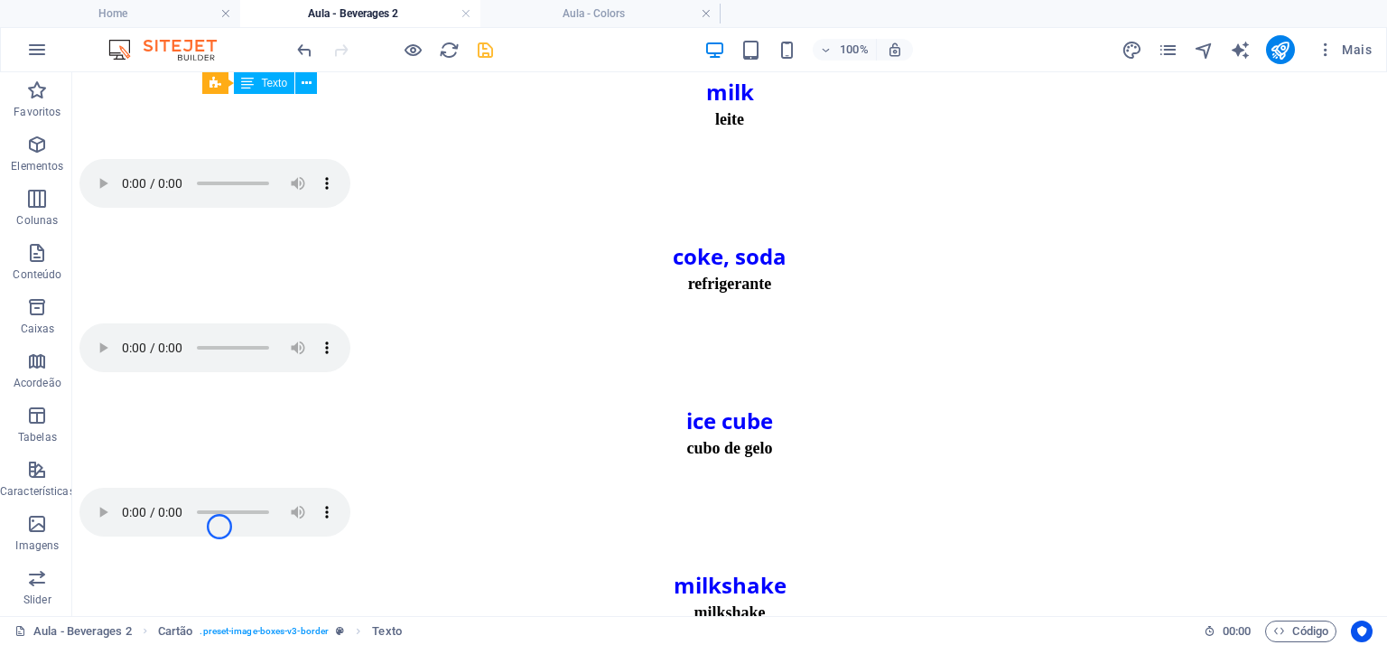
drag, startPoint x: 219, startPoint y: 461, endPoint x: 223, endPoint y: 302, distance: 159.9
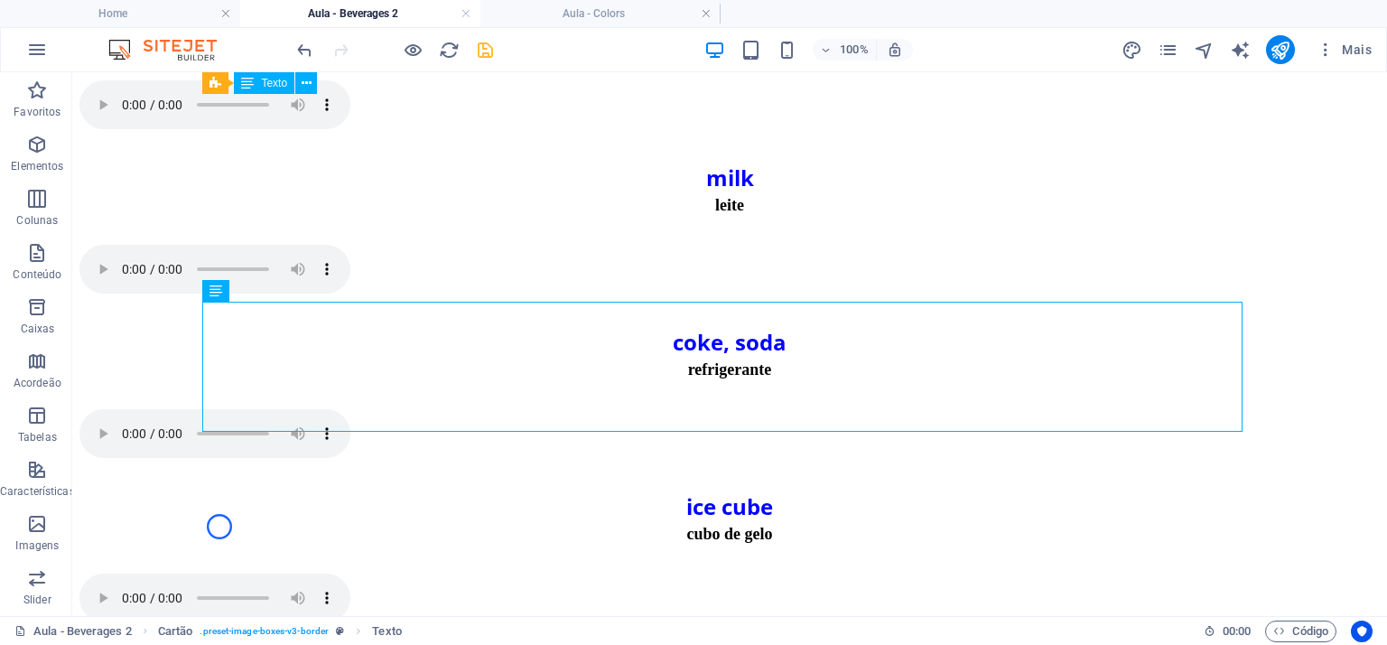
scroll to position [645, 0]
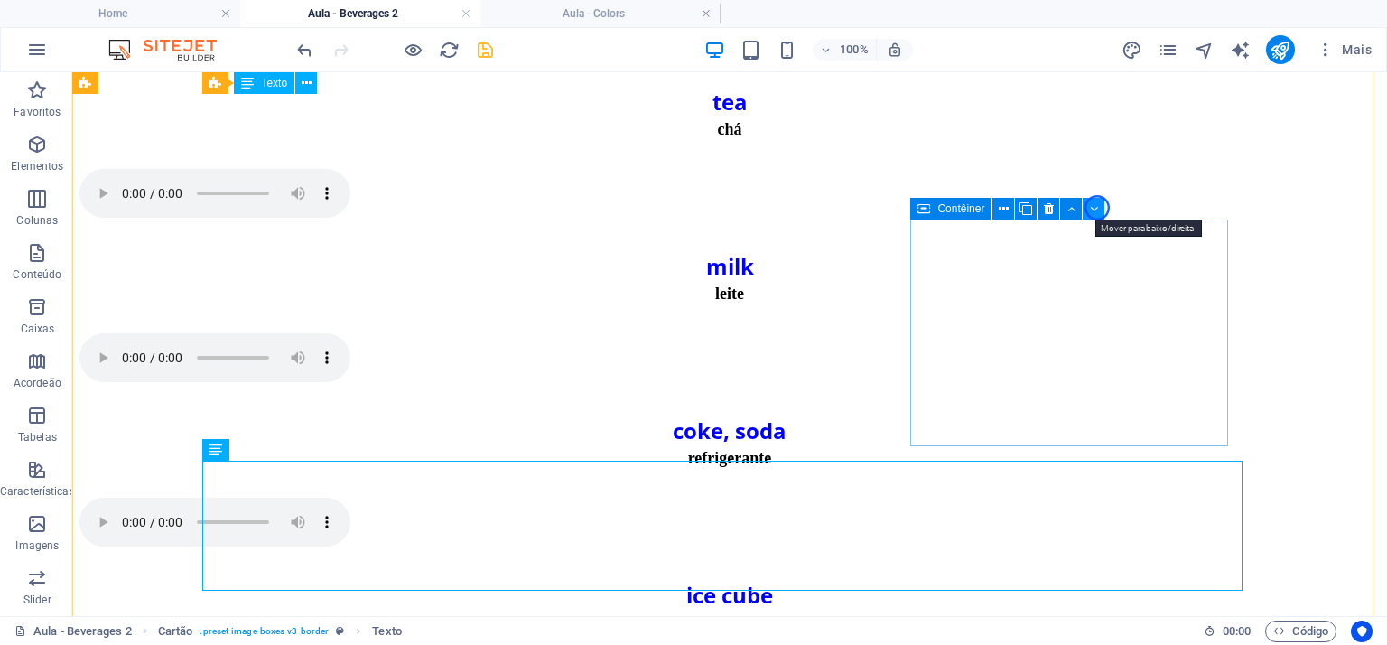
click at [1097, 208] on icon at bounding box center [1094, 209] width 8 height 19
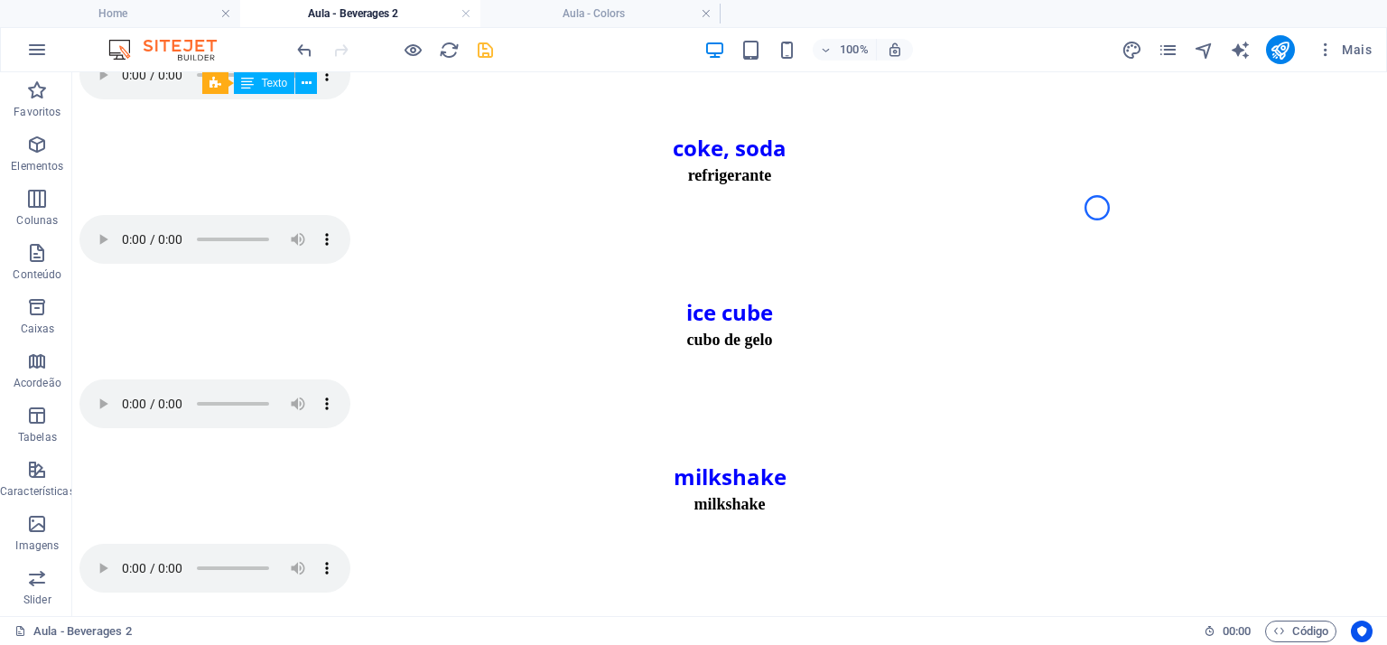
scroll to position [766, 0]
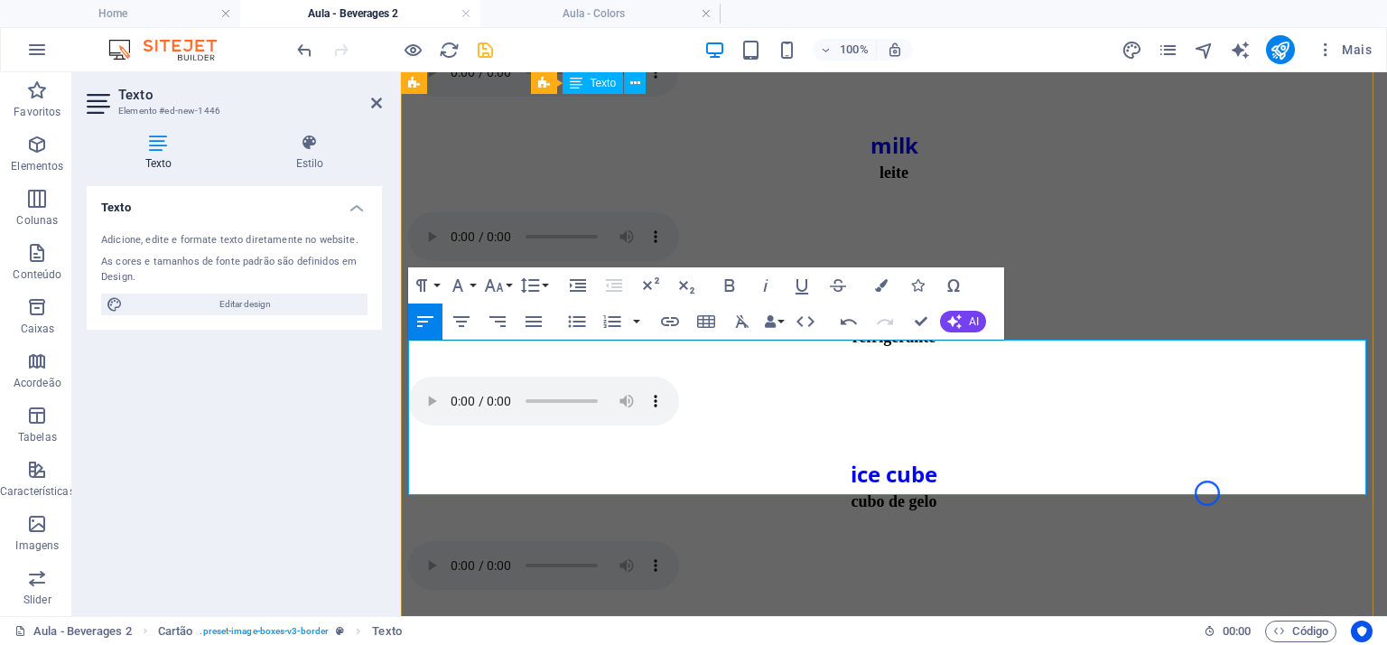
drag, startPoint x: 501, startPoint y: 382, endPoint x: 573, endPoint y: 382, distance: 72.2
click at [730, 283] on icon "button" at bounding box center [730, 285] width 22 height 22
click at [771, 288] on icon "button" at bounding box center [766, 285] width 22 height 22
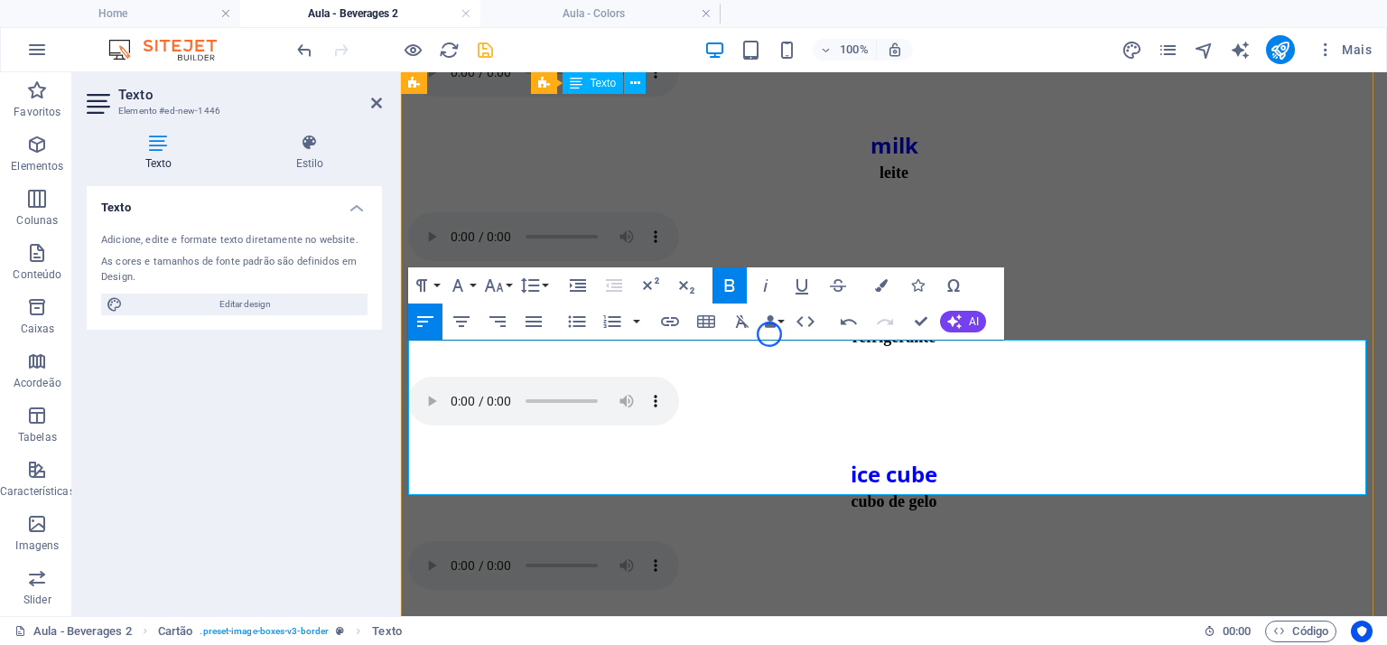
drag, startPoint x: 841, startPoint y: 376, endPoint x: 896, endPoint y: 376, distance: 55.1
click at [730, 284] on icon "button" at bounding box center [730, 285] width 22 height 22
click at [766, 288] on icon "button" at bounding box center [766, 285] width 5 height 13
drag, startPoint x: 702, startPoint y: 378, endPoint x: 600, endPoint y: 380, distance: 102.0
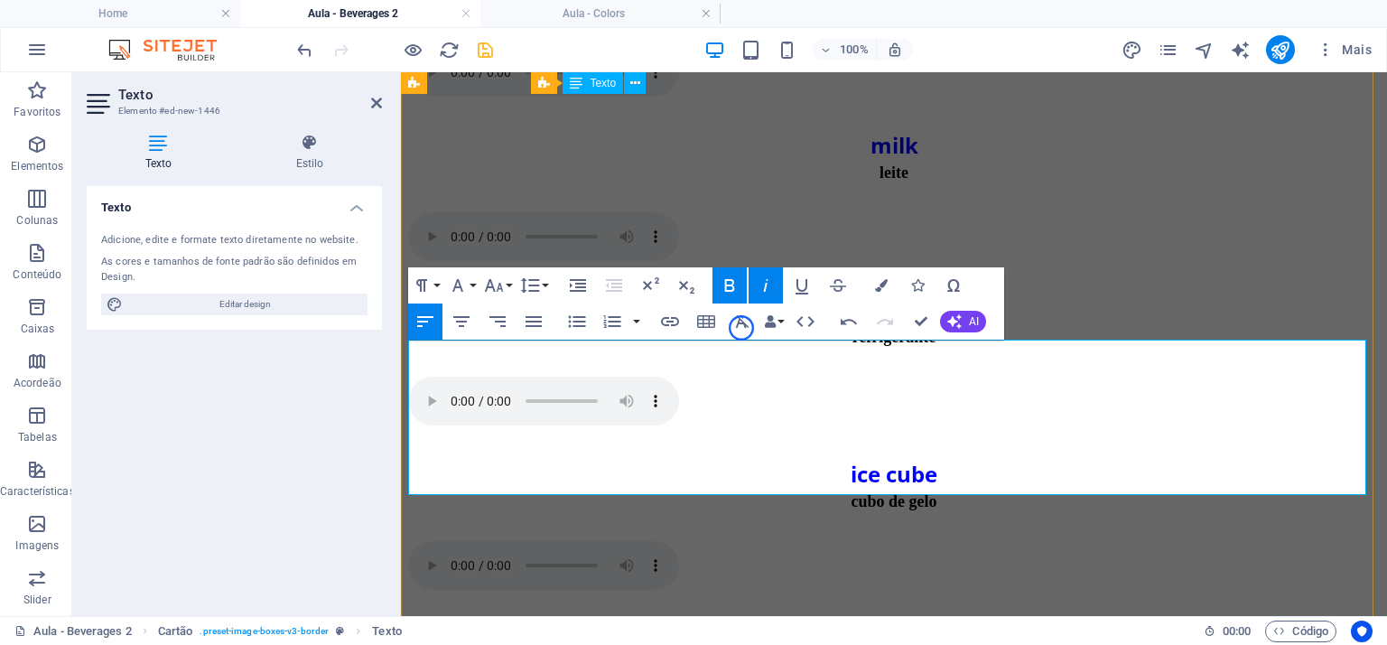
drag, startPoint x: 878, startPoint y: 378, endPoint x: 951, endPoint y: 378, distance: 73.1
drag, startPoint x: 924, startPoint y: 402, endPoint x: 457, endPoint y: 403, distance: 466.8
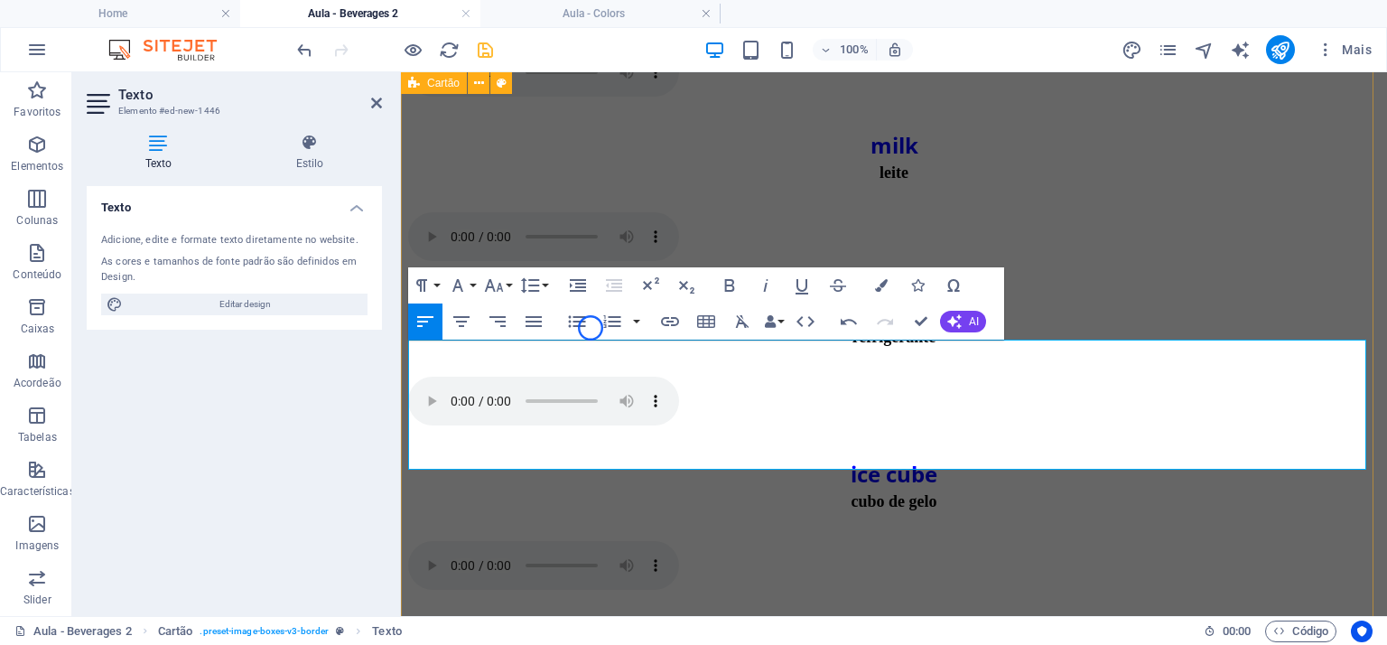
drag, startPoint x: 780, startPoint y: 407, endPoint x: 402, endPoint y: 405, distance: 378.3
drag, startPoint x: 476, startPoint y: 404, endPoint x: 690, endPoint y: 408, distance: 214.0
copy p "é a nossa batida ou vitamina"
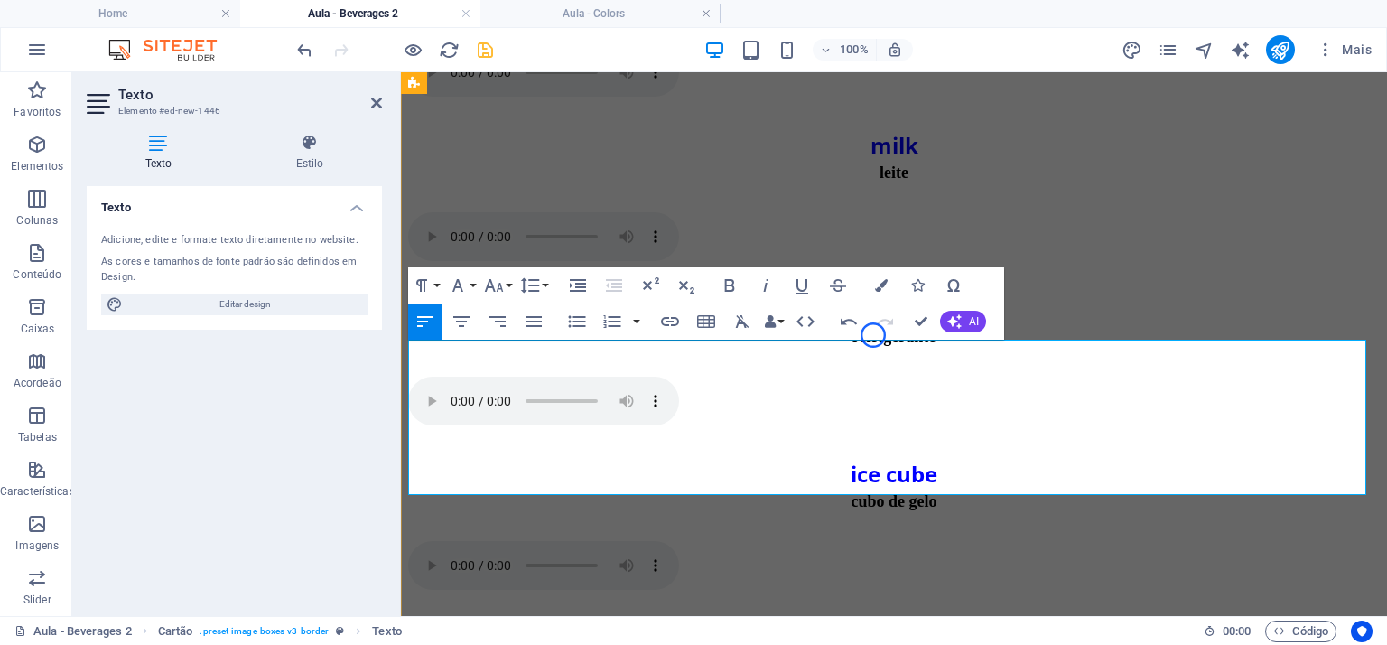
drag, startPoint x: 487, startPoint y: 384, endPoint x: 412, endPoint y: 386, distance: 75.0
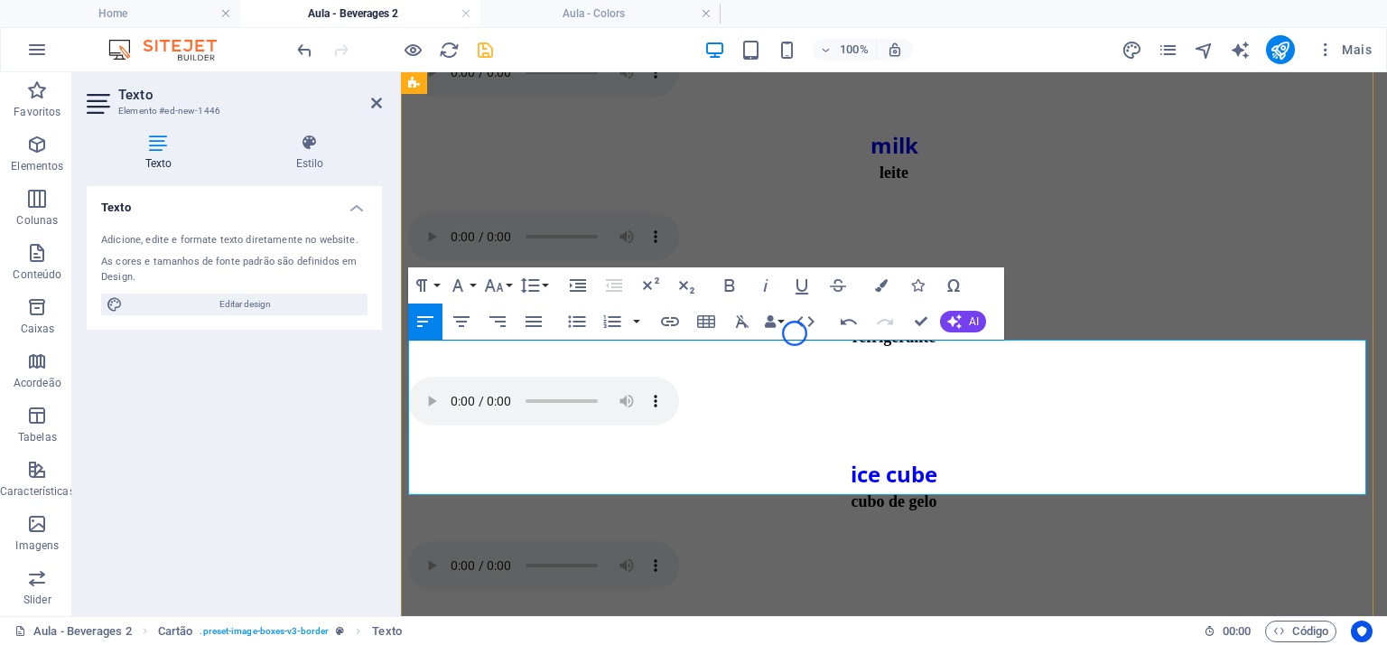
drag, startPoint x: 730, startPoint y: 376, endPoint x: 749, endPoint y: 378, distance: 20.0
drag, startPoint x: 729, startPoint y: 382, endPoint x: 780, endPoint y: 365, distance: 54.3
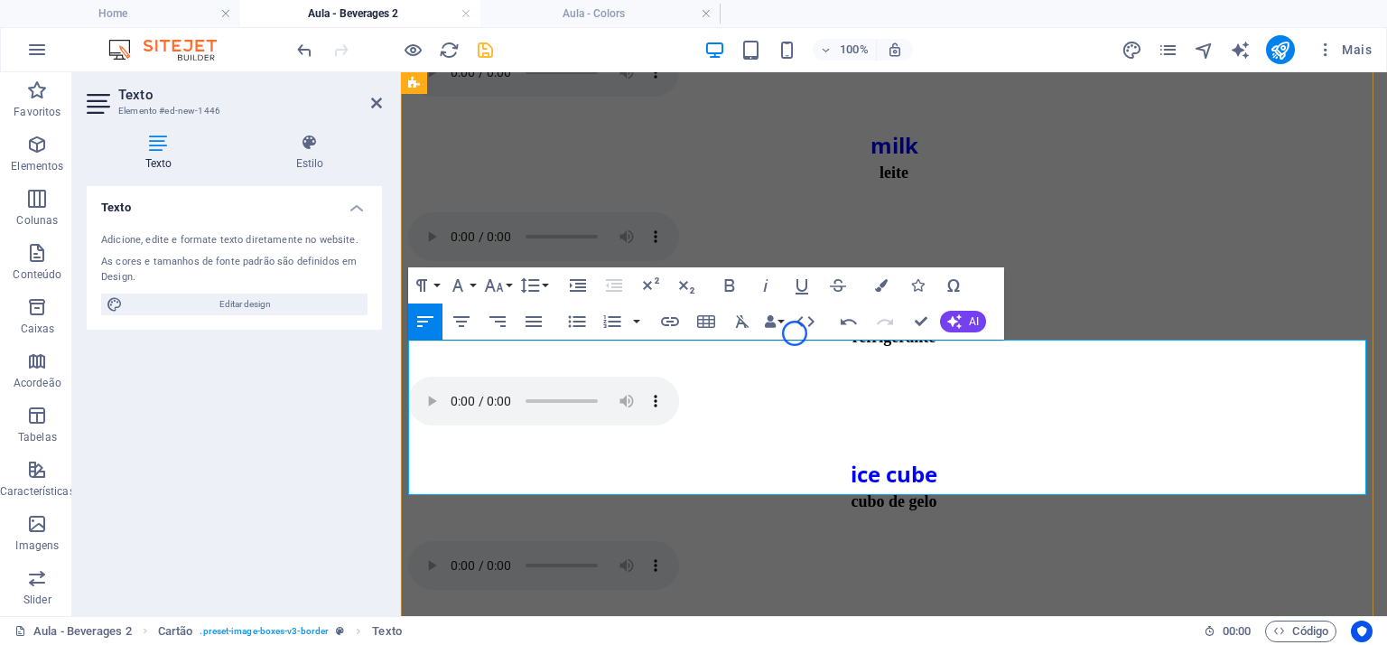
click at [769, 288] on icon "button" at bounding box center [766, 285] width 22 height 22
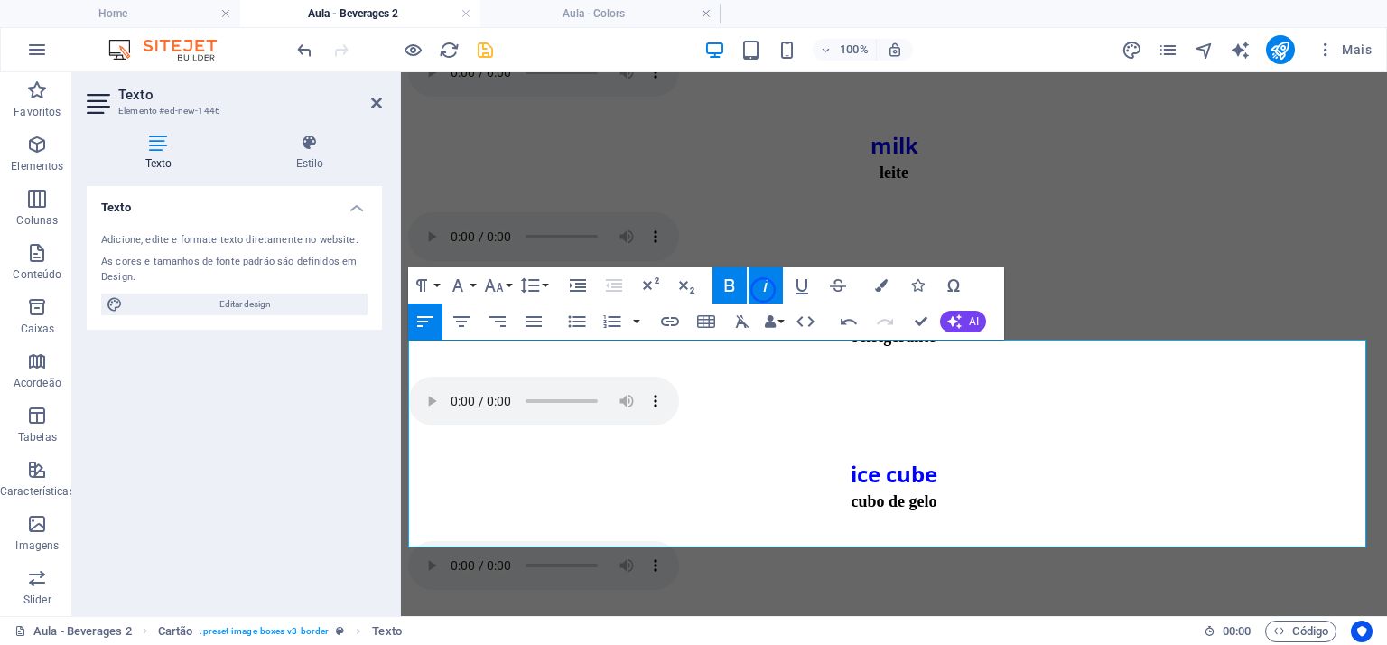
drag, startPoint x: 763, startPoint y: 290, endPoint x: 712, endPoint y: 289, distance: 50.6
click at [763, 289] on icon "button" at bounding box center [766, 285] width 22 height 22
drag, startPoint x: 727, startPoint y: 286, endPoint x: 268, endPoint y: 321, distance: 460.0
click at [727, 286] on icon "button" at bounding box center [730, 285] width 22 height 22
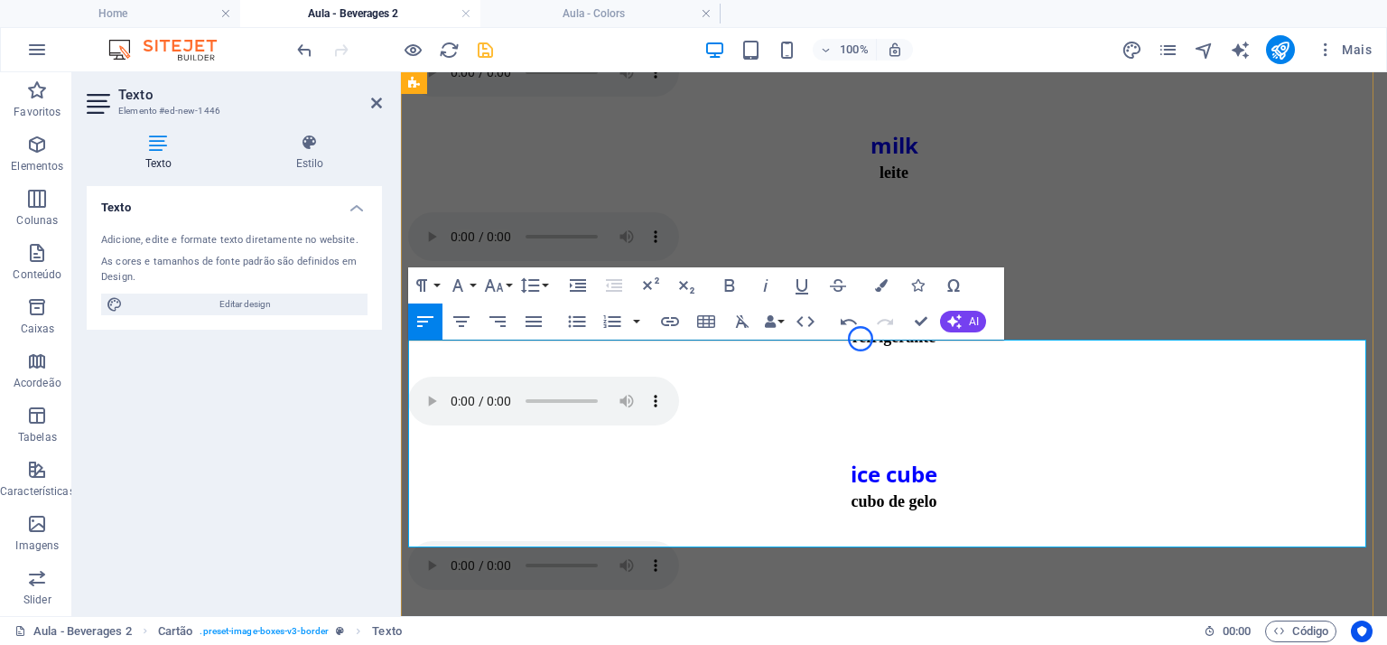
drag, startPoint x: 706, startPoint y: 481, endPoint x: 413, endPoint y: 488, distance: 293.5
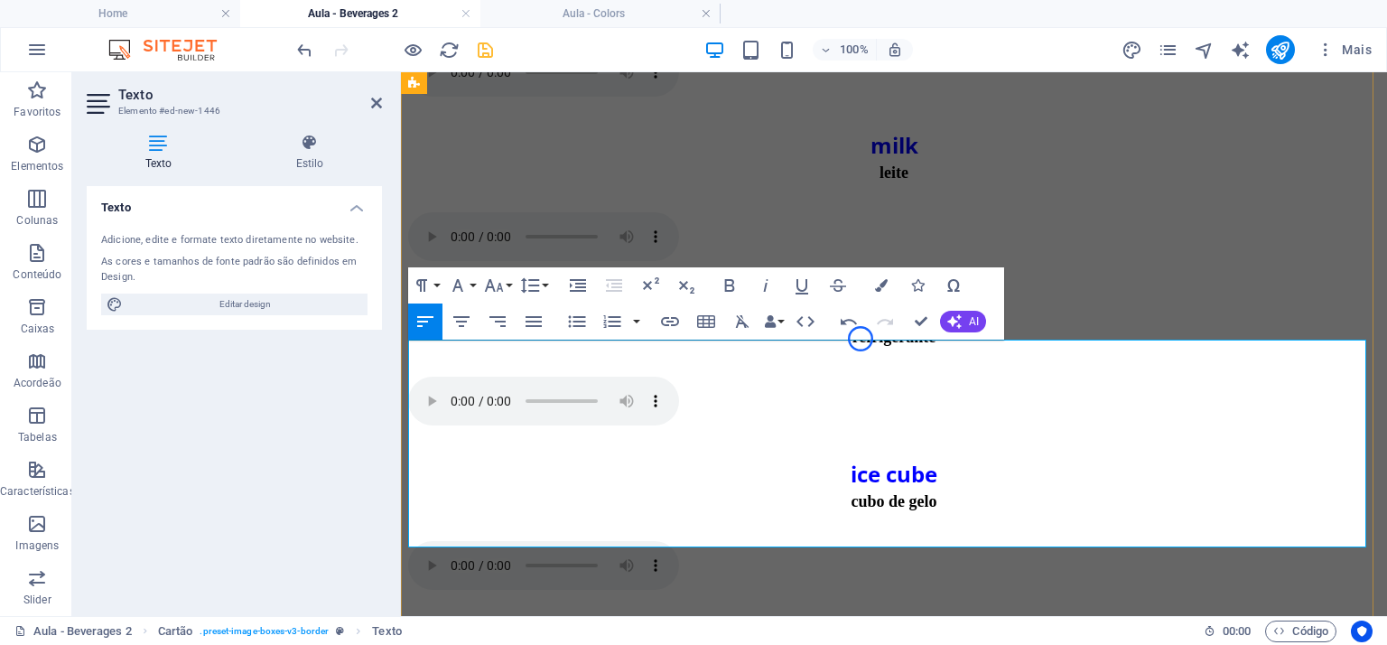
drag, startPoint x: 1260, startPoint y: 527, endPoint x: 422, endPoint y: 526, distance: 837.9
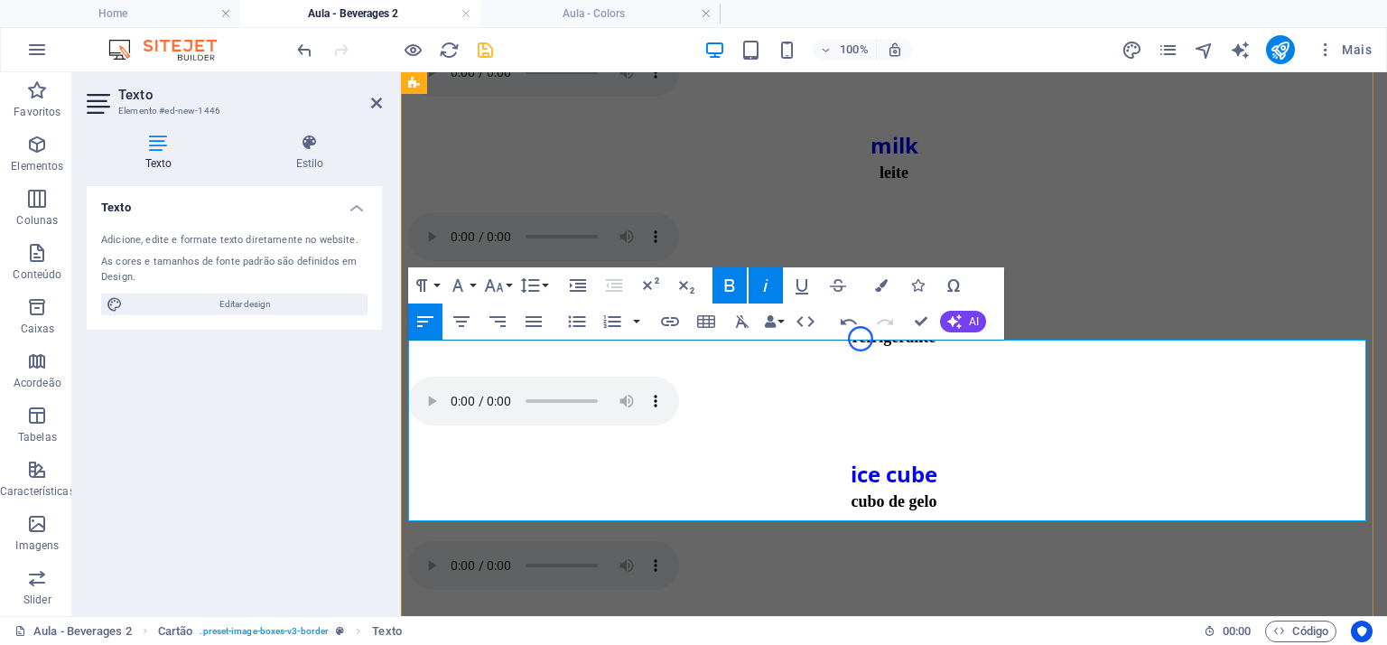
click at [730, 281] on icon "button" at bounding box center [730, 285] width 22 height 22
click at [769, 287] on icon "button" at bounding box center [766, 285] width 22 height 22
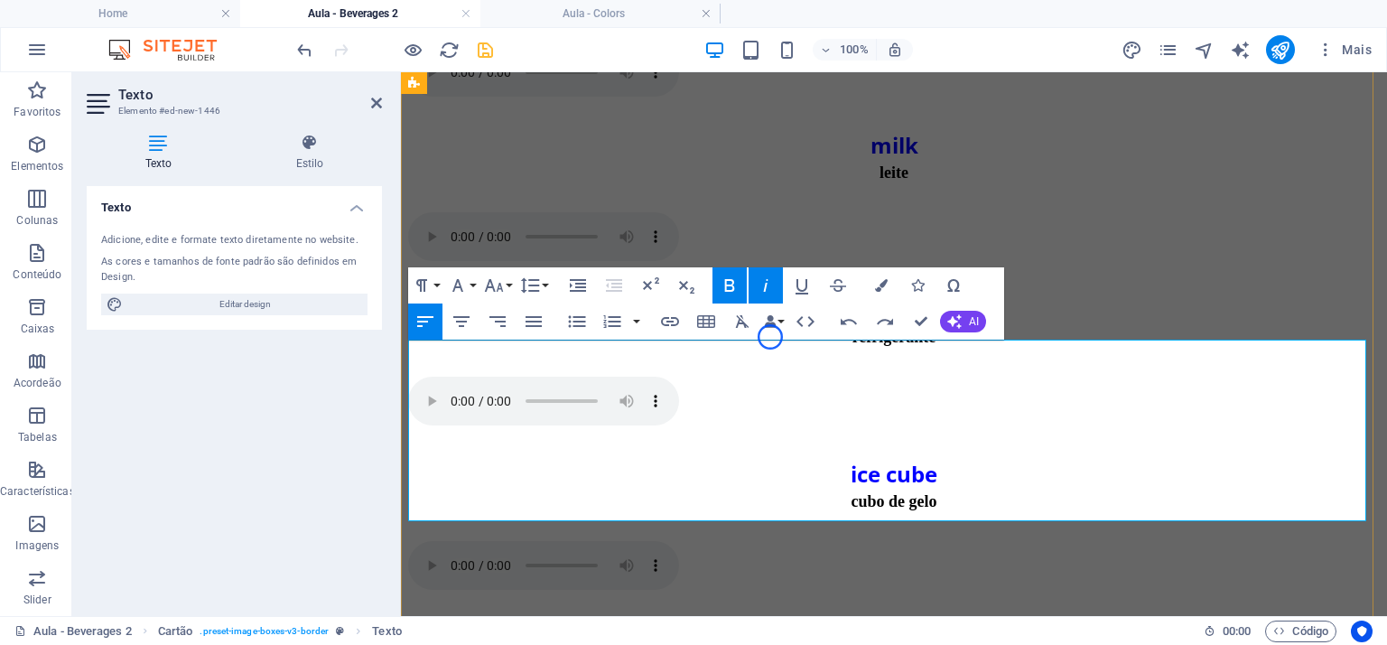
drag, startPoint x: 565, startPoint y: 434, endPoint x: 540, endPoint y: 436, distance: 25.3
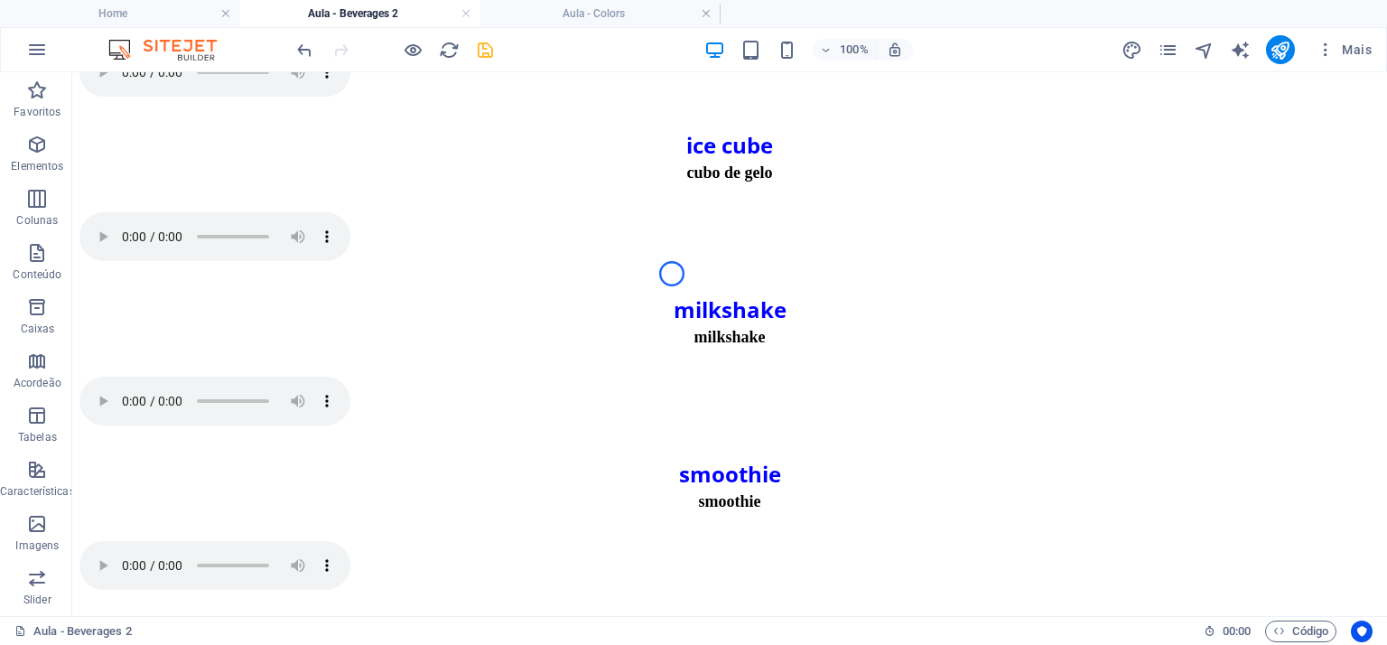
scroll to position [1091, 0]
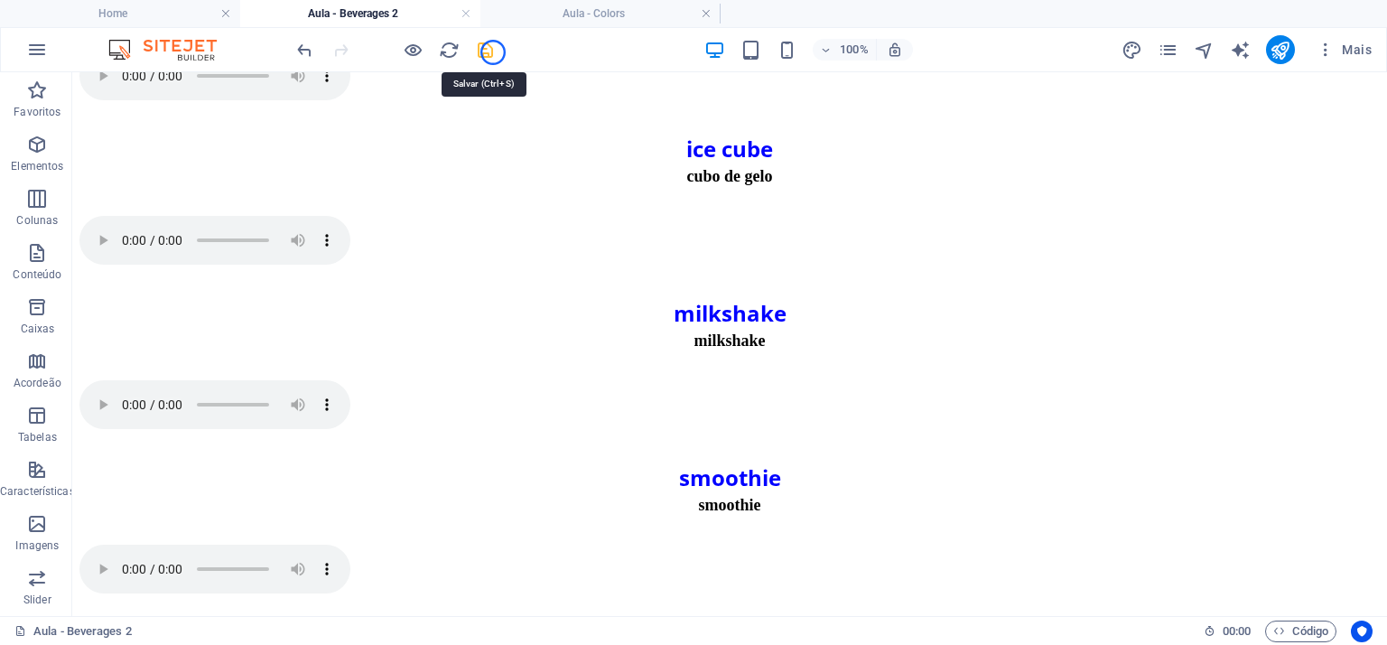
click at [493, 52] on icon "save" at bounding box center [485, 50] width 21 height 21
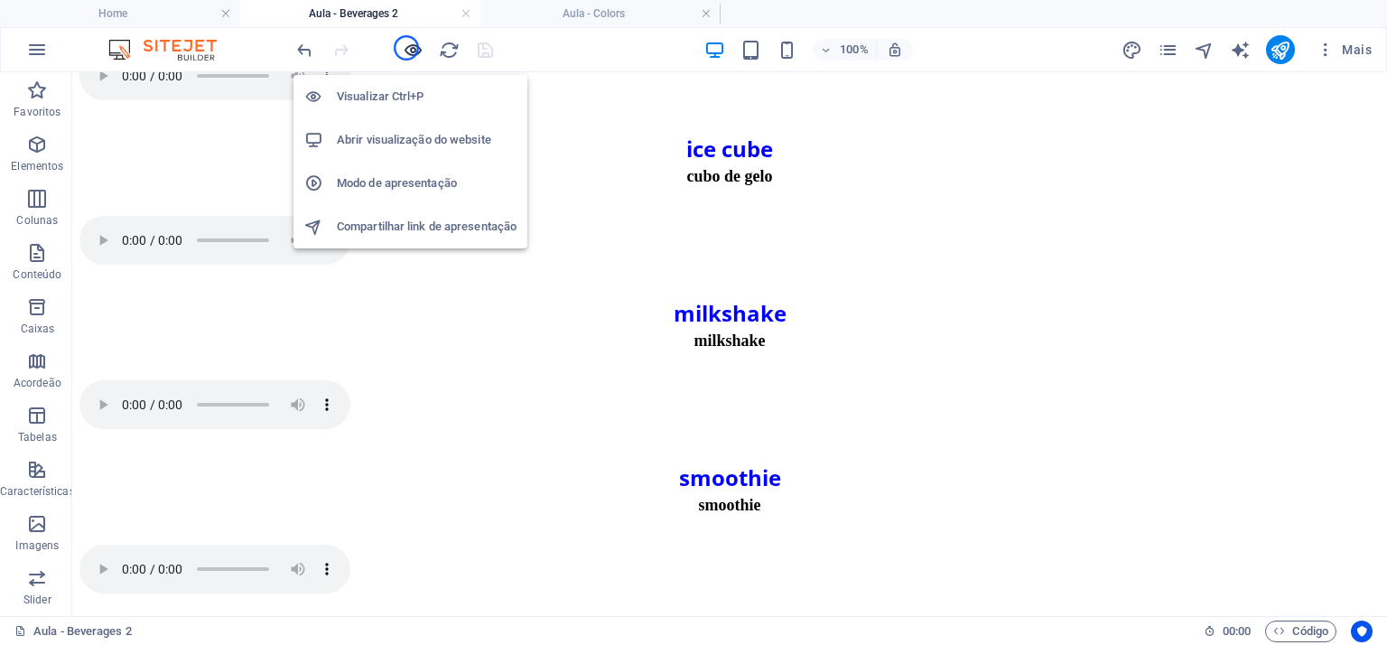
click at [406, 48] on icon "button" at bounding box center [413, 50] width 21 height 21
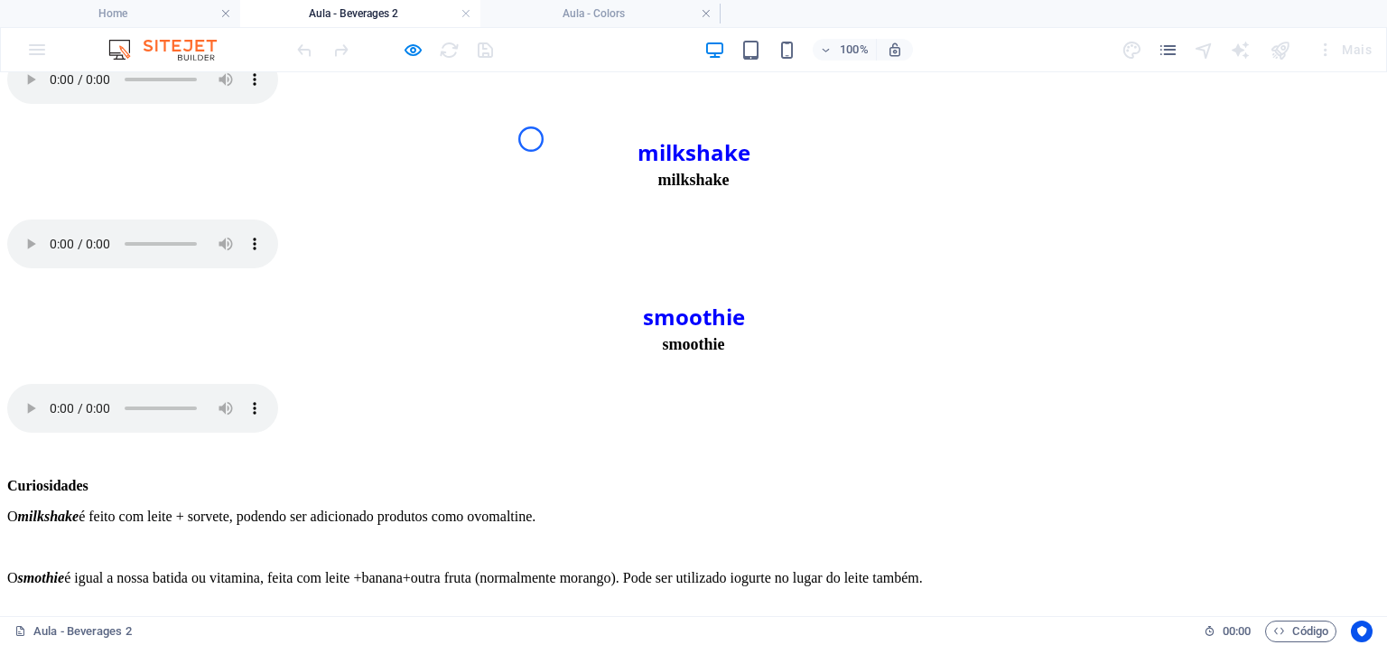
scroll to position [1487, 0]
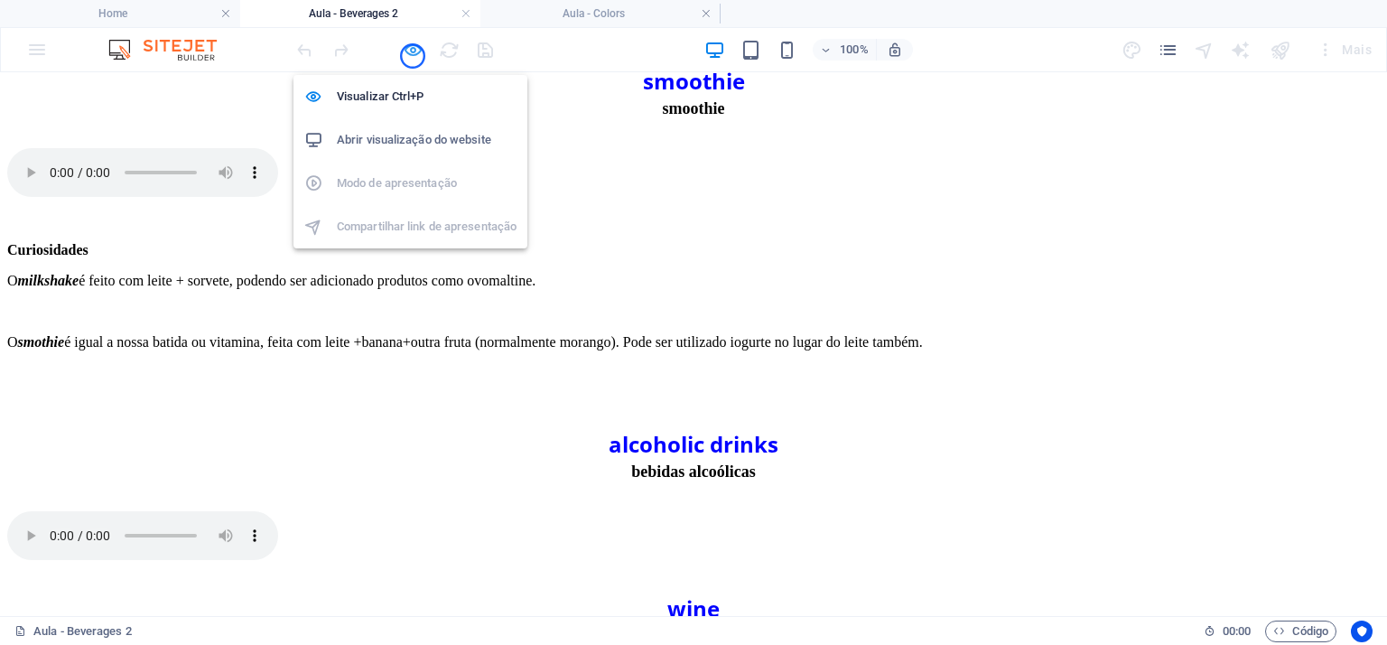
click at [413, 56] on icon "button" at bounding box center [413, 50] width 21 height 21
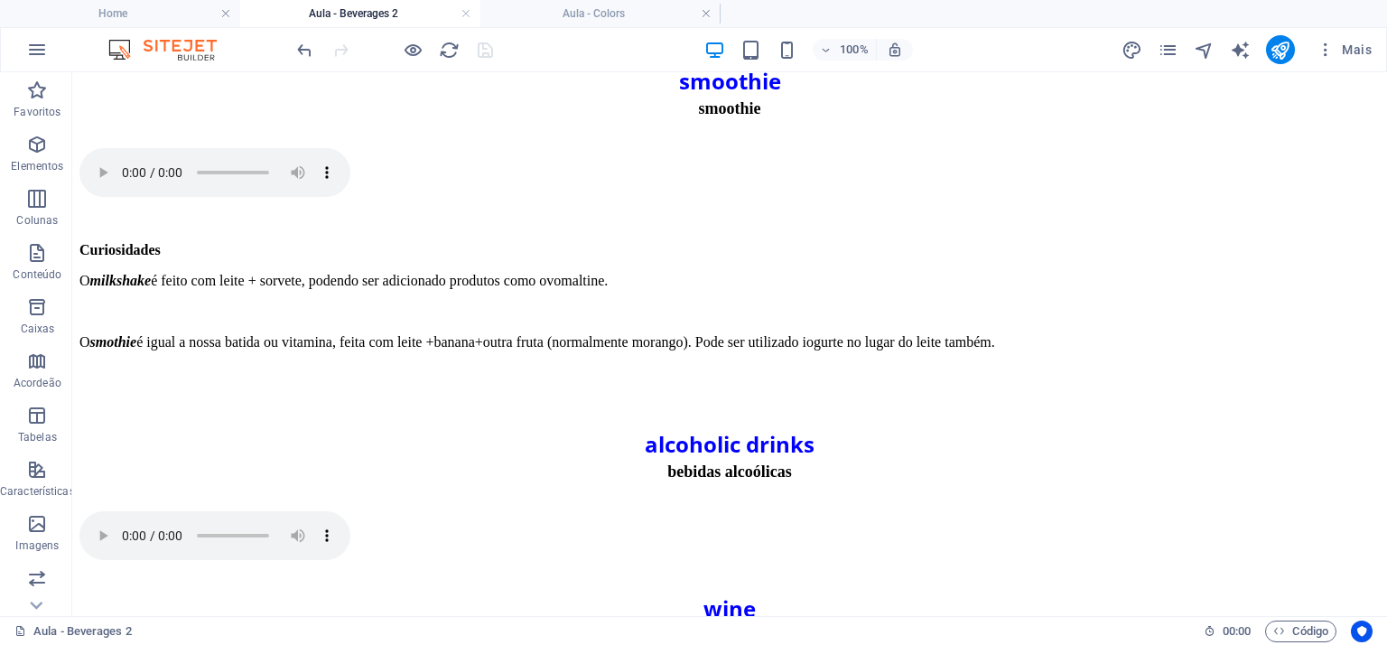
scroll to position [1488, 0]
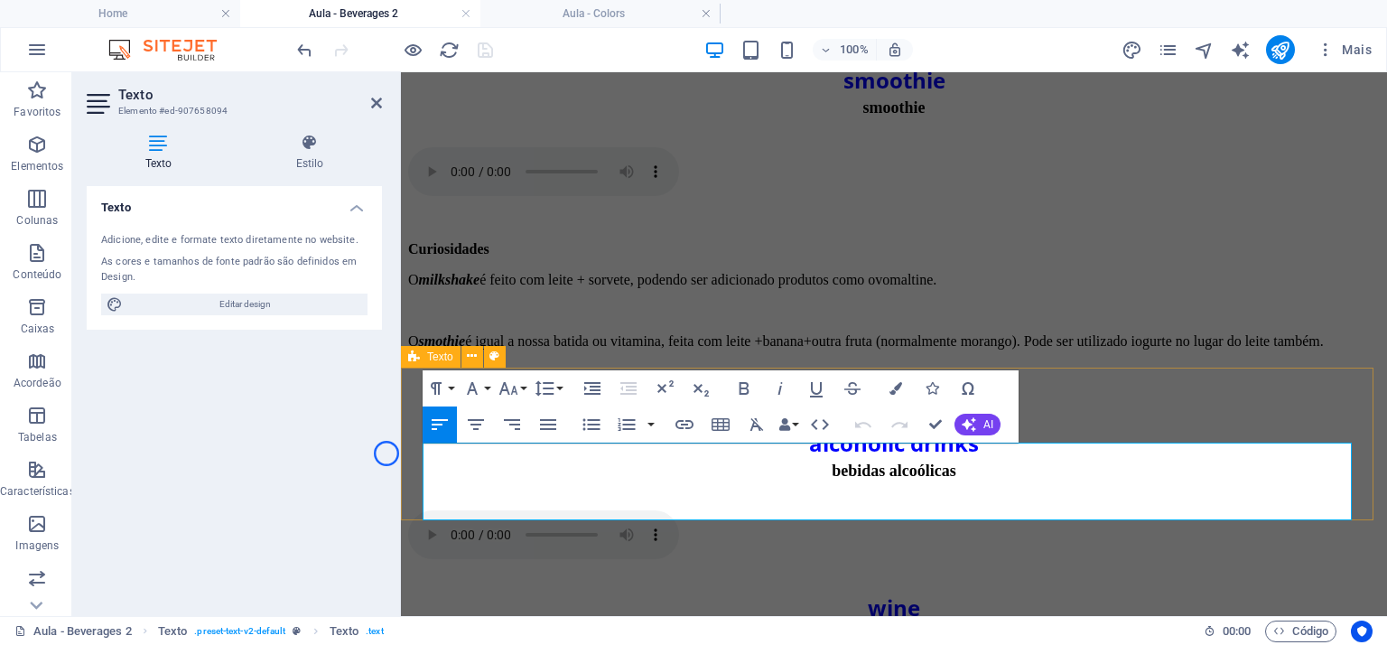
drag, startPoint x: 592, startPoint y: 456, endPoint x: 712, endPoint y: 480, distance: 122.5
drag, startPoint x: 501, startPoint y: 461, endPoint x: 531, endPoint y: 461, distance: 29.8
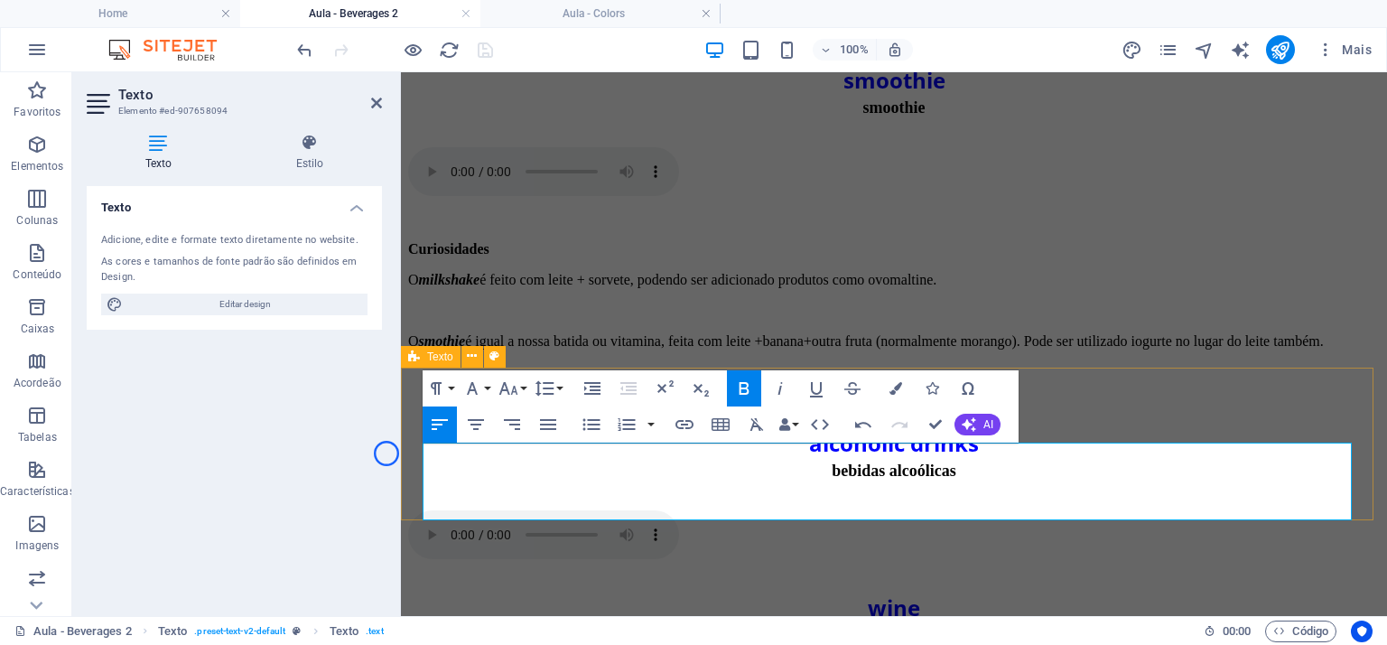
drag, startPoint x: 500, startPoint y: 455, endPoint x: 563, endPoint y: 456, distance: 62.3
click at [745, 389] on icon "button" at bounding box center [745, 388] width 10 height 13
click at [781, 389] on icon "button" at bounding box center [780, 388] width 22 height 22
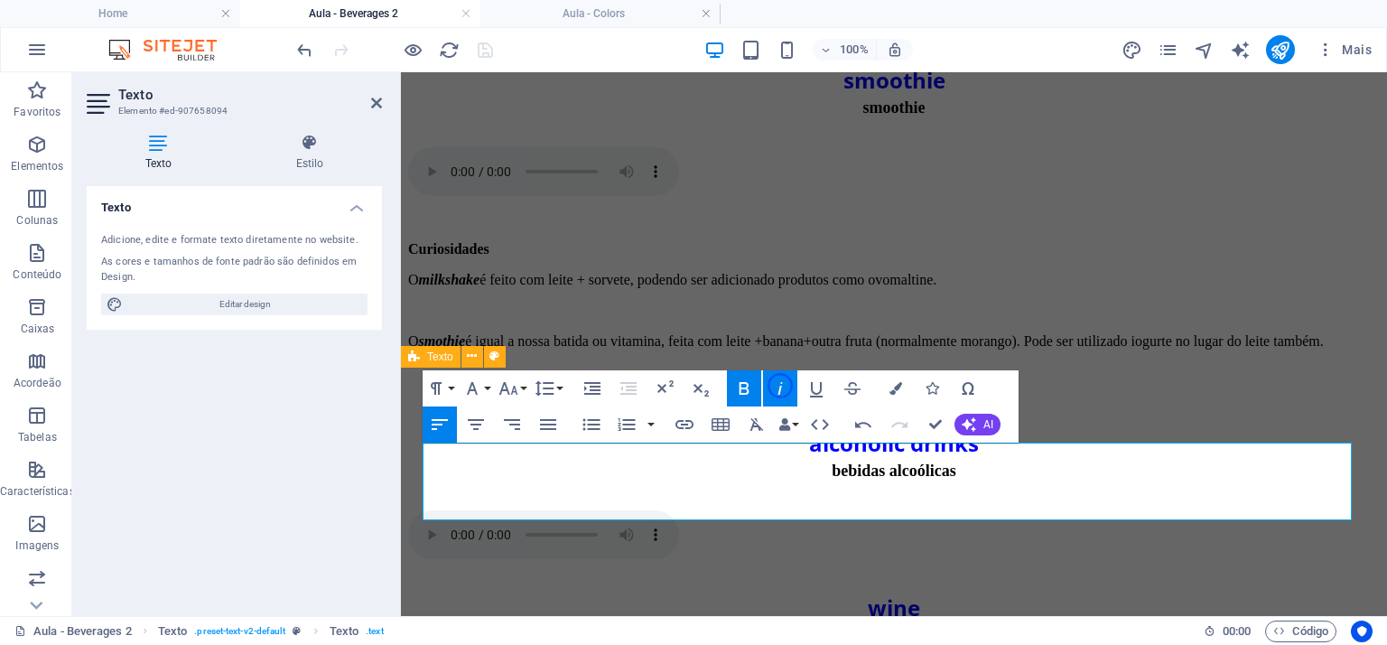
click at [780, 386] on icon "button" at bounding box center [780, 388] width 22 height 22
drag, startPoint x: 973, startPoint y: 460, endPoint x: 914, endPoint y: 461, distance: 59.6
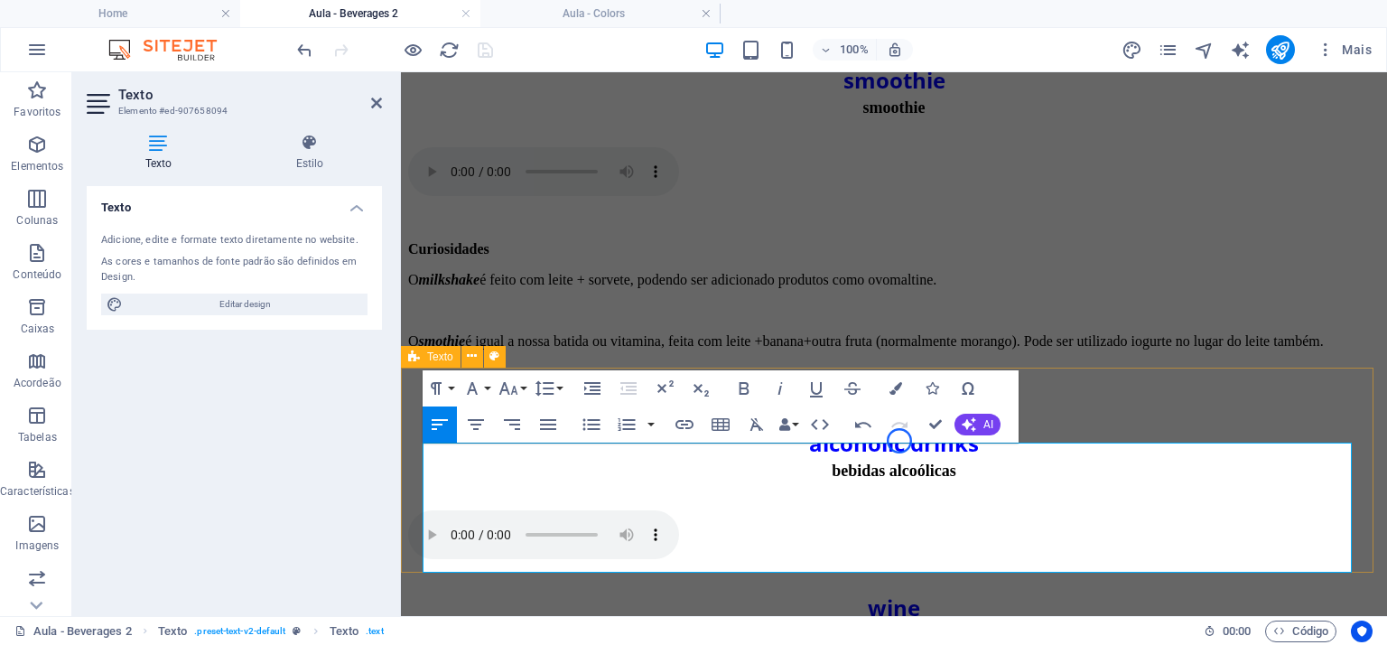
scroll to position [2756, 3]
drag, startPoint x: 741, startPoint y: 507, endPoint x: 647, endPoint y: 512, distance: 94.9
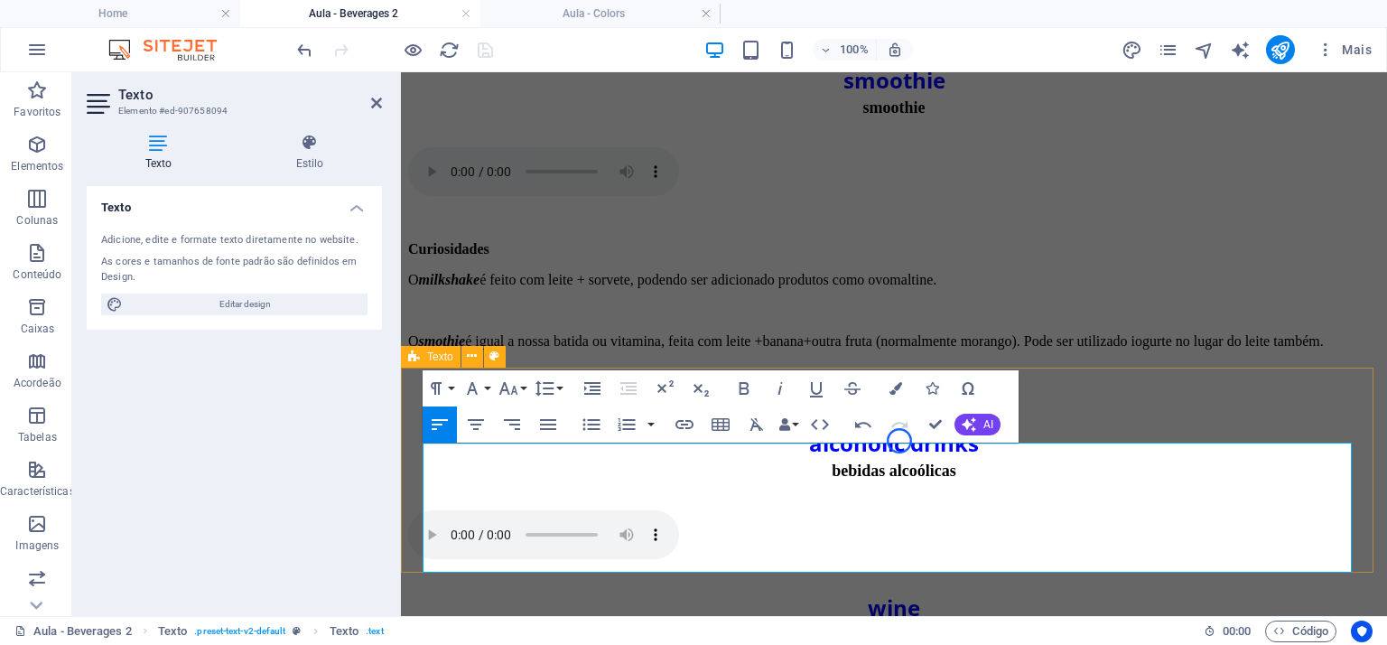
drag, startPoint x: 963, startPoint y: 490, endPoint x: 986, endPoint y: 507, distance: 28.6
drag, startPoint x: 1089, startPoint y: 479, endPoint x: 1138, endPoint y: 499, distance: 53.0
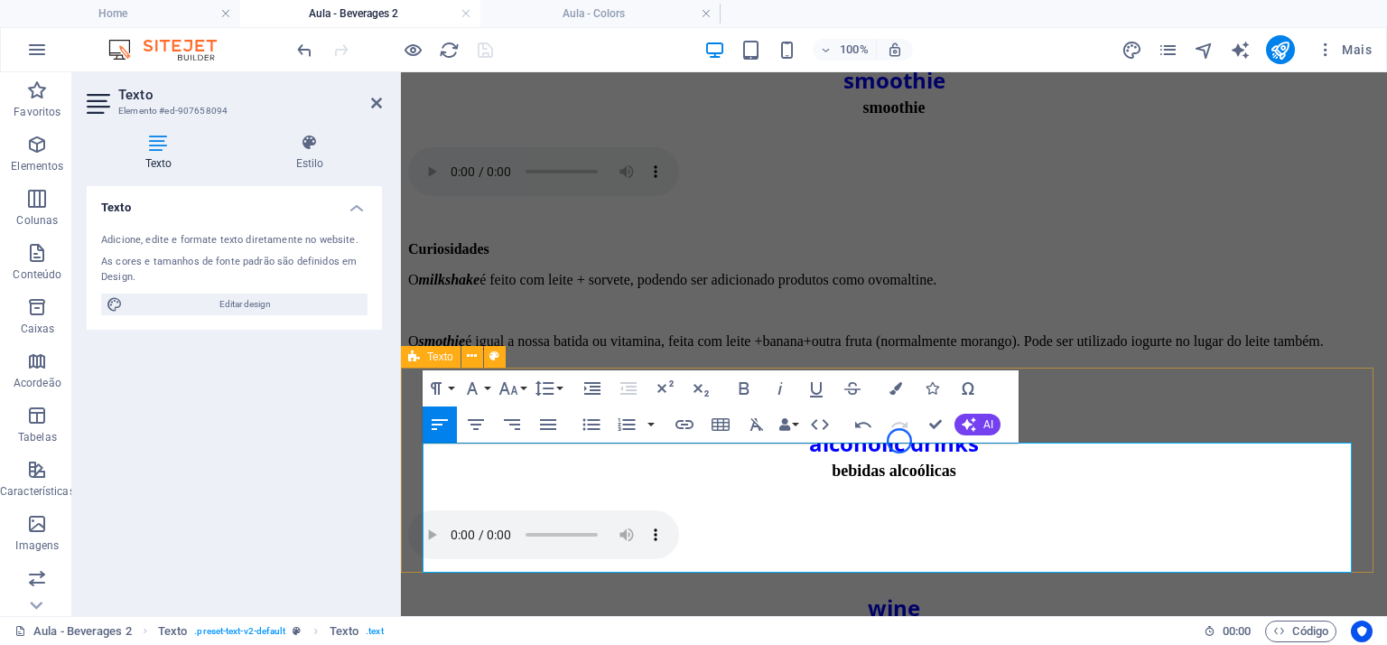
drag, startPoint x: 750, startPoint y: 512, endPoint x: 431, endPoint y: 508, distance: 319.7
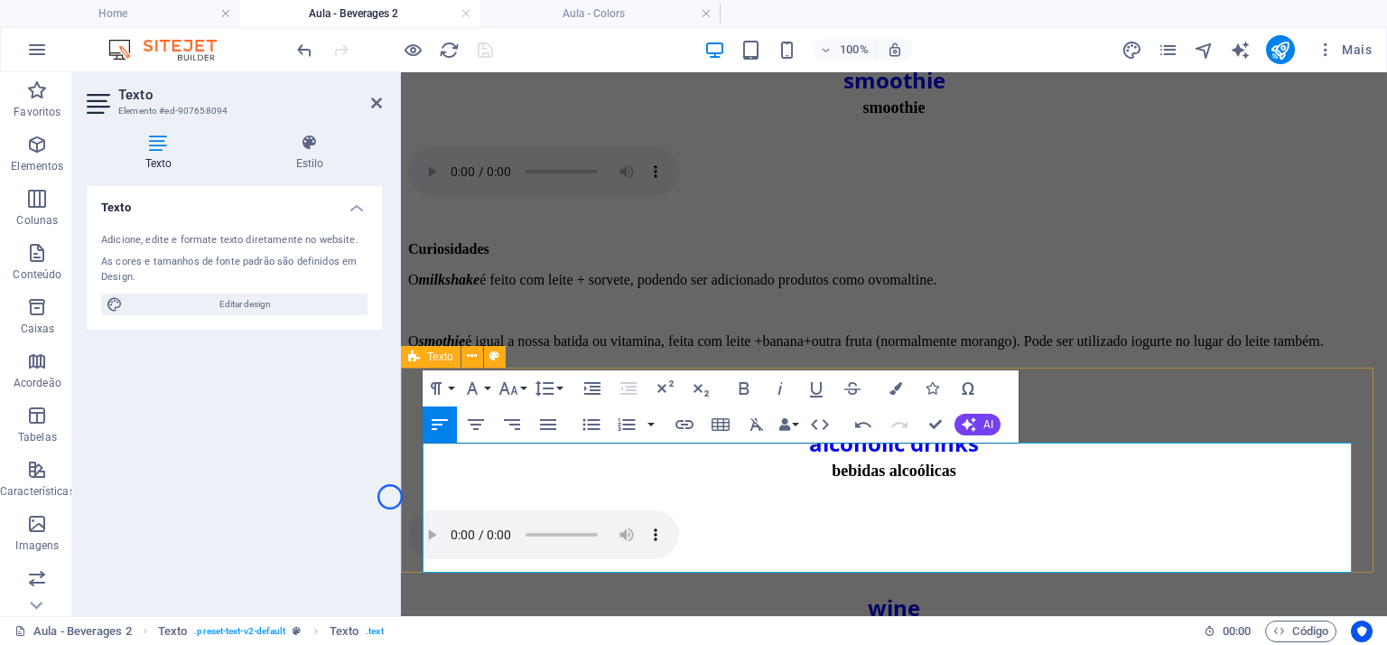
drag, startPoint x: 1125, startPoint y: 486, endPoint x: 1149, endPoint y: 494, distance: 24.8
drag, startPoint x: 1109, startPoint y: 537, endPoint x: 1206, endPoint y: 537, distance: 97.5
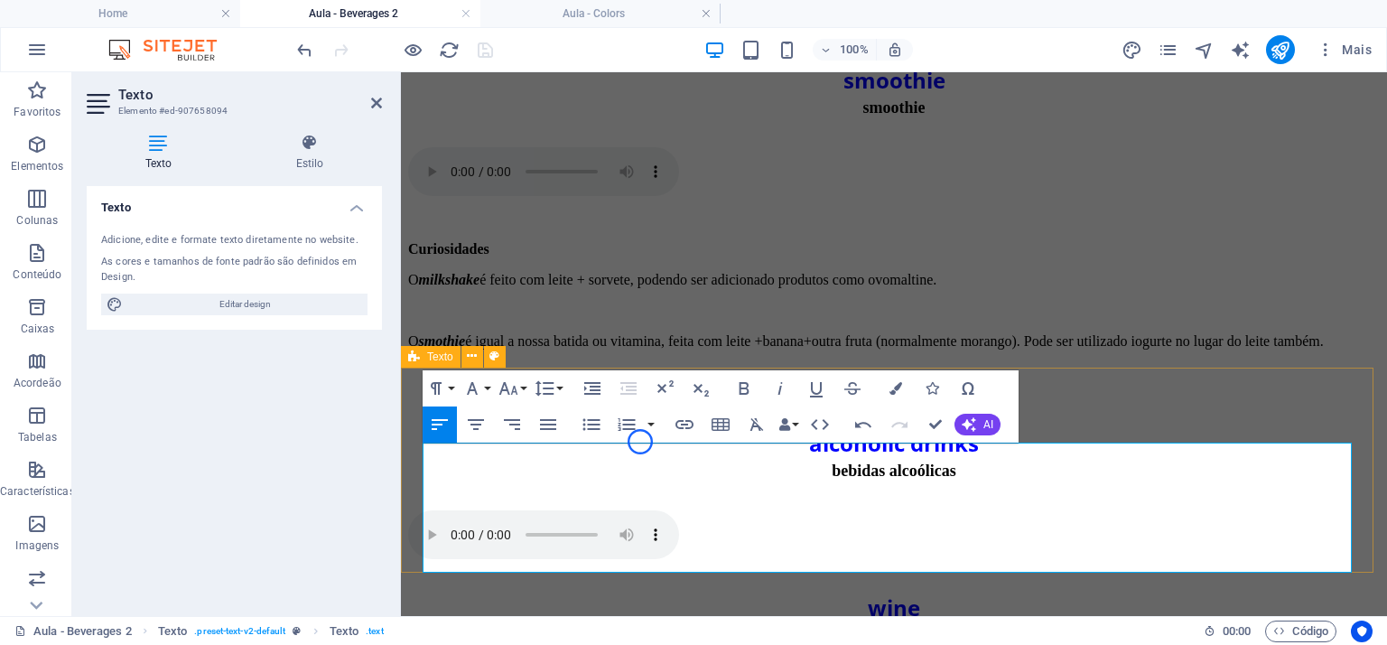
click at [751, 386] on icon "button" at bounding box center [744, 388] width 22 height 22
click at [780, 386] on icon "button" at bounding box center [780, 388] width 5 height 13
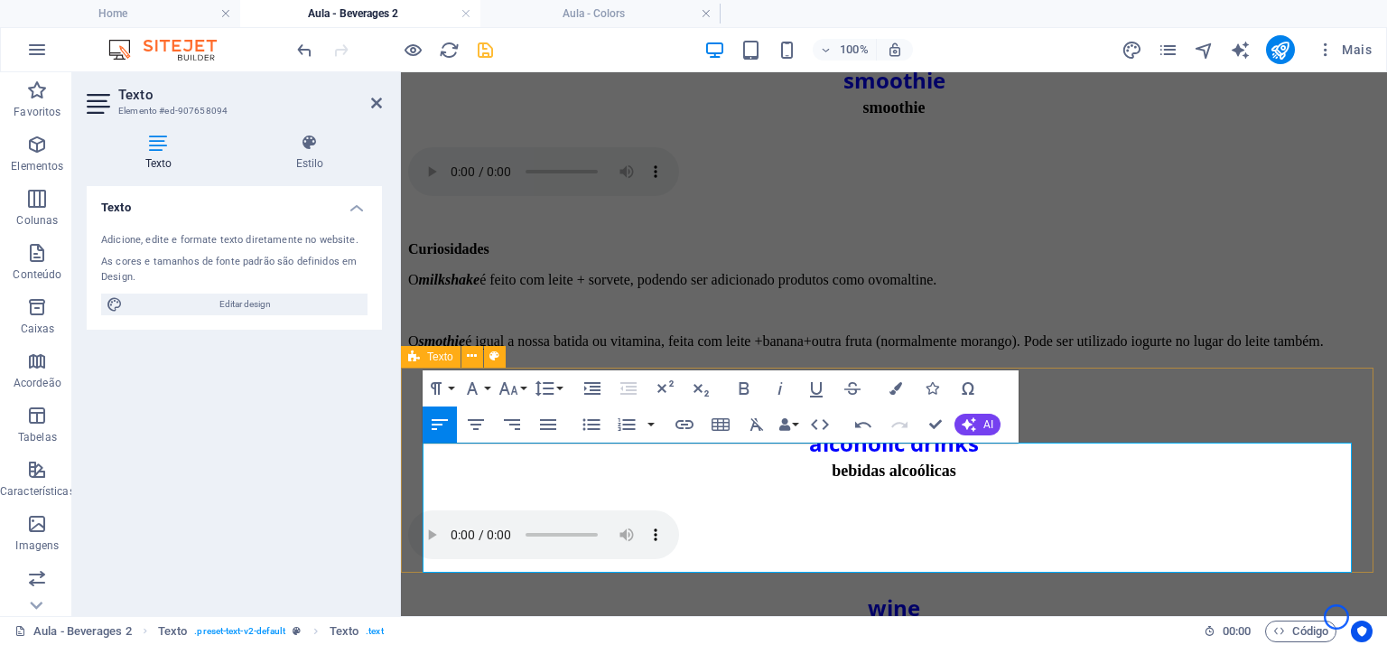
drag, startPoint x: 1093, startPoint y: 535, endPoint x: 1018, endPoint y: 537, distance: 75.9
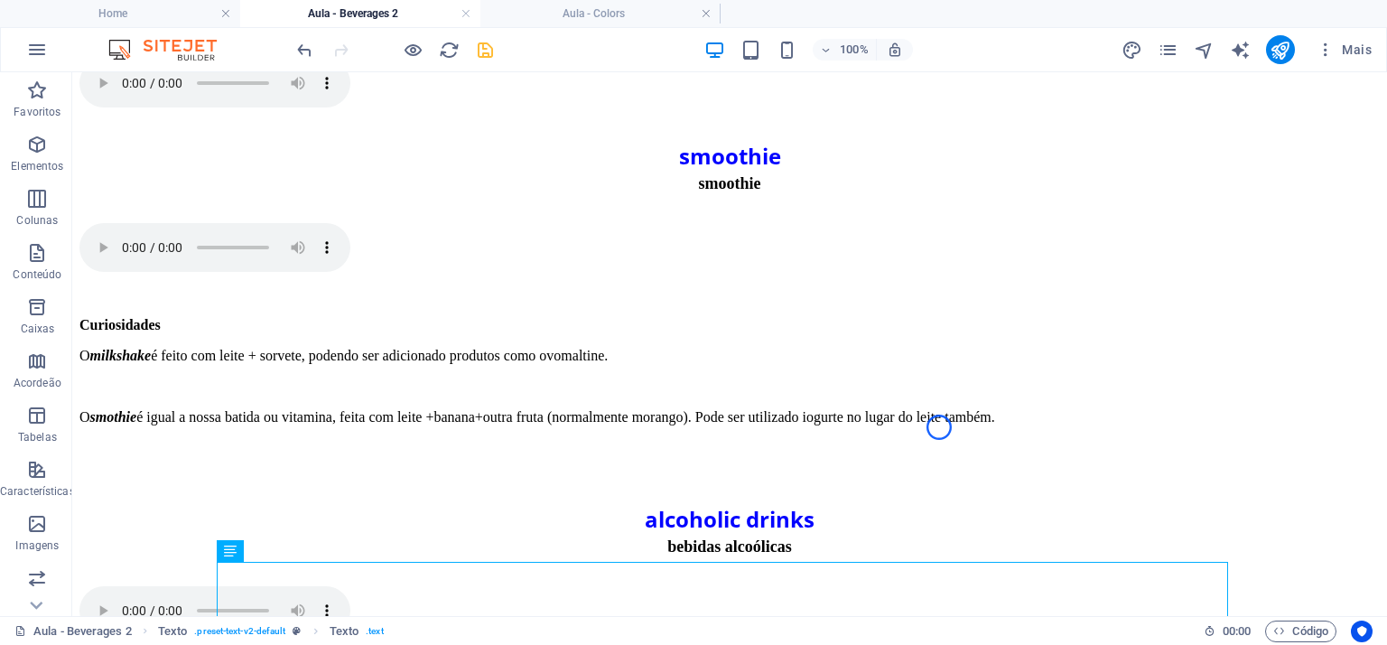
scroll to position [1369, 0]
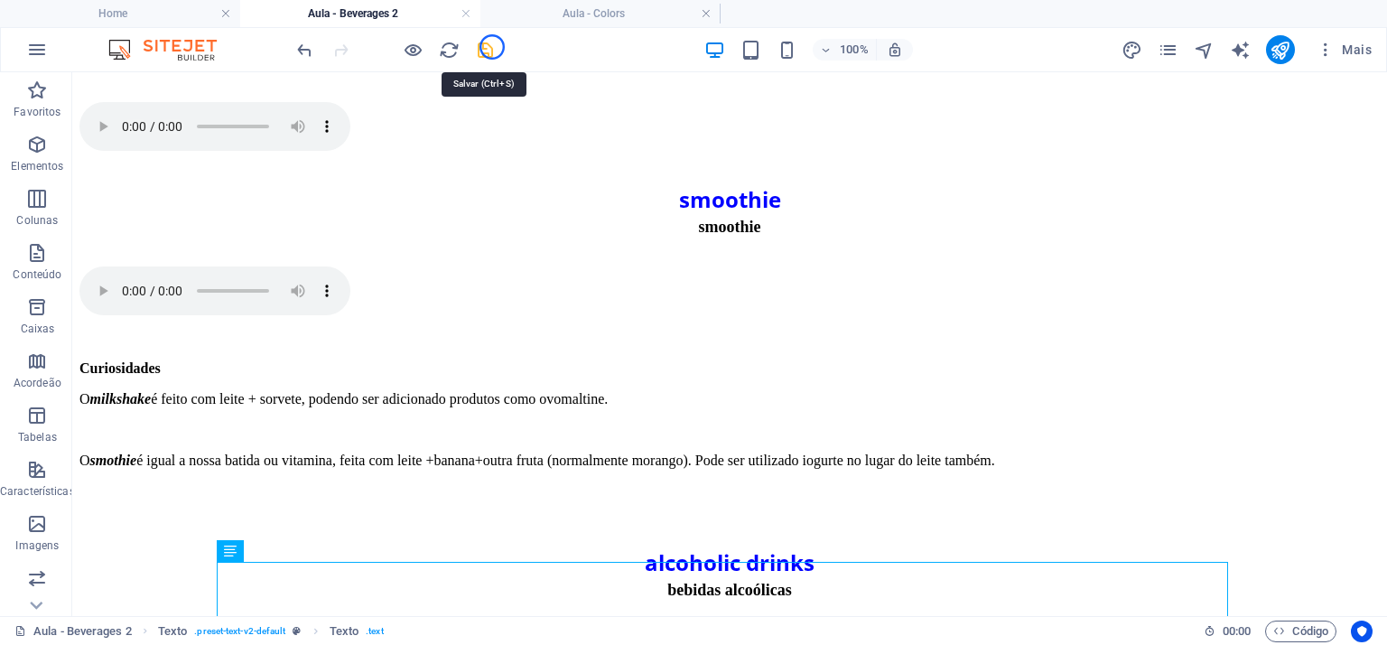
click at [492, 47] on icon "save" at bounding box center [485, 50] width 21 height 21
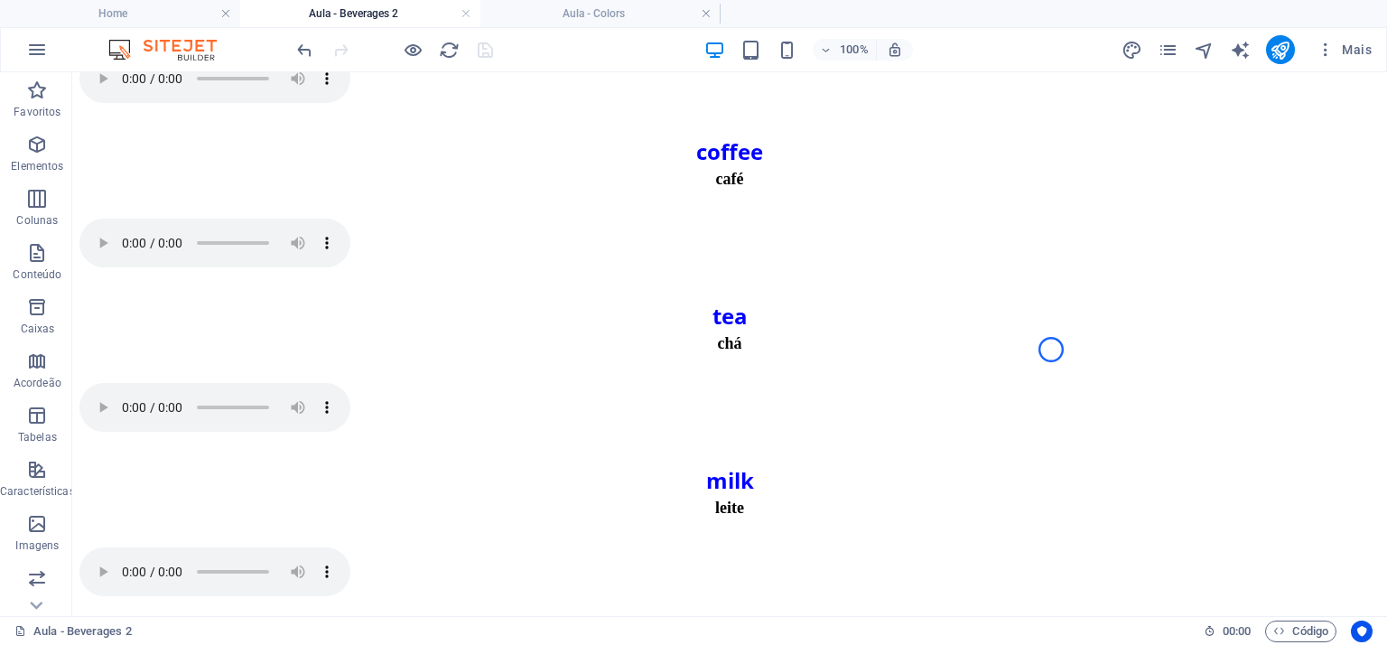
scroll to position [525, 0]
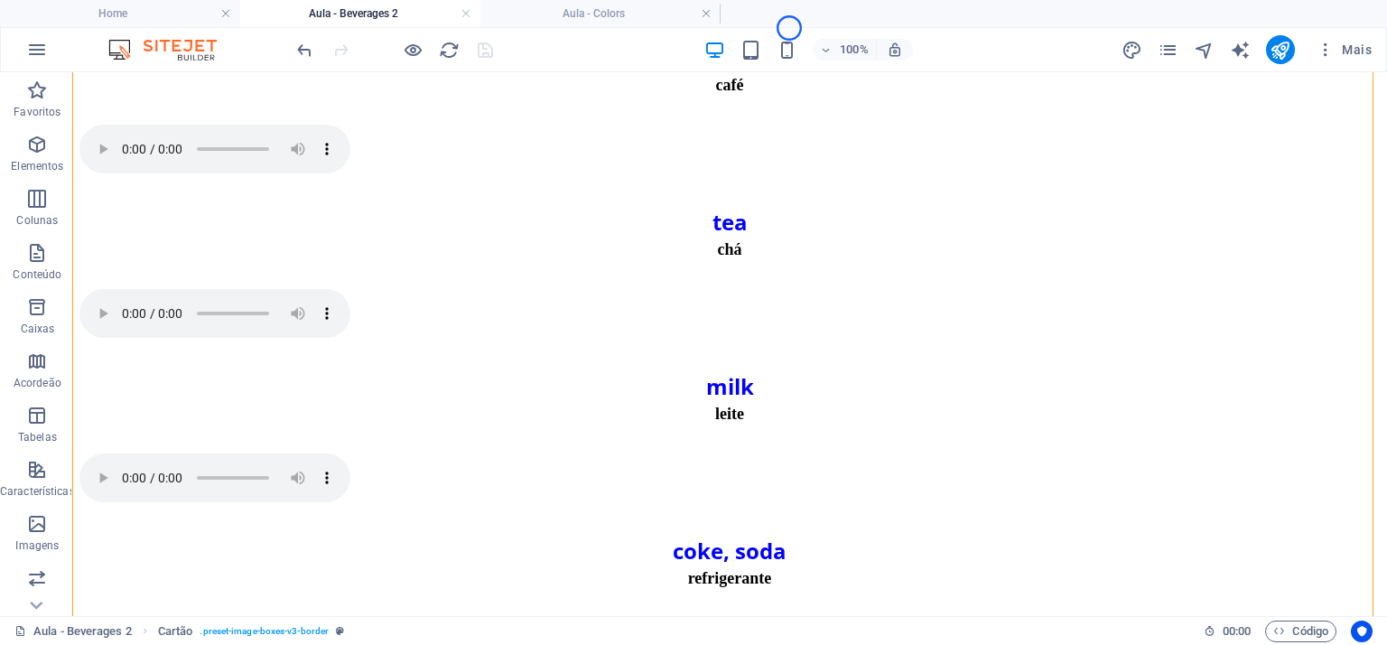
drag, startPoint x: 1372, startPoint y: 295, endPoint x: 1385, endPoint y: 332, distance: 39.1
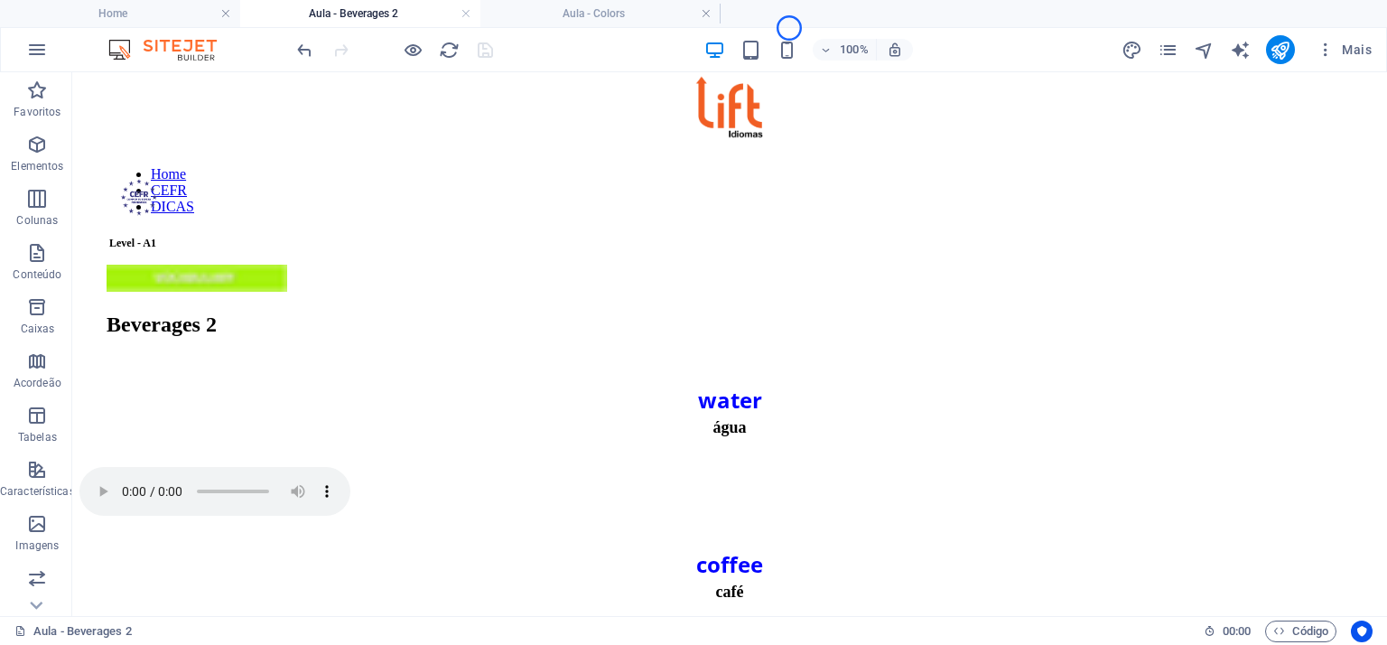
scroll to position [12, 0]
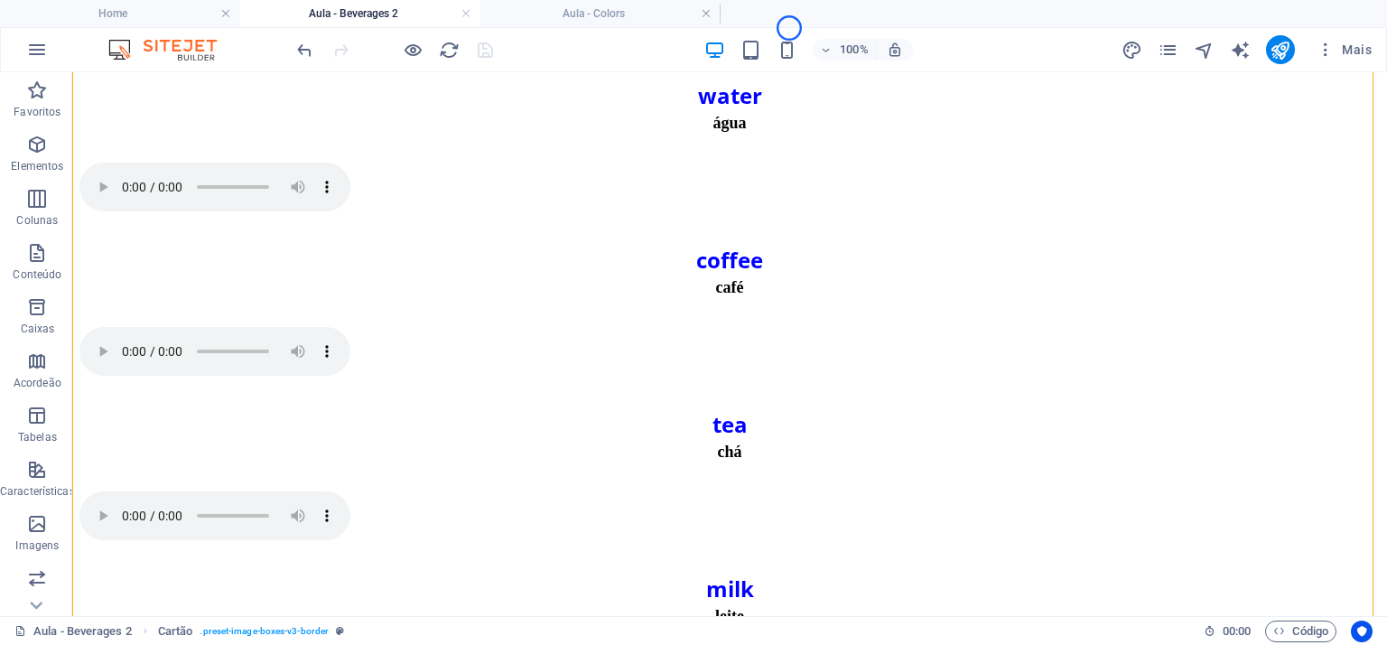
scroll to position [401, 0]
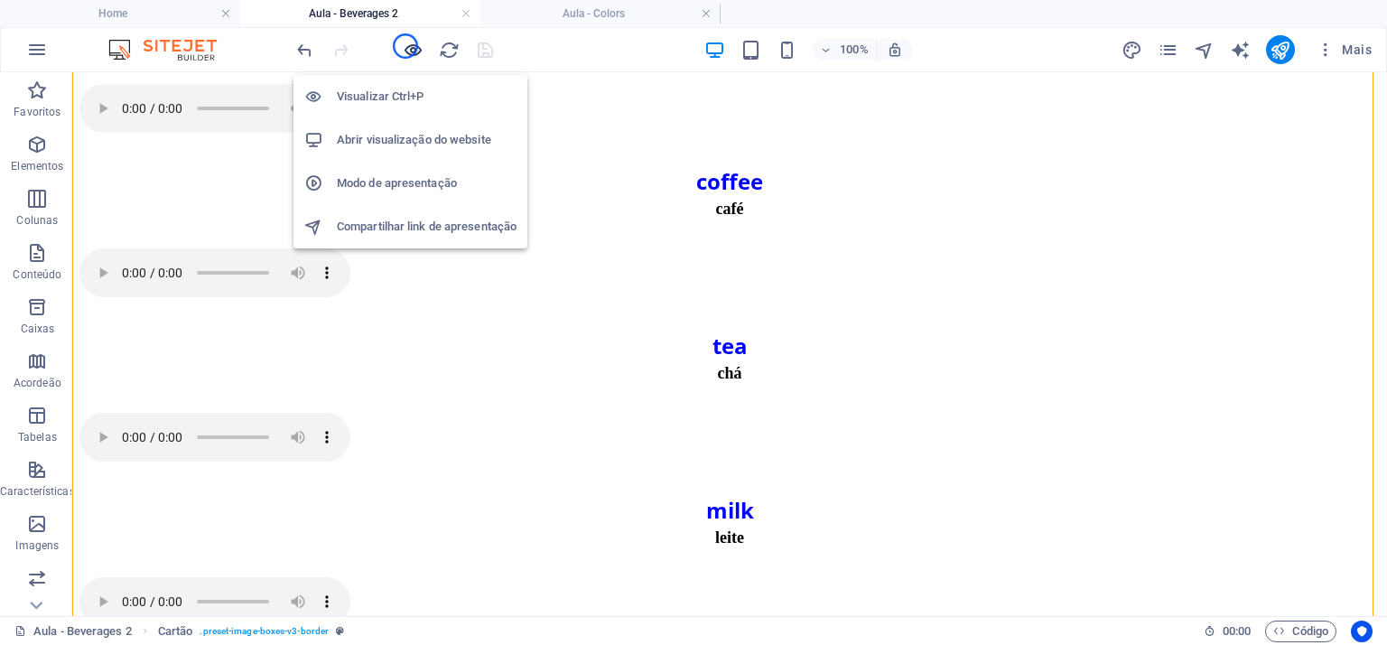
click at [405, 46] on icon "button" at bounding box center [413, 50] width 21 height 21
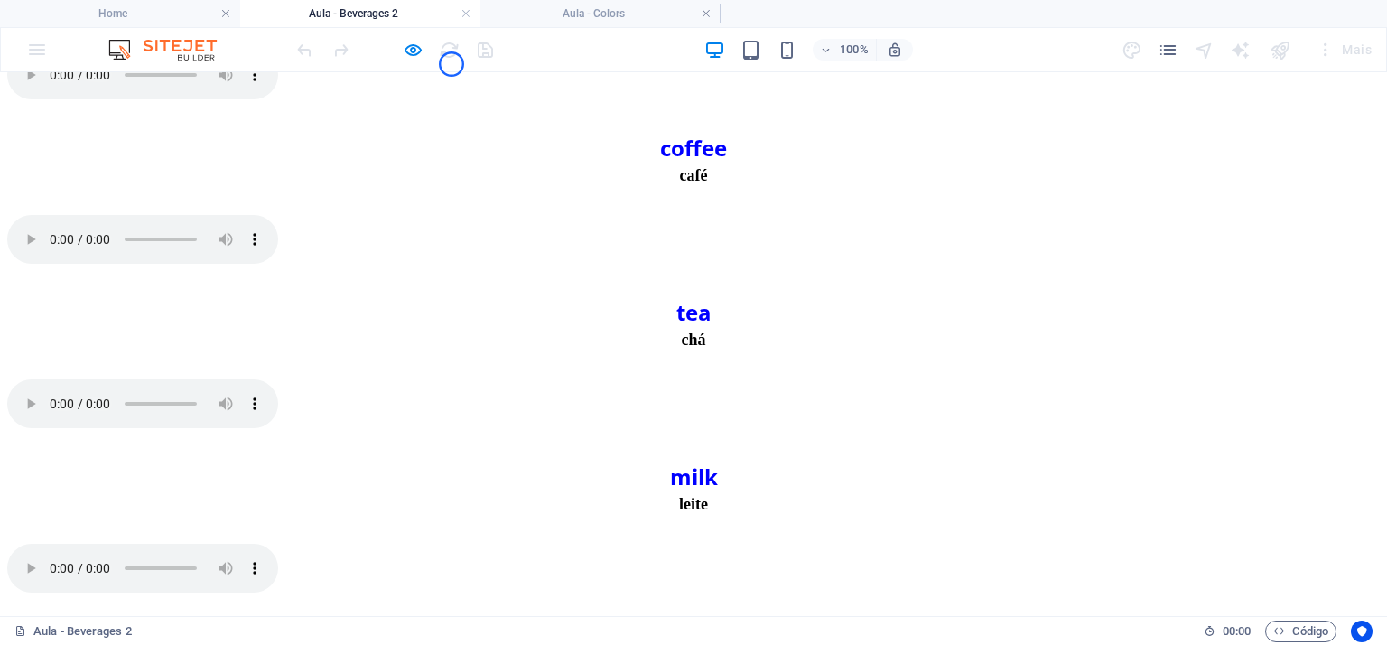
scroll to position [722, 0]
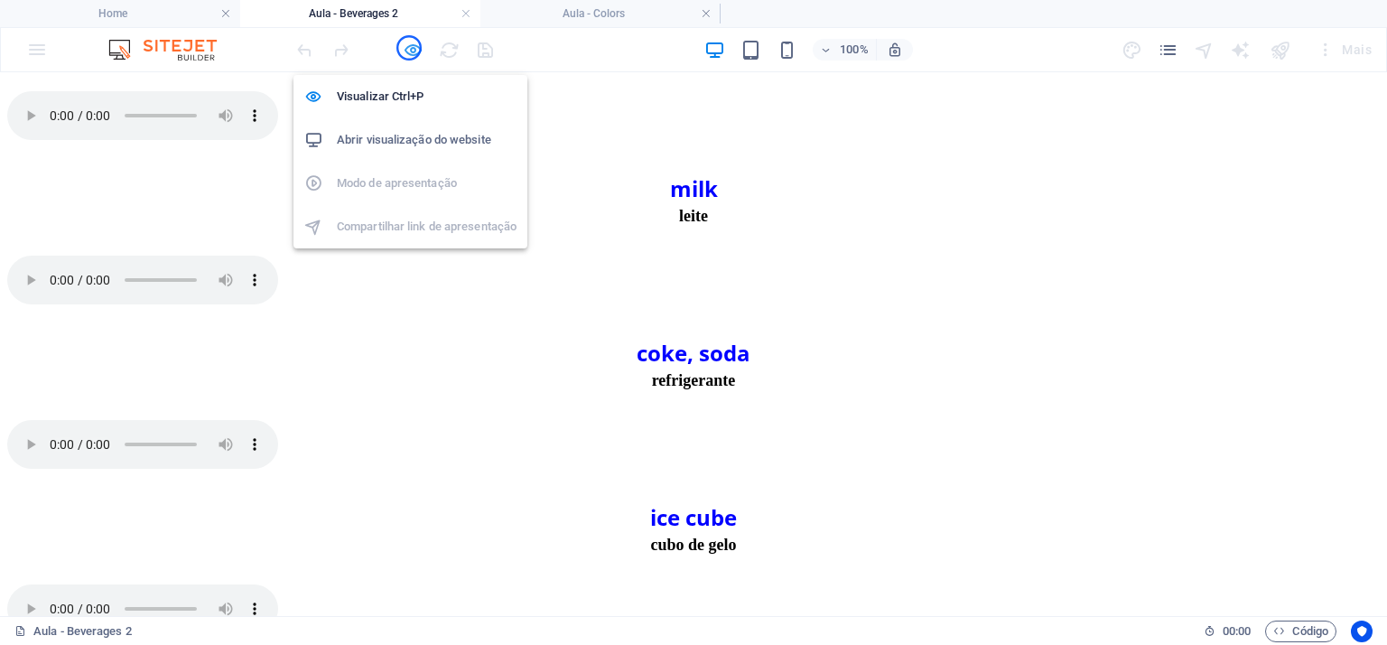
click at [409, 48] on icon "button" at bounding box center [413, 50] width 21 height 21
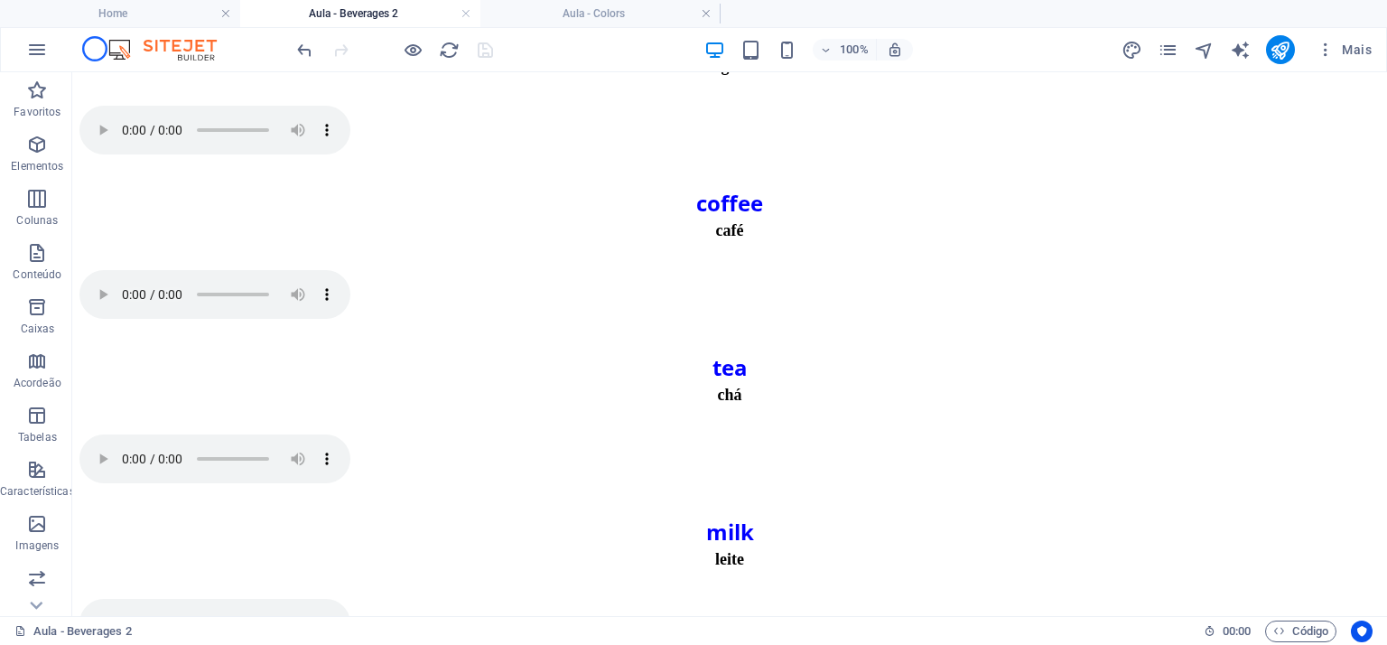
scroll to position [402, 0]
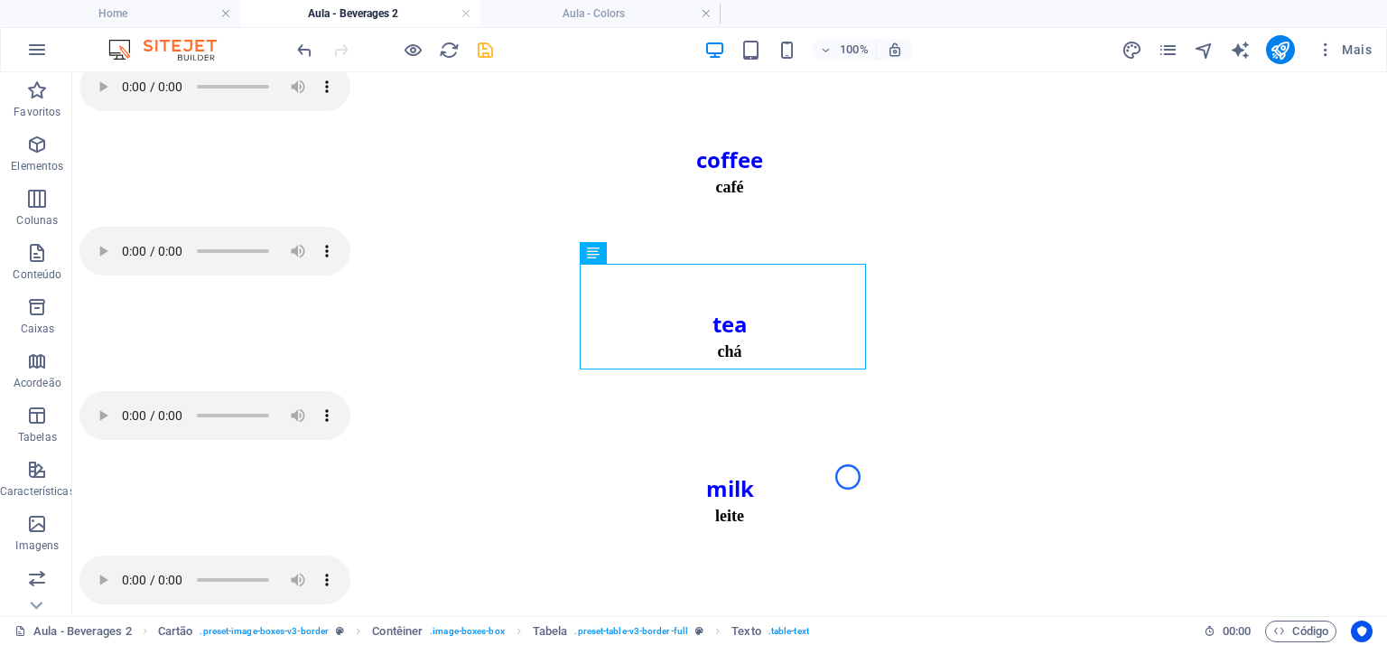
scroll to position [439, 0]
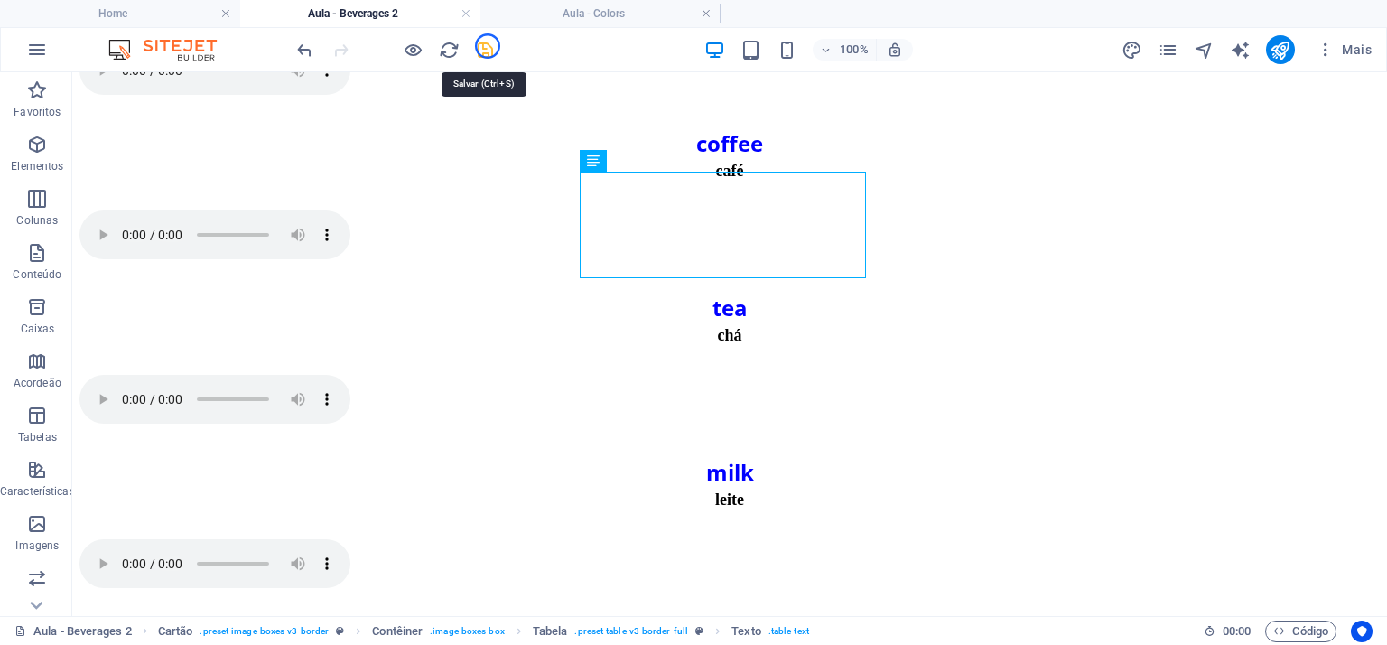
click at [488, 46] on icon "save" at bounding box center [485, 50] width 21 height 21
